Goal: Task Accomplishment & Management: Use online tool/utility

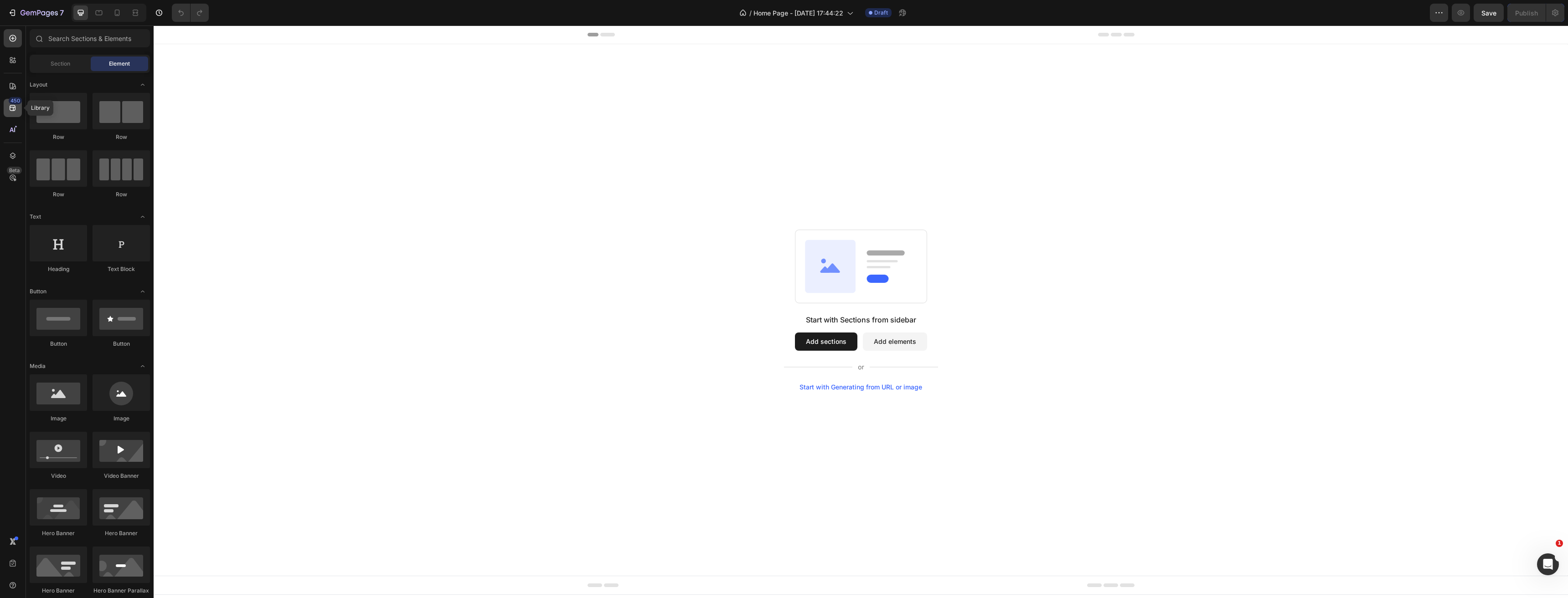
click at [13, 107] on icon at bounding box center [13, 108] width 6 height 6
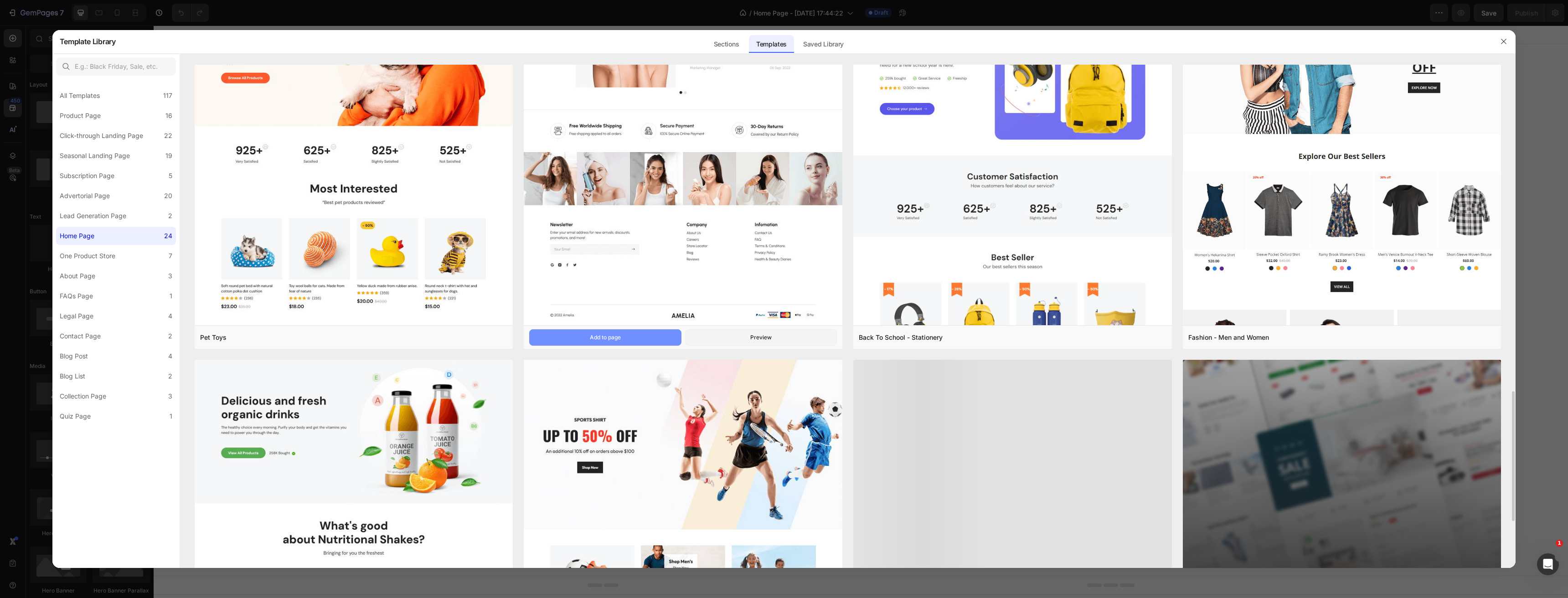
scroll to position [1448, 0]
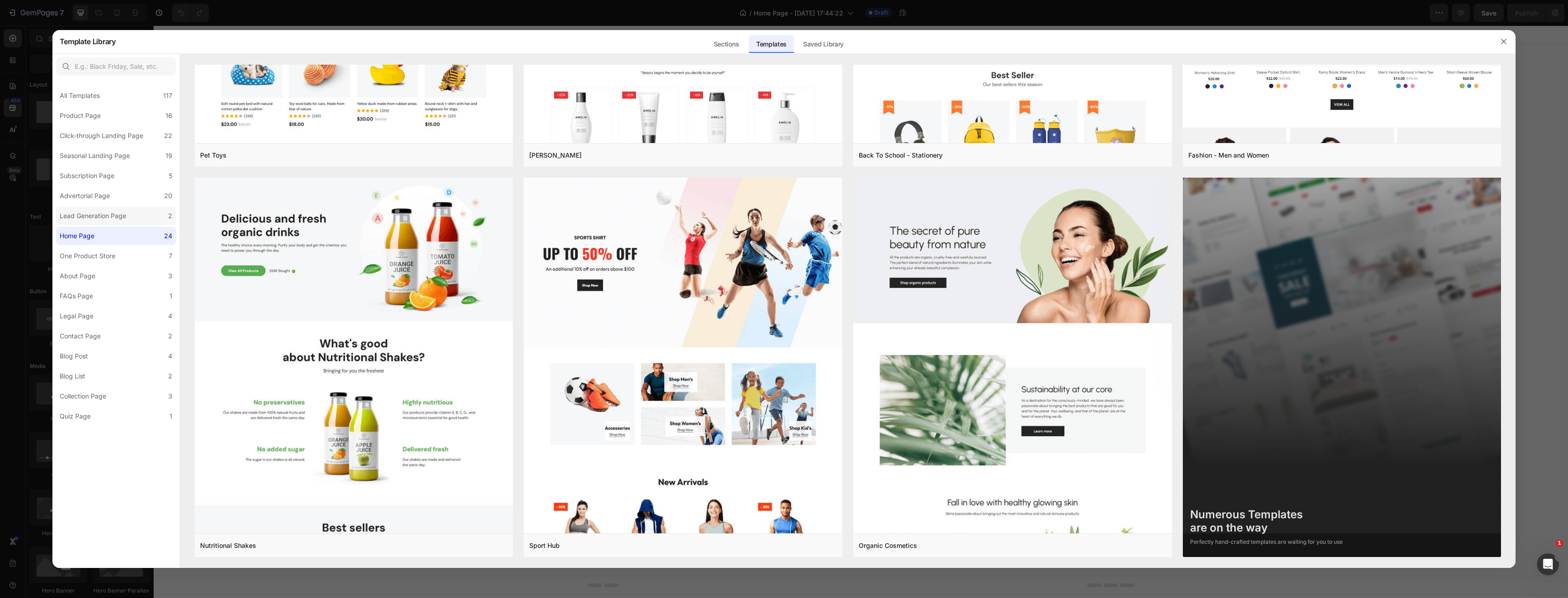
click at [95, 221] on label "Lead Generation Page 2" at bounding box center [116, 216] width 120 height 18
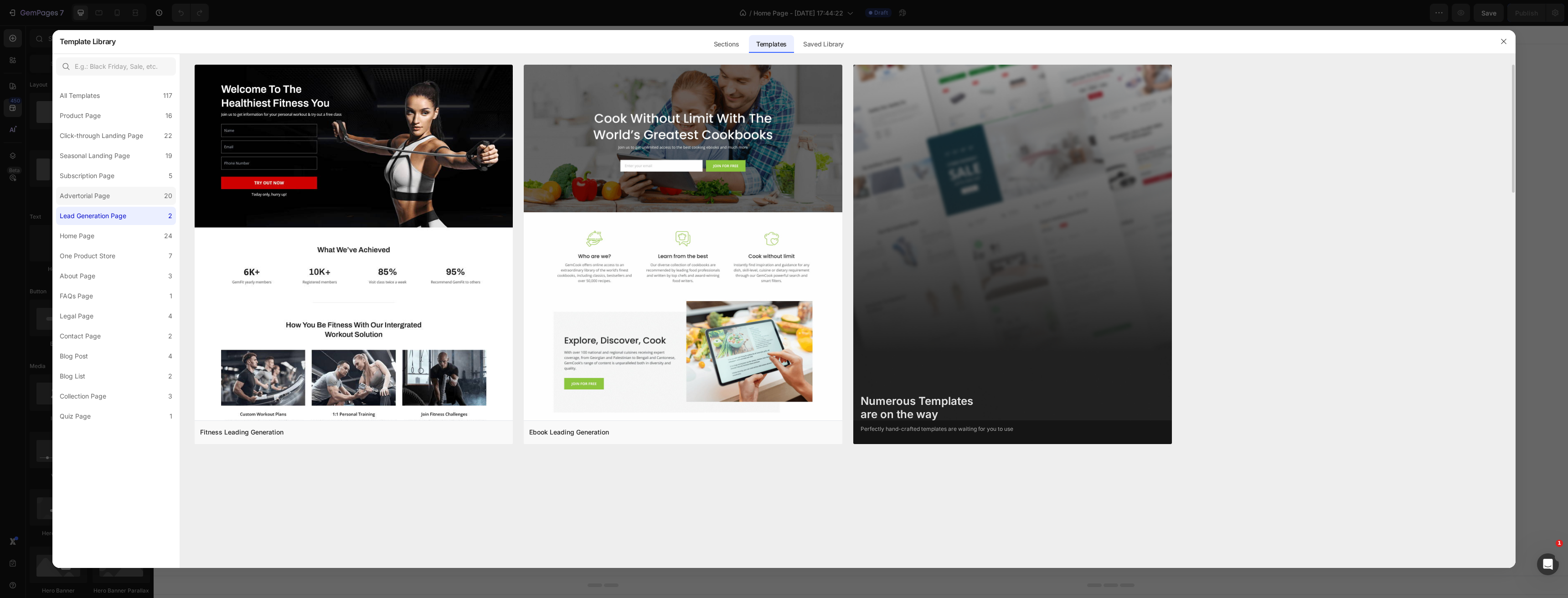
click at [98, 199] on div "Advertorial Page" at bounding box center [85, 196] width 50 height 11
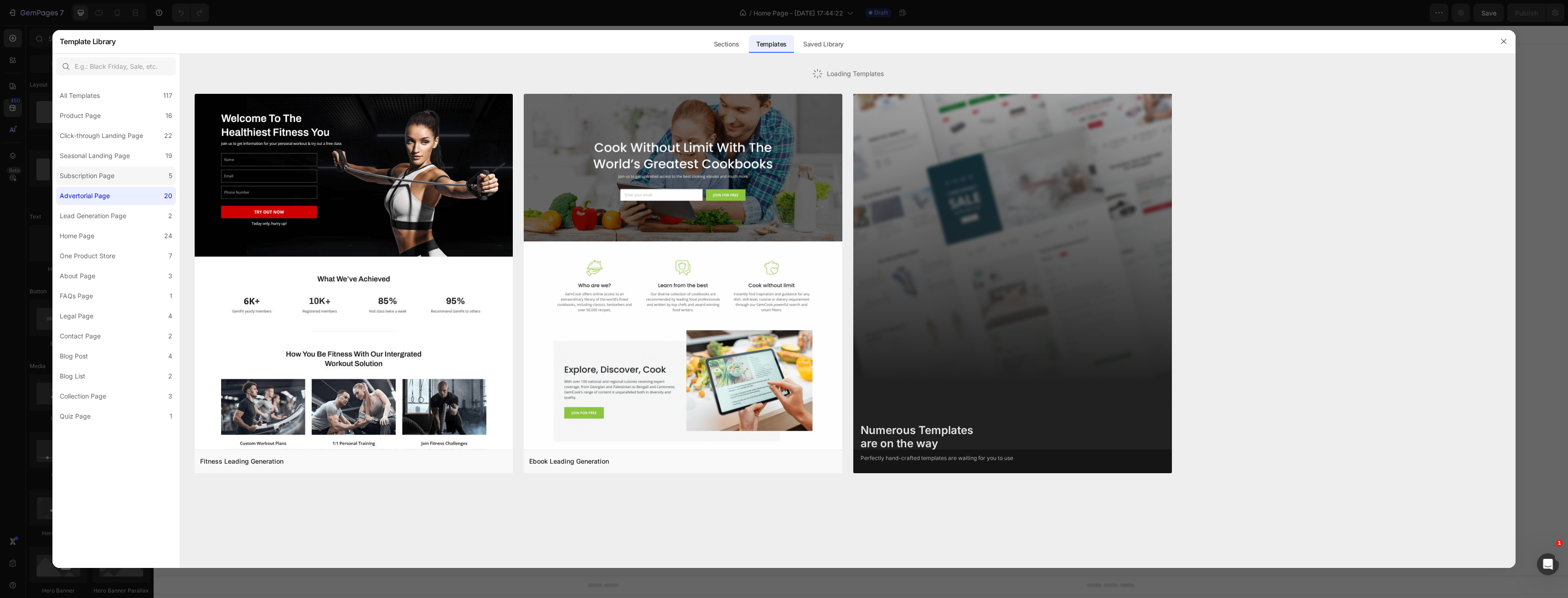
click at [99, 184] on label "Subscription Page 5" at bounding box center [116, 176] width 120 height 18
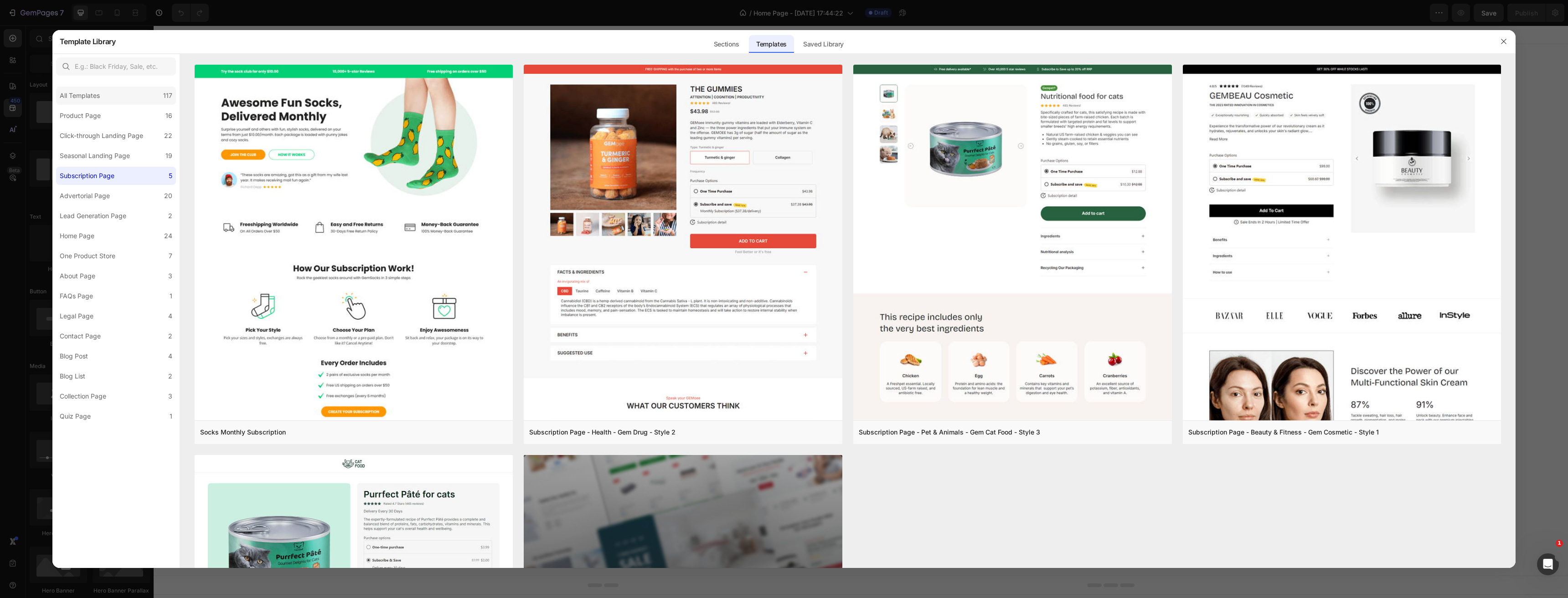
click at [116, 97] on div "All Templates 117" at bounding box center [116, 96] width 120 height 18
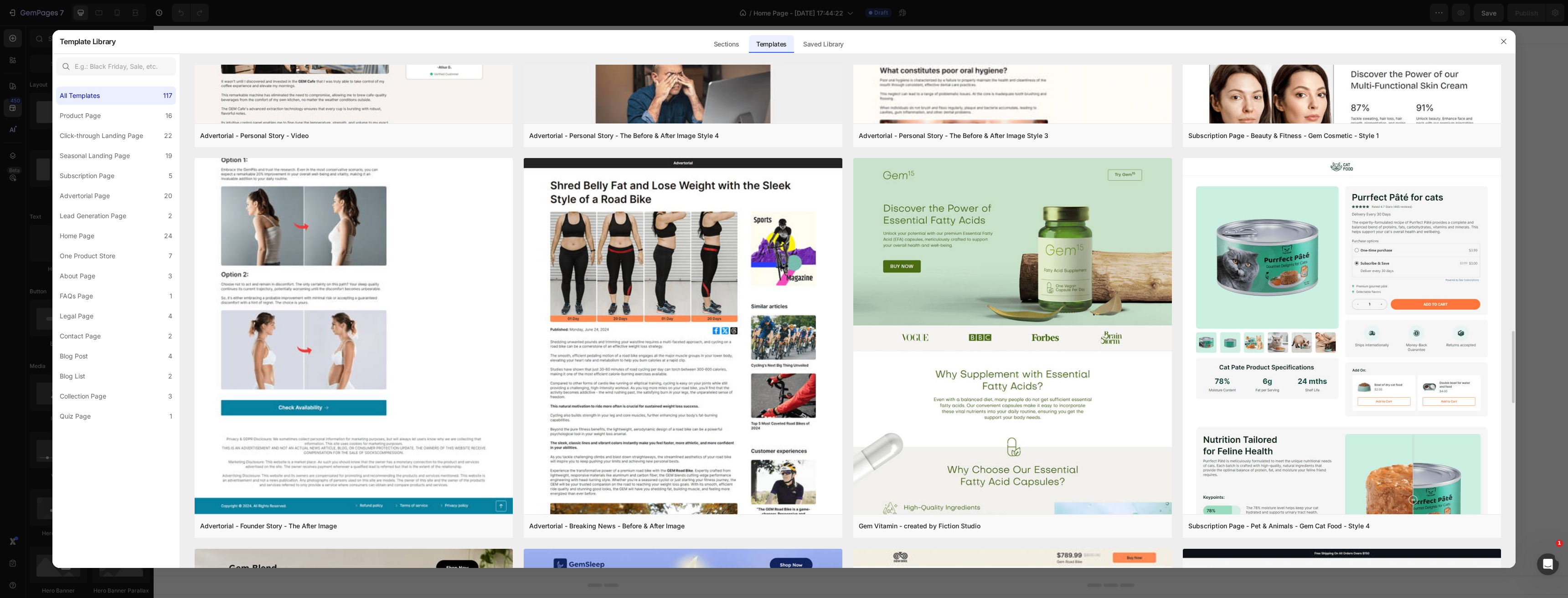
scroll to position [2132, 0]
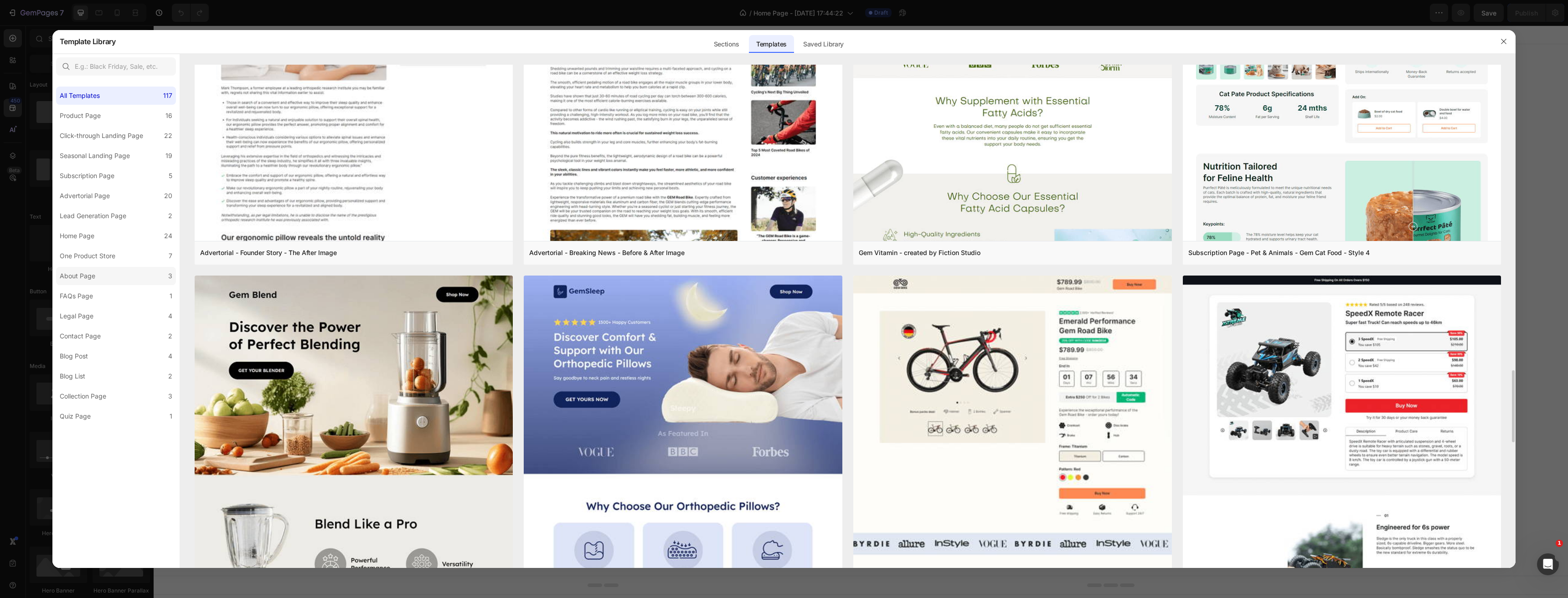
click at [94, 279] on div "About Page" at bounding box center [77, 276] width 35 height 11
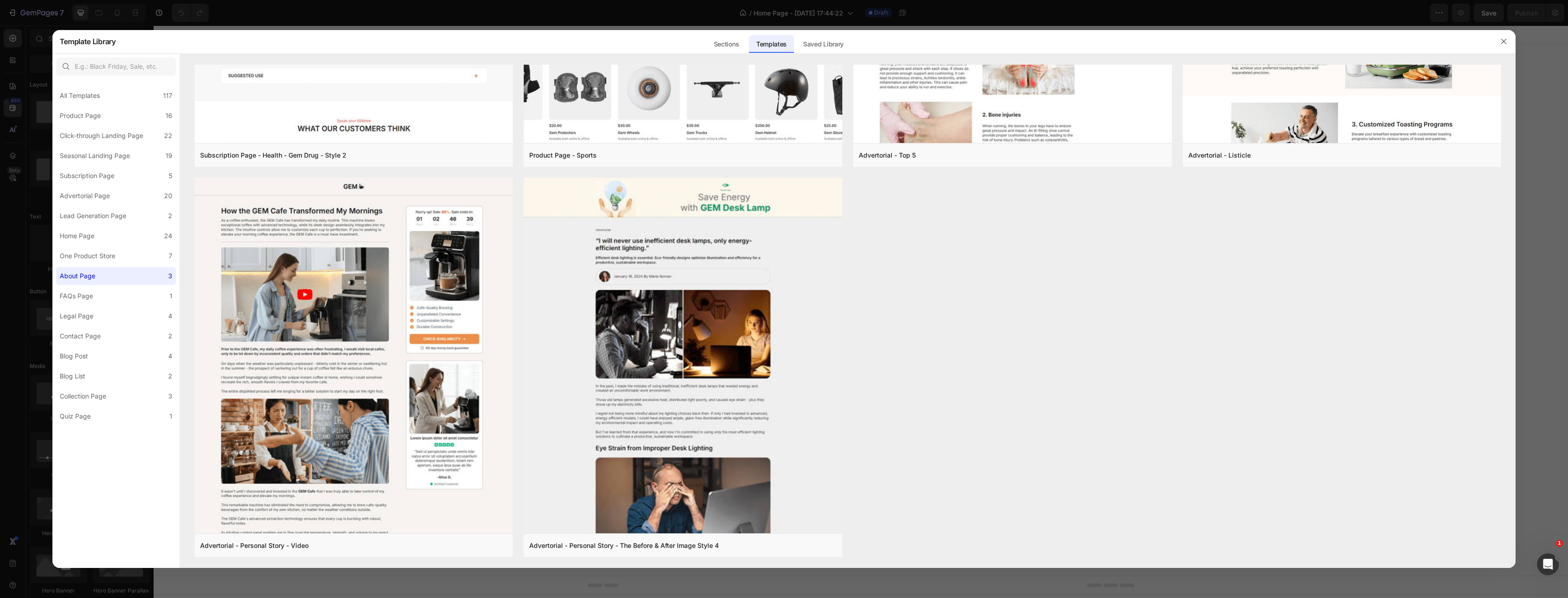
scroll to position [0, 0]
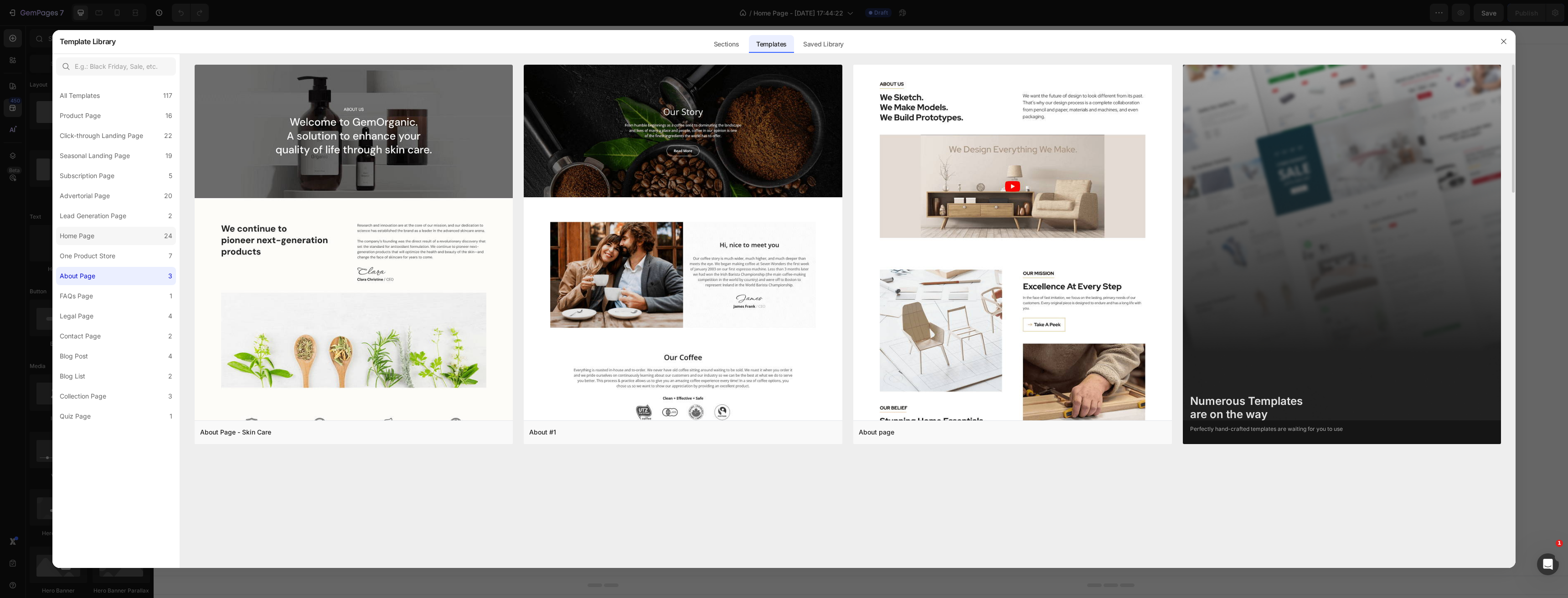
click at [98, 238] on div "Home Page" at bounding box center [79, 236] width 38 height 11
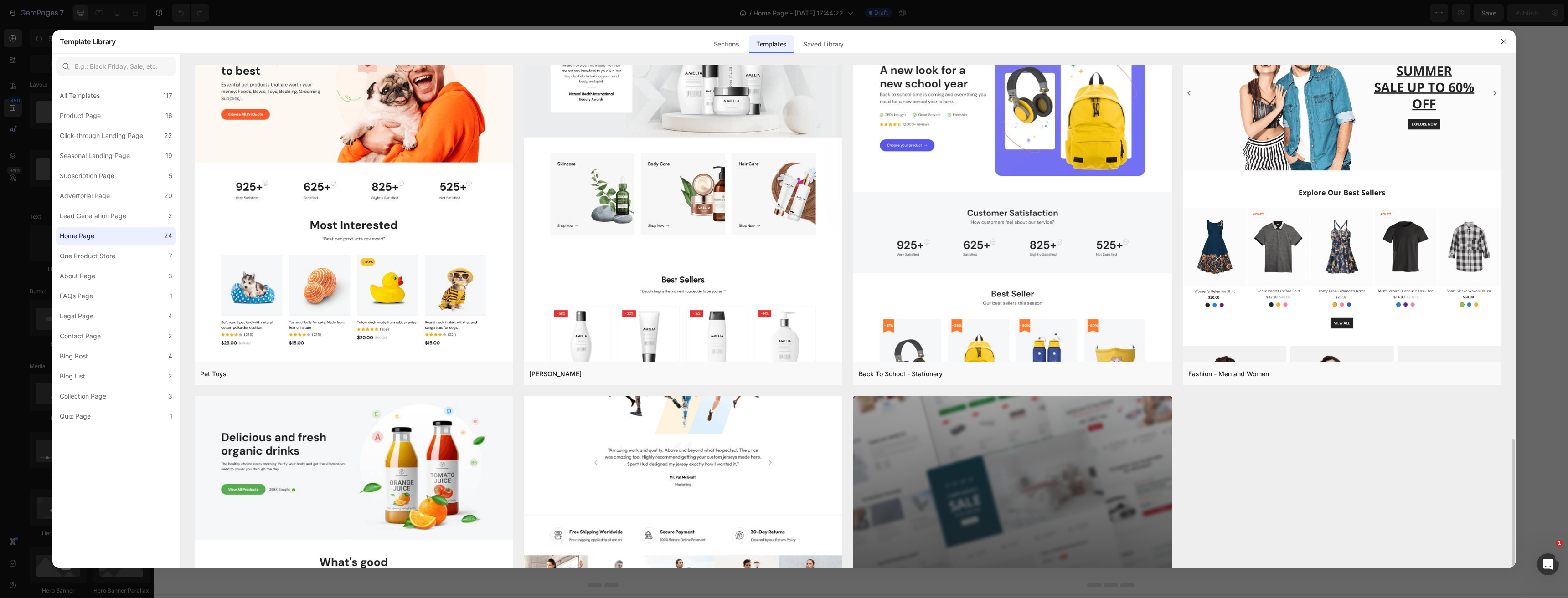
scroll to position [1448, 0]
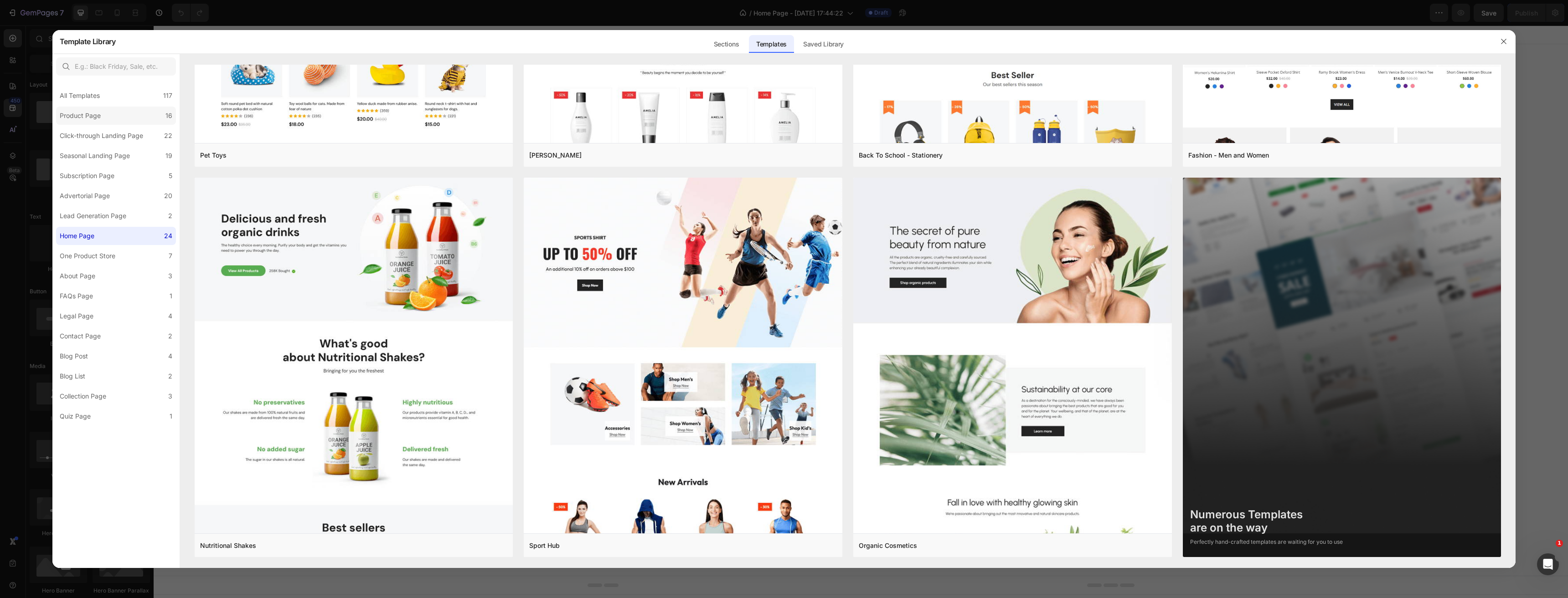
drag, startPoint x: 86, startPoint y: 101, endPoint x: 129, endPoint y: 123, distance: 48.3
click at [86, 102] on div "All Templates 117" at bounding box center [116, 96] width 120 height 18
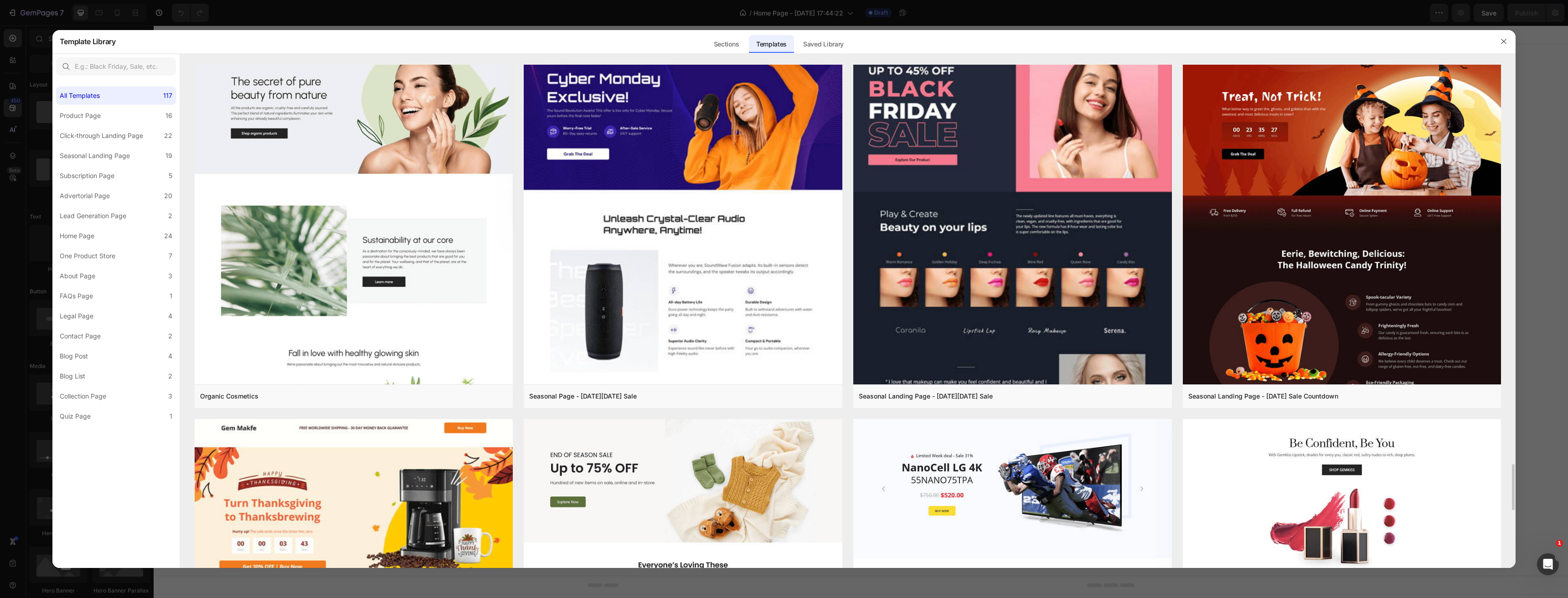
scroll to position [4468, 0]
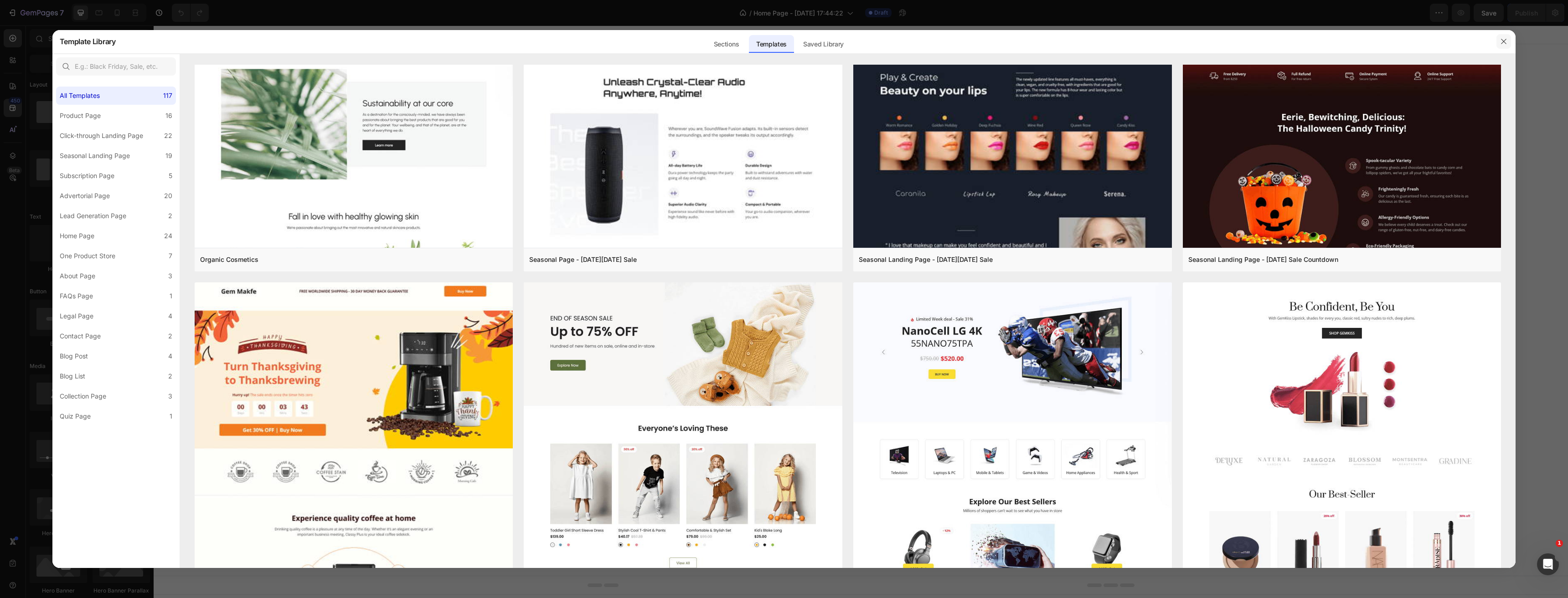
click at [1500, 40] on icon "button" at bounding box center [1503, 41] width 7 height 7
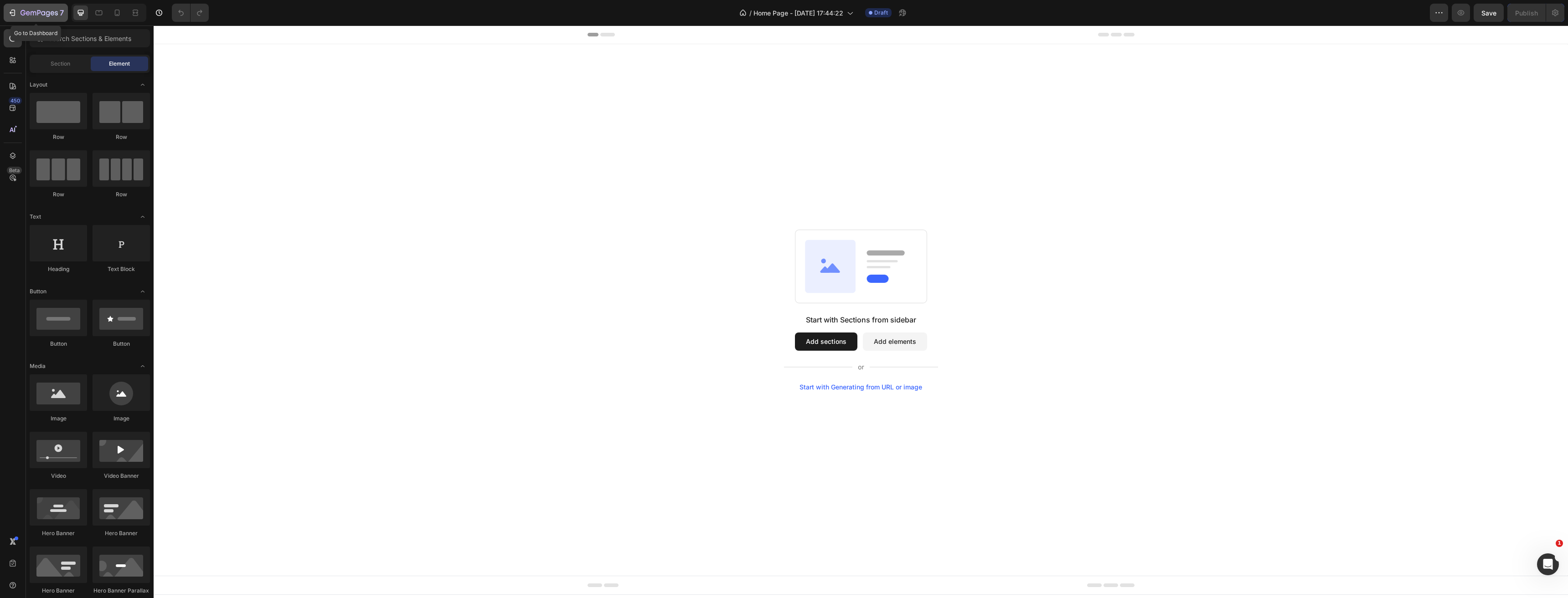
click at [24, 14] on icon "button" at bounding box center [39, 13] width 37 height 8
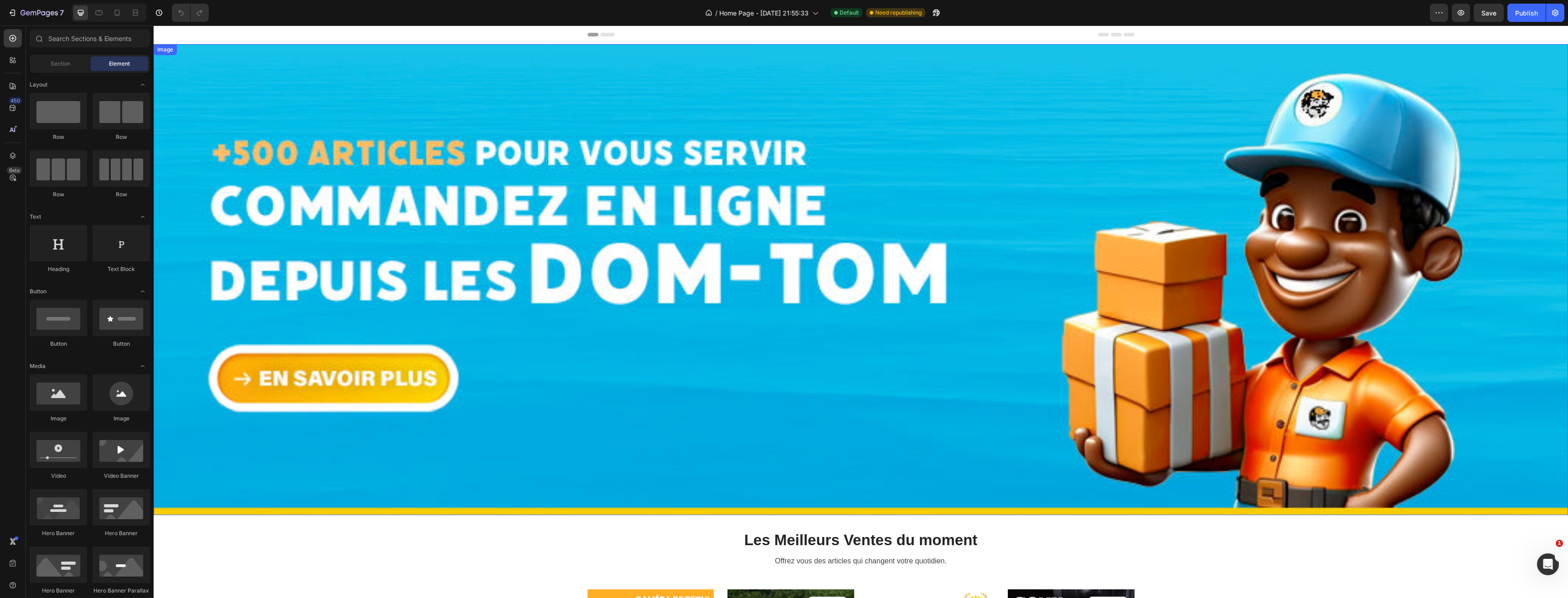
click at [575, 248] on img at bounding box center [861, 280] width 1415 height 471
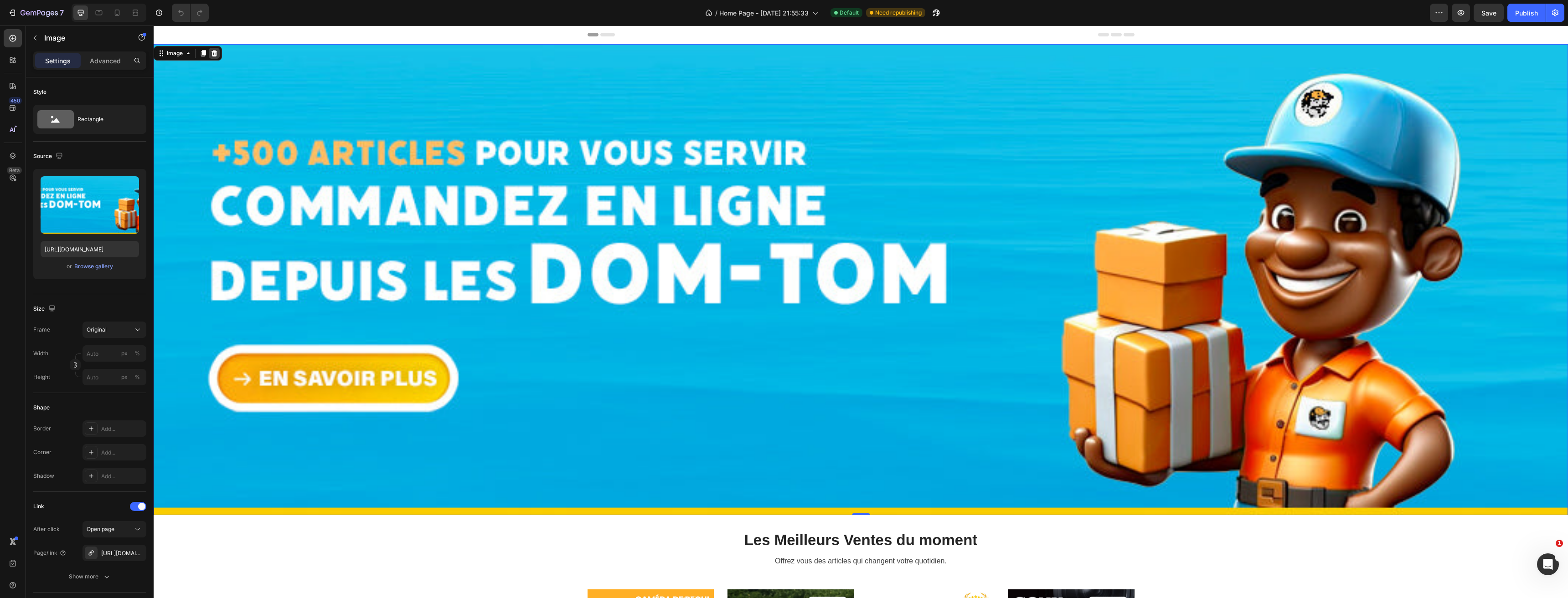
click at [211, 50] on icon at bounding box center [214, 54] width 7 height 7
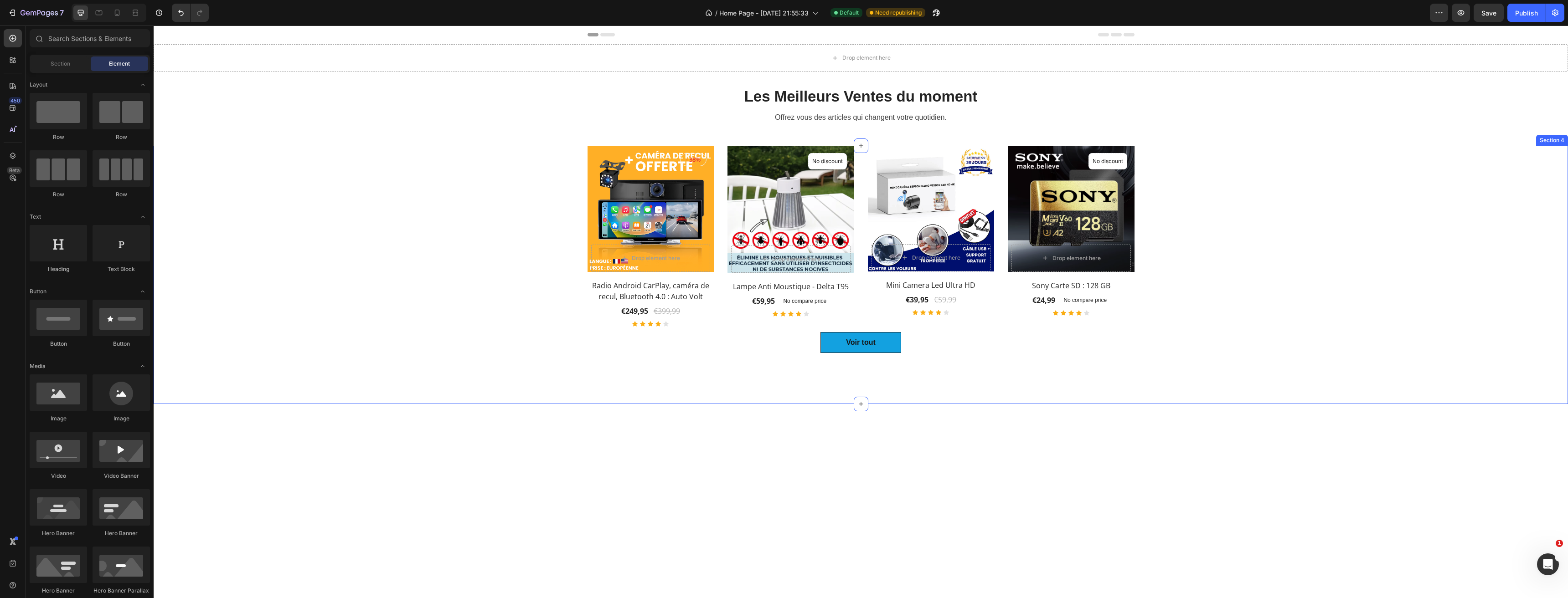
scroll to position [183, 0]
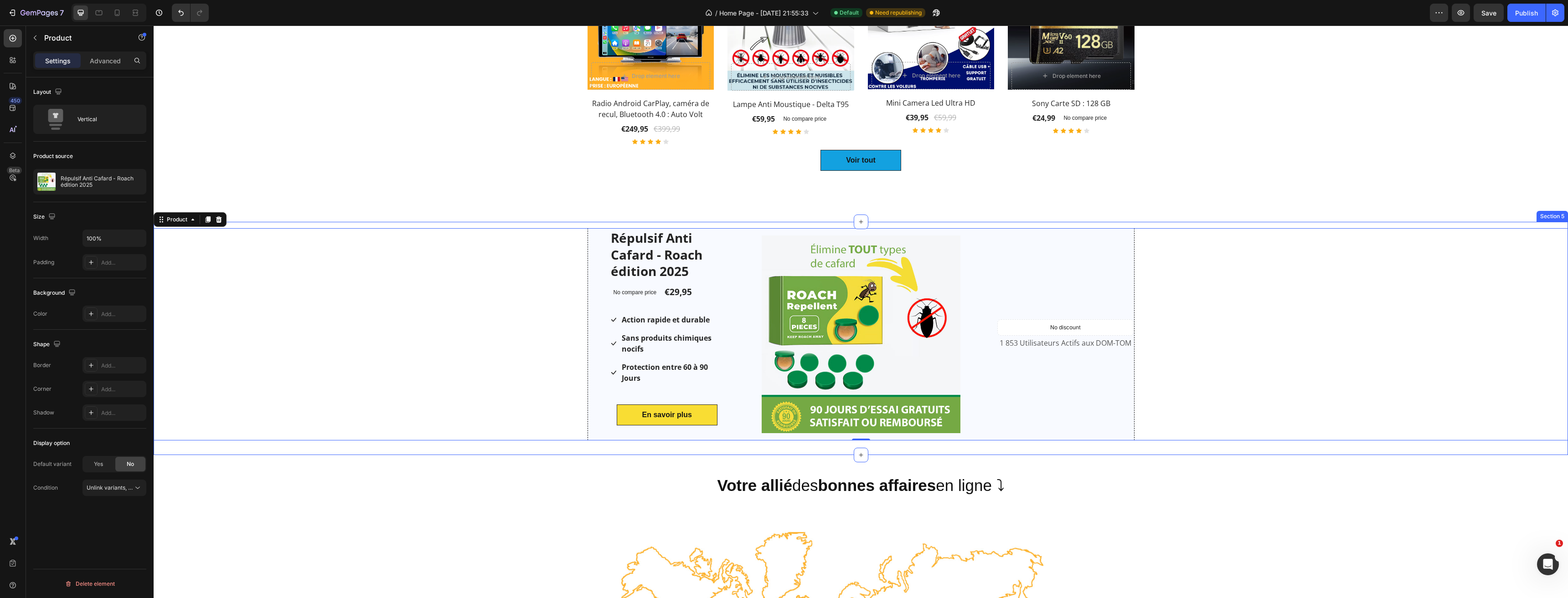
click at [291, 222] on div "Répulsif Anti Cafard - Roach édition 2025 Product Title No compare price Produc…" at bounding box center [861, 338] width 1415 height 233
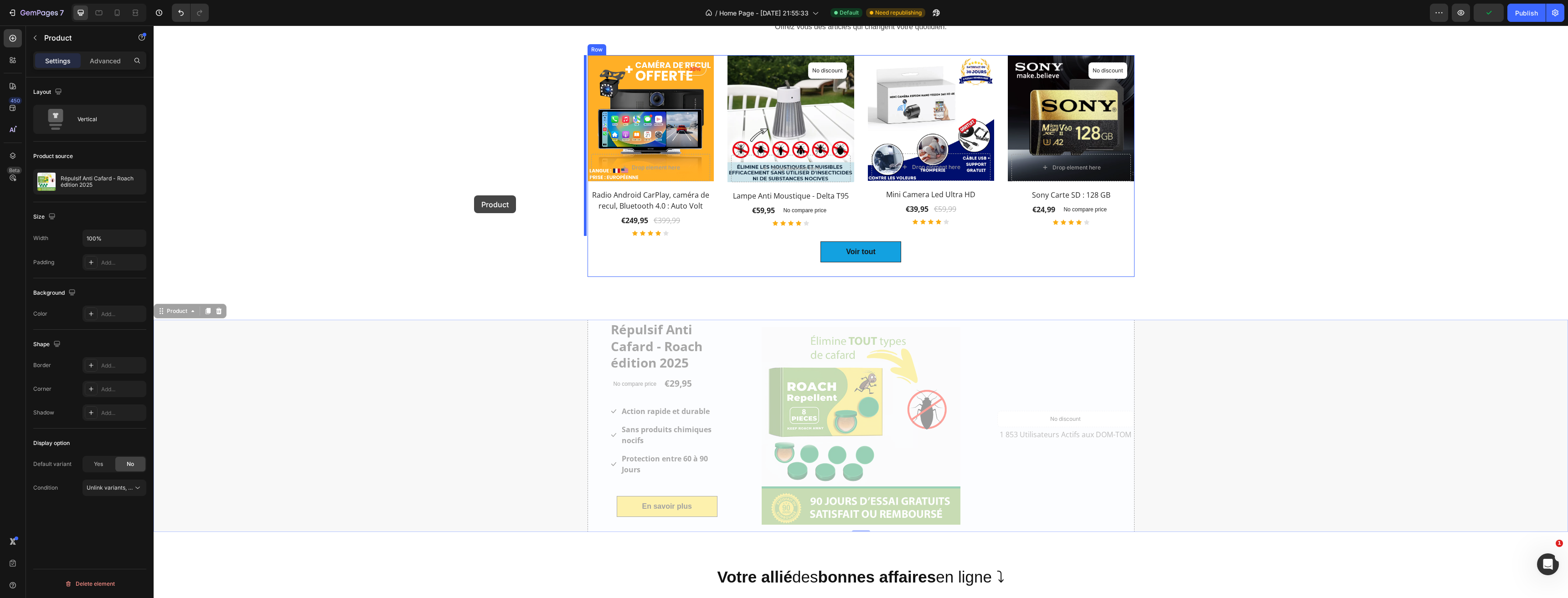
scroll to position [0, 0]
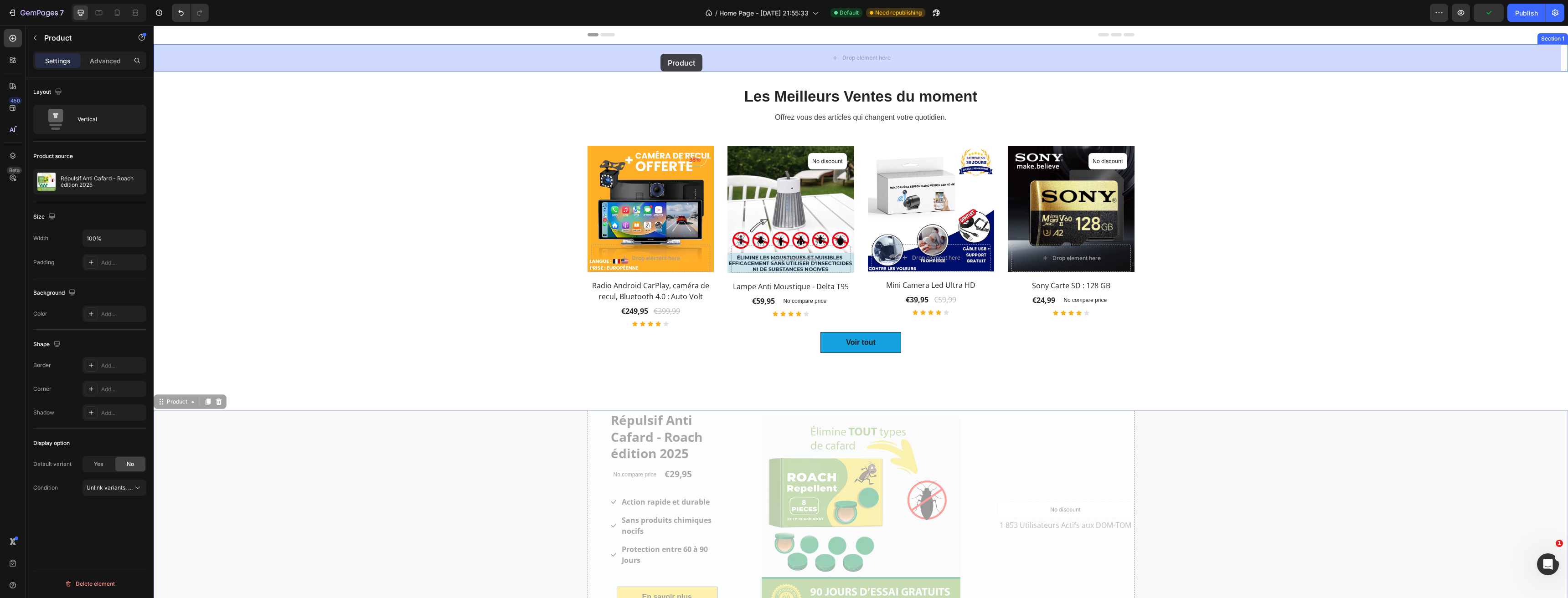
drag, startPoint x: 183, startPoint y: 228, endPoint x: 660, endPoint y: 54, distance: 507.7
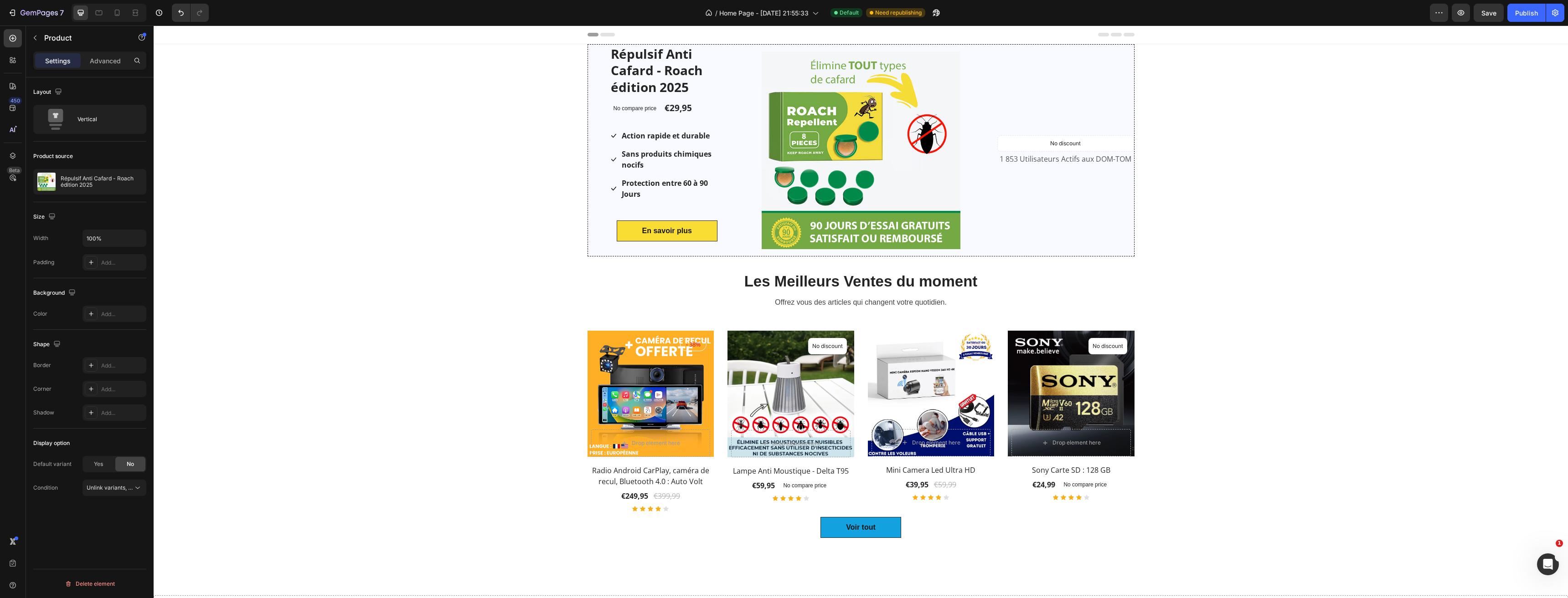
click at [522, 88] on div "Répulsif Anti Cafard - Roach édition 2025 Product Title No compare price Produc…" at bounding box center [861, 150] width 1415 height 212
click at [97, 57] on p "Advanced" at bounding box center [105, 61] width 31 height 10
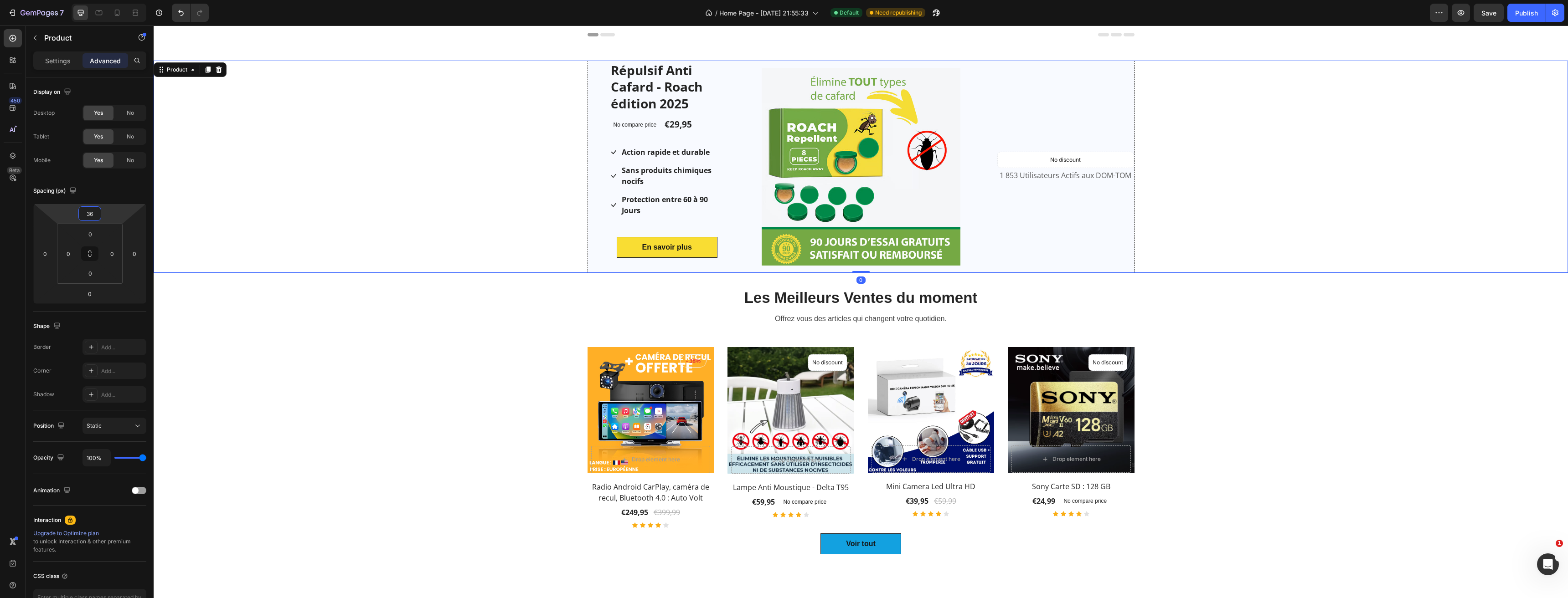
type input "38"
drag, startPoint x: 121, startPoint y: 212, endPoint x: 127, endPoint y: 204, distance: 10.0
click at [127, 0] on html "7 Version history / Home Page - [DATE] 21:55:33 Default Need republishing Previ…" at bounding box center [784, 0] width 1568 height 0
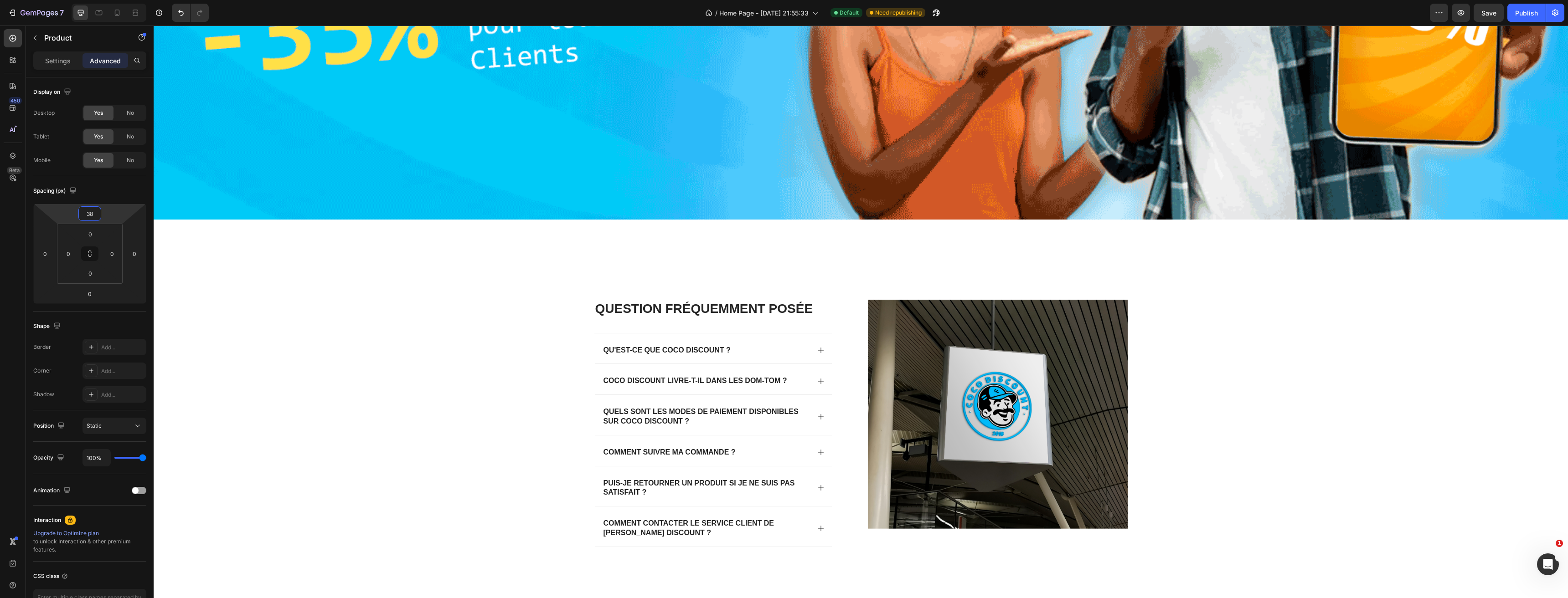
scroll to position [1579, 0]
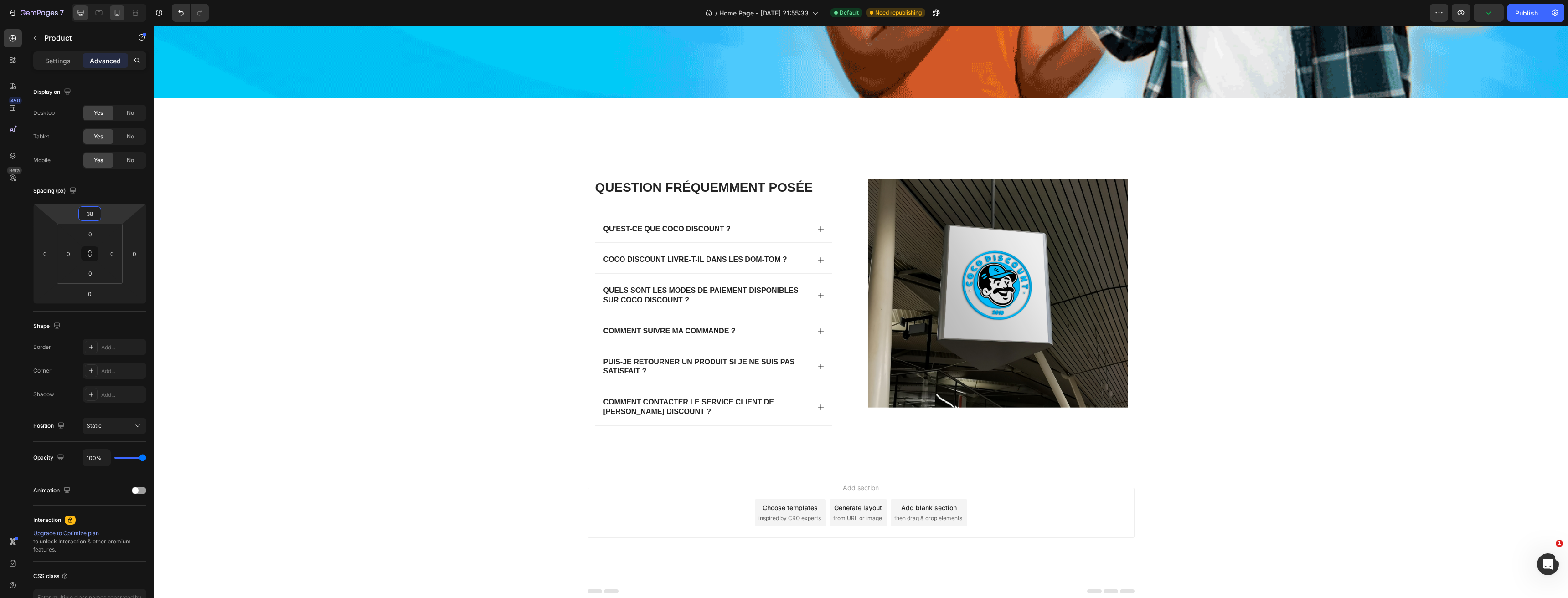
click at [122, 9] on icon at bounding box center [117, 12] width 9 height 9
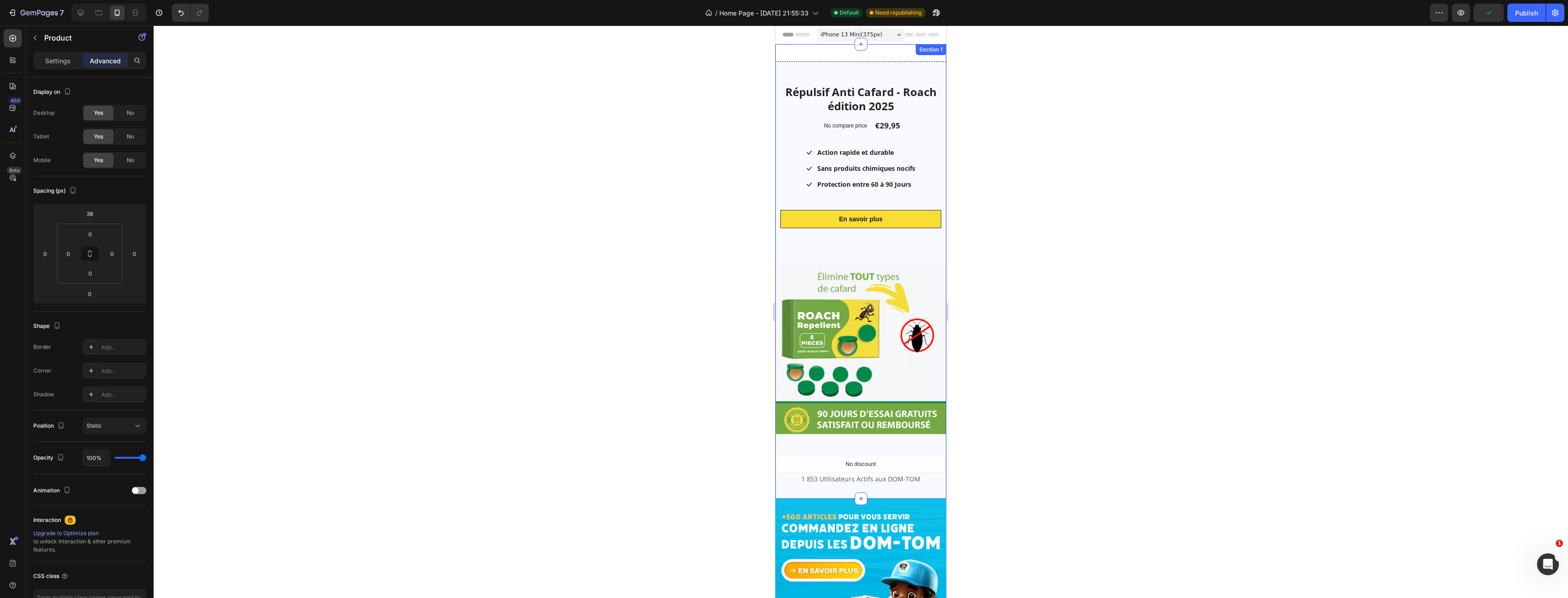
click at [804, 55] on div "Répulsif Anti Cafard - Roach édition 2025 Product Title No compare price Produc…" at bounding box center [861, 271] width 171 height 454
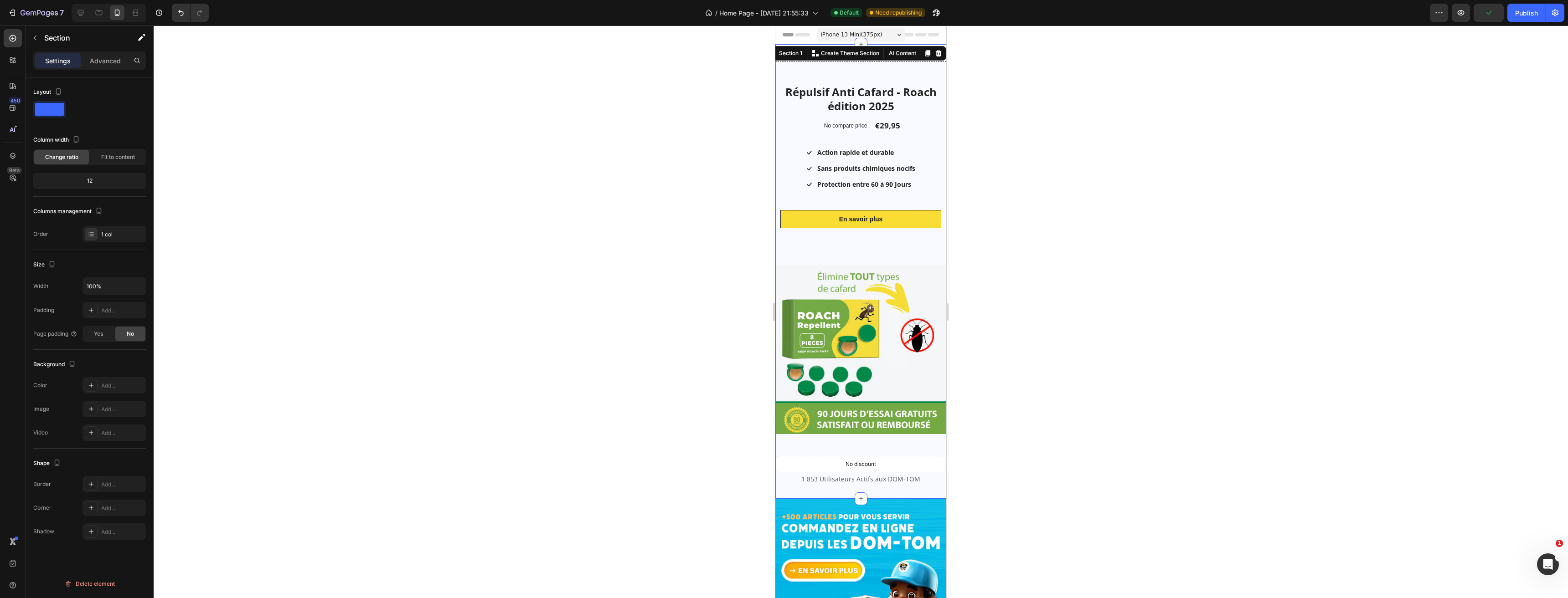
click at [96, 61] on p "Advanced" at bounding box center [105, 61] width 31 height 10
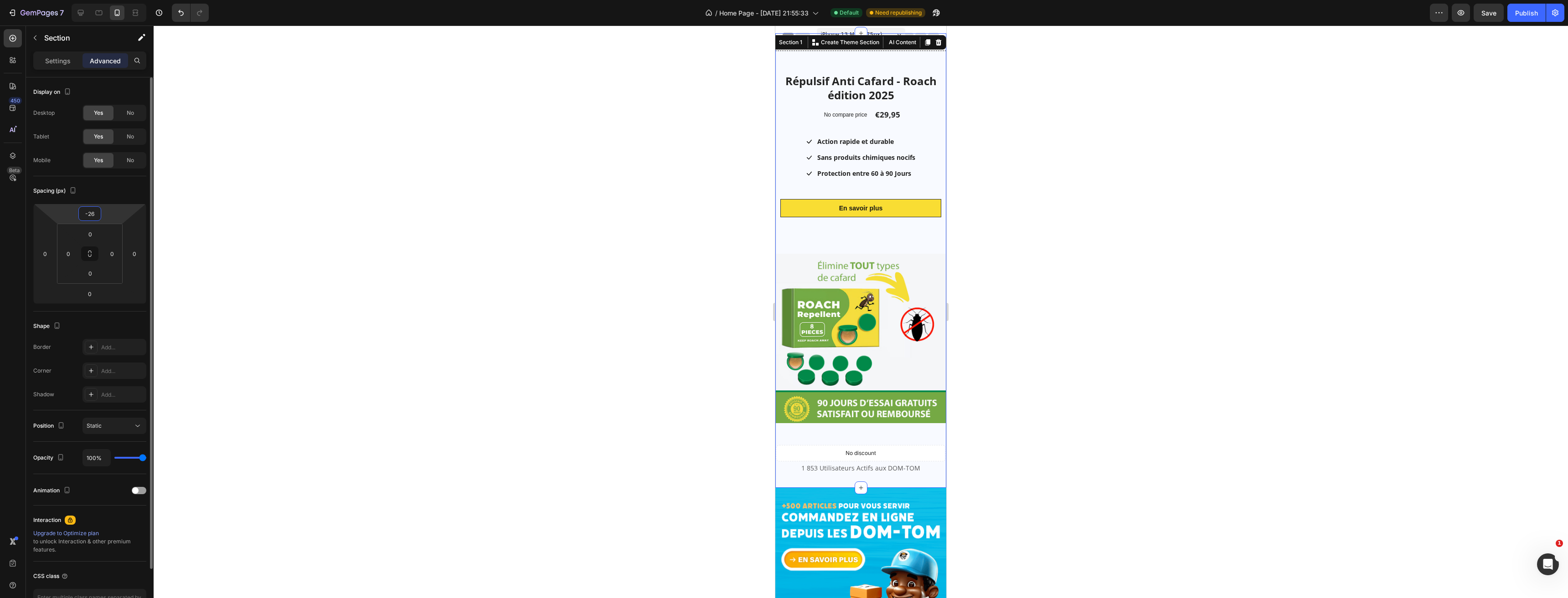
type input "-28"
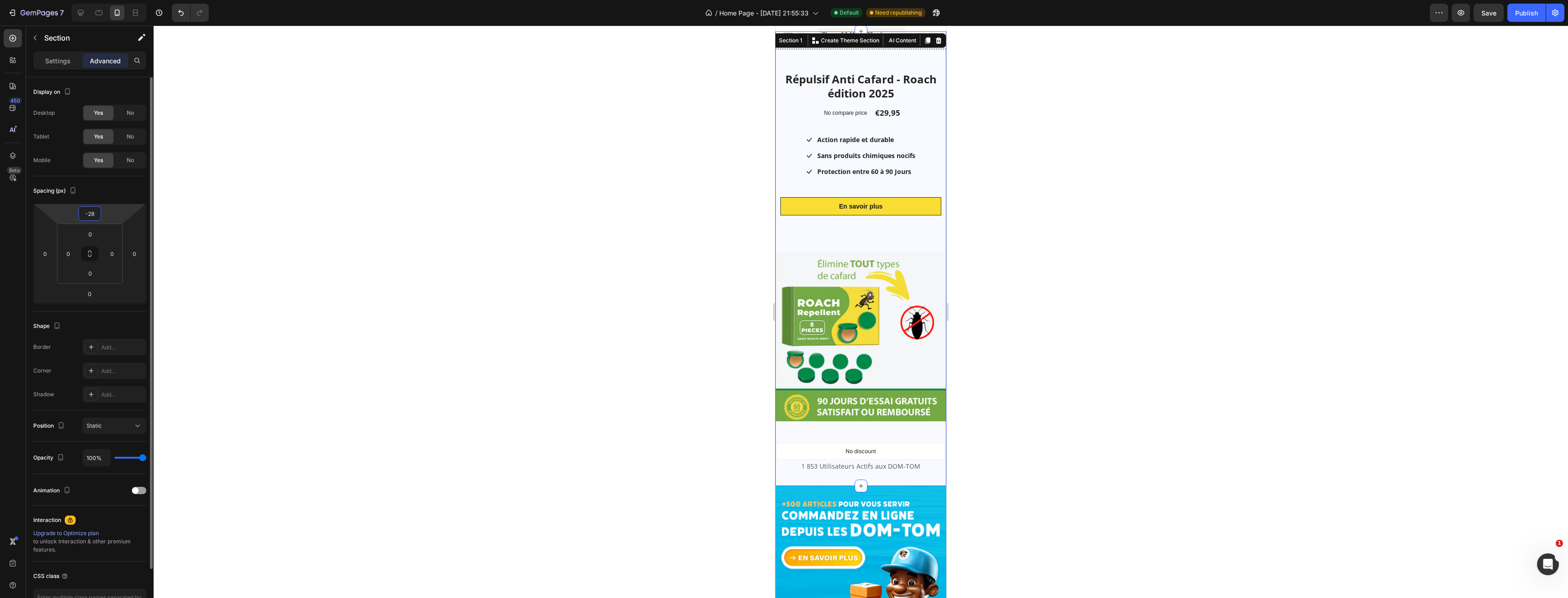
click at [115, 0] on html "7 Version history / Home Page - [DATE] 21:55:33 Default Need republishing Previ…" at bounding box center [784, 0] width 1568 height 0
click at [1070, 248] on div at bounding box center [861, 311] width 1415 height 572
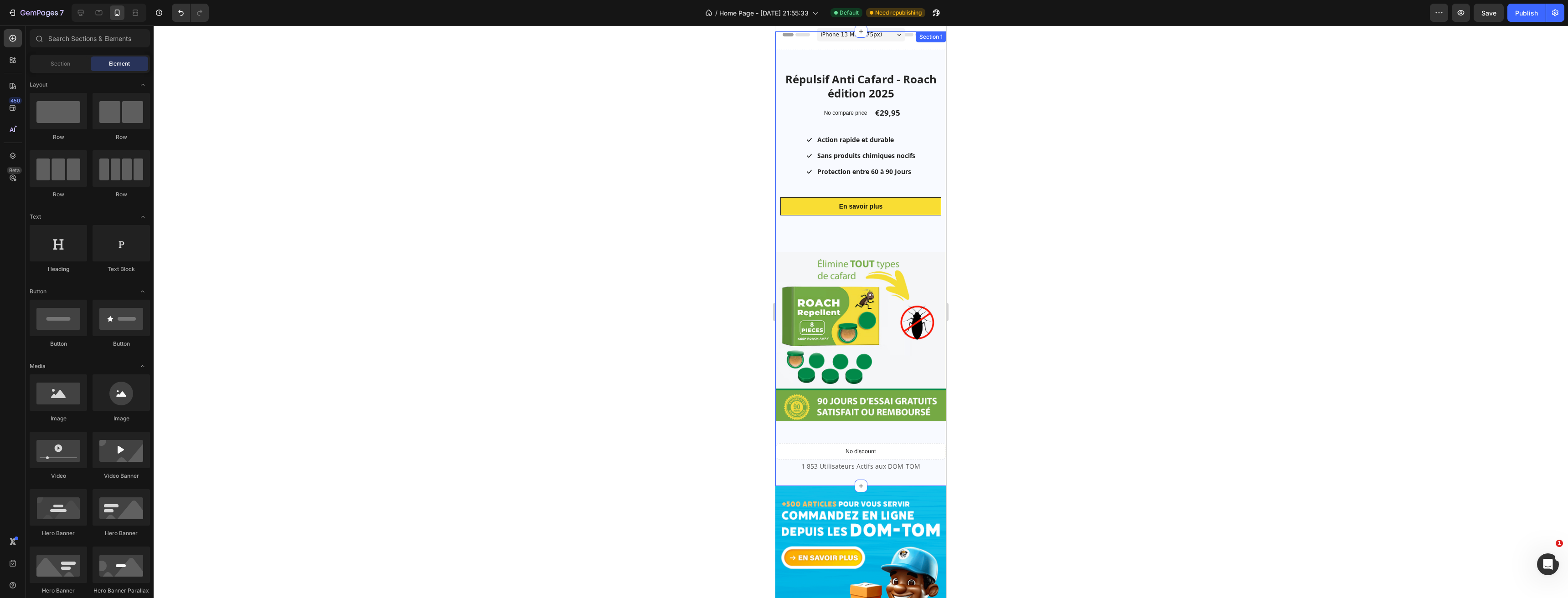
click at [803, 47] on div "Répulsif Anti Cafard - Roach édition 2025 Product Title No compare price Produc…" at bounding box center [861, 259] width 171 height 454
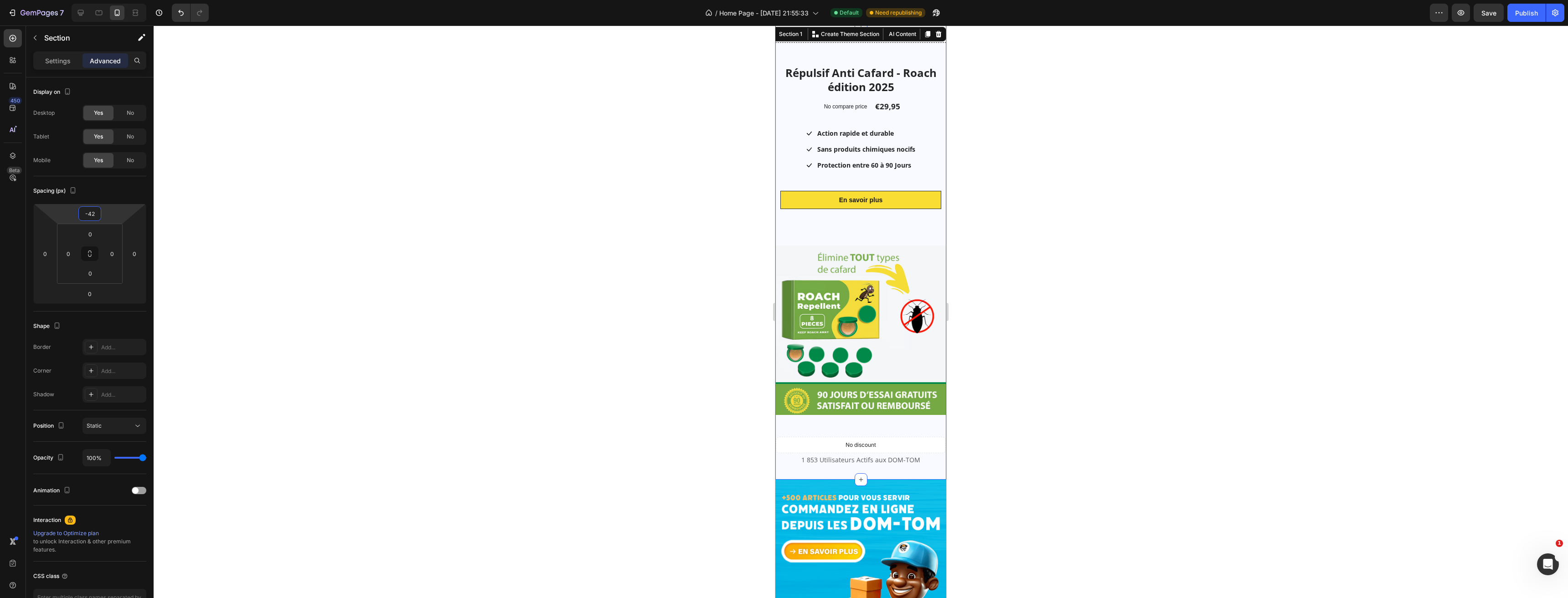
click at [126, 0] on html "7 Version history / Home Page - [DATE] 21:55:33 Default Need republishing Previ…" at bounding box center [784, 0] width 1568 height 0
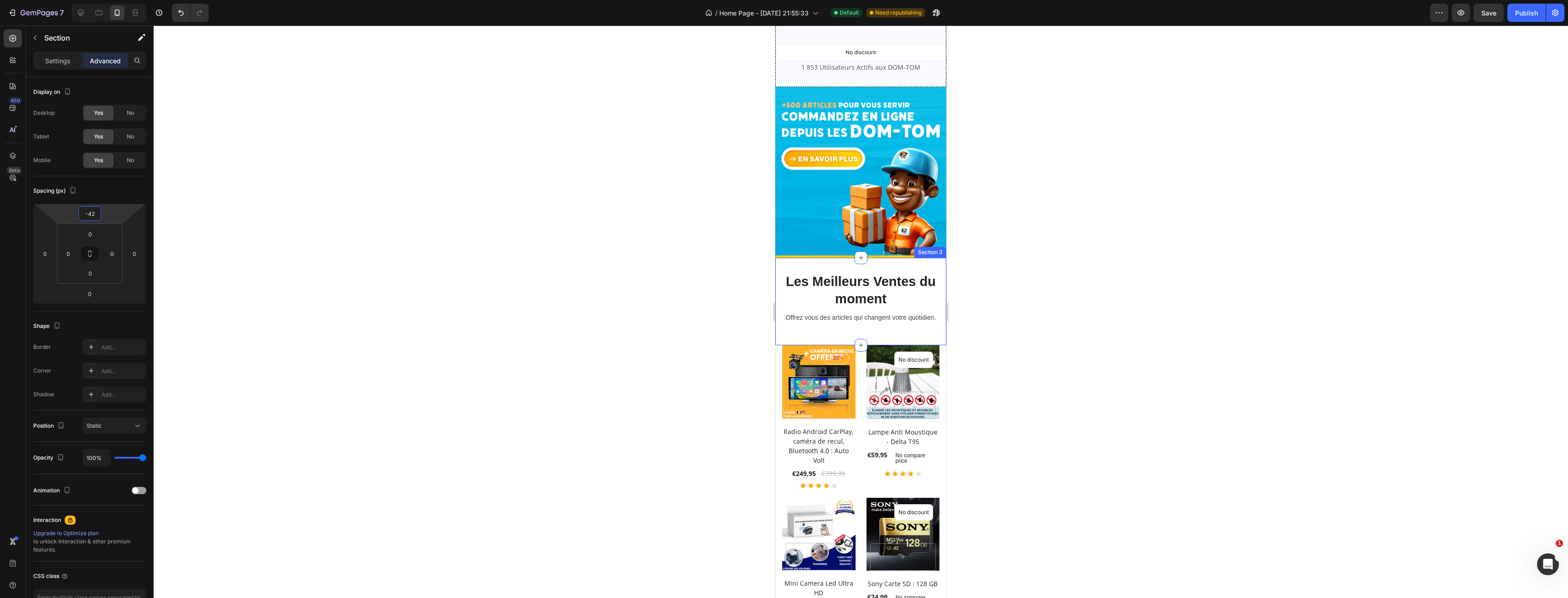
scroll to position [410, 0]
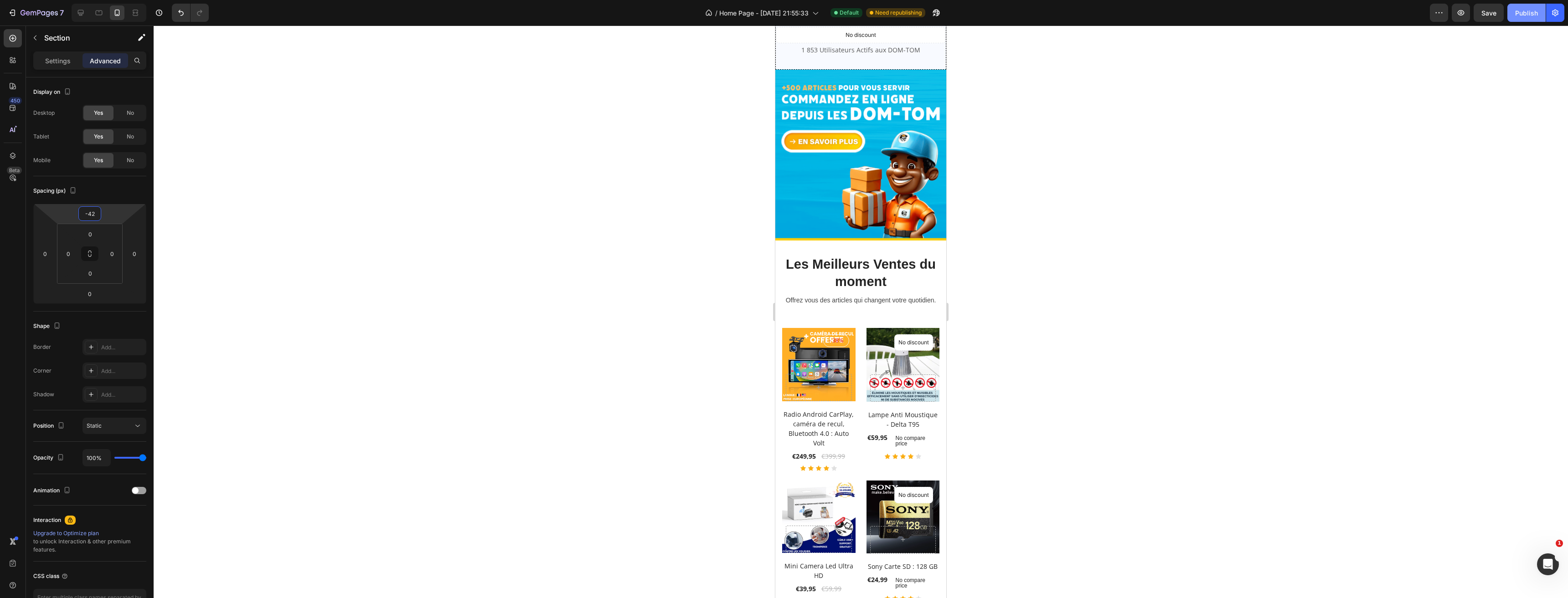
click at [1511, 10] on button "Publish" at bounding box center [1526, 13] width 38 height 18
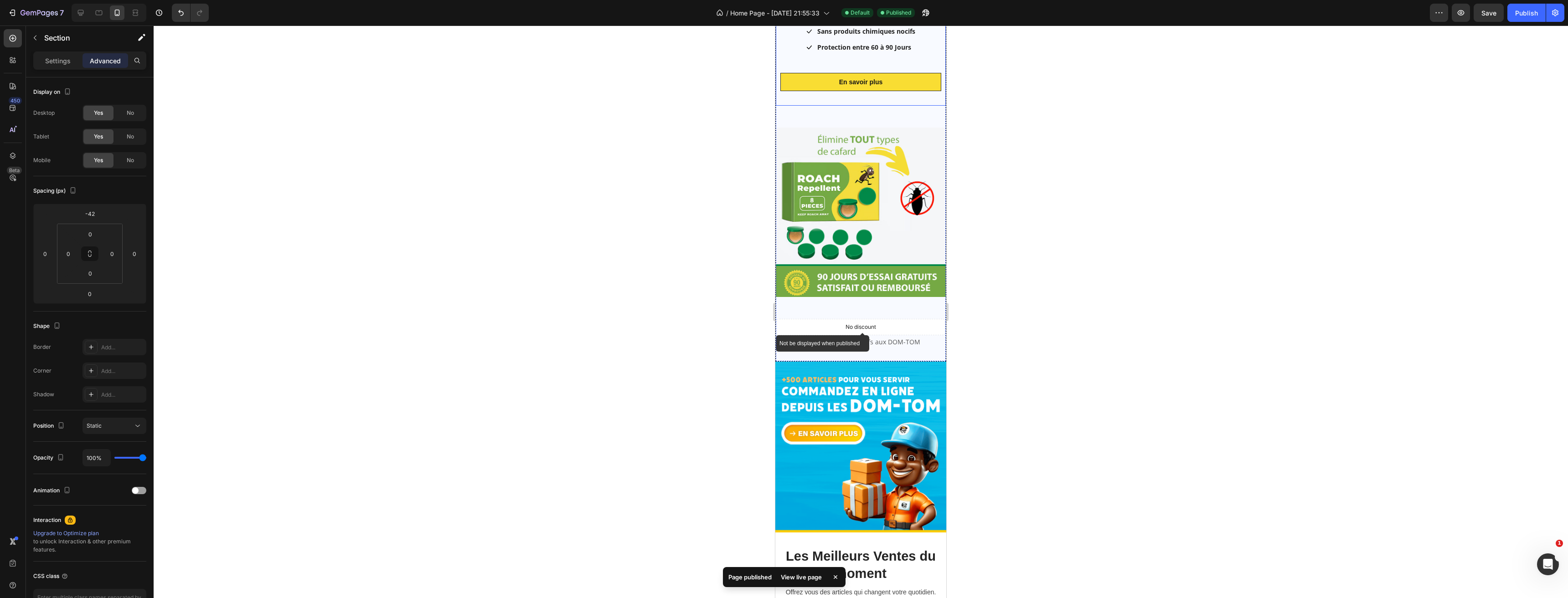
scroll to position [228, 0]
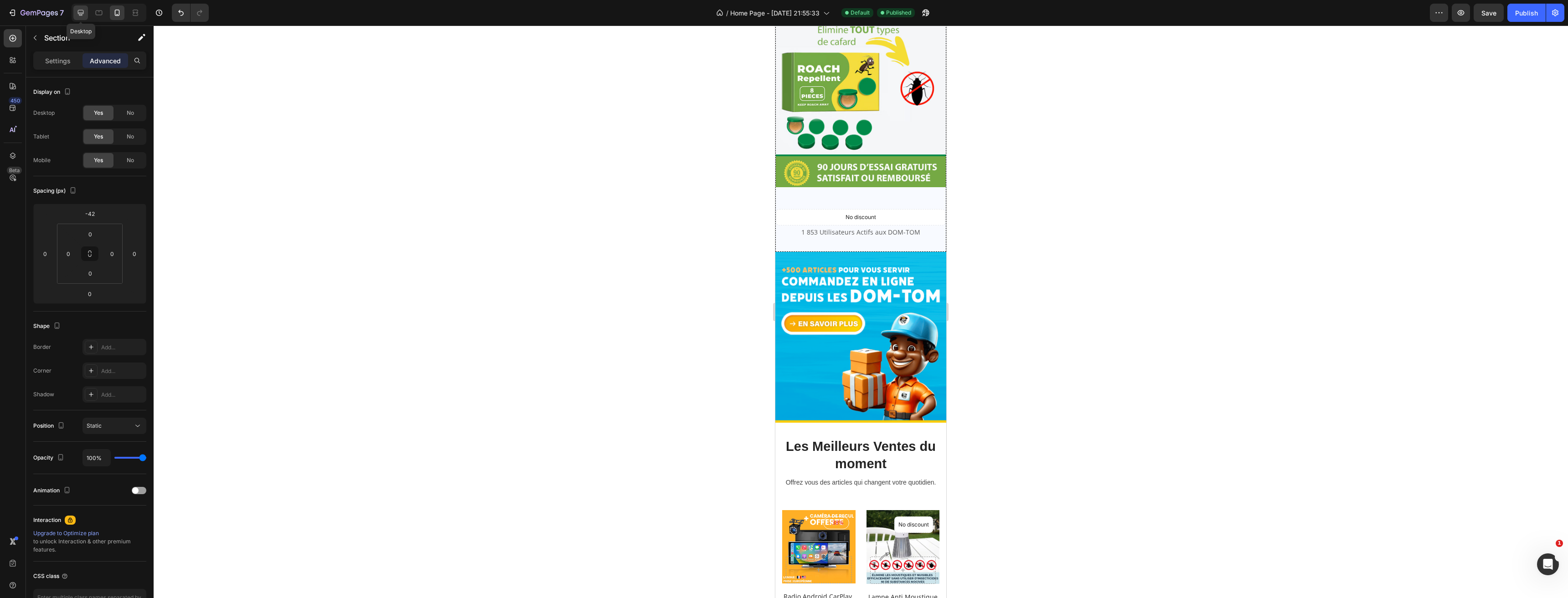
drag, startPoint x: 79, startPoint y: 18, endPoint x: 344, endPoint y: 62, distance: 268.6
click at [79, 18] on div at bounding box center [81, 13] width 15 height 15
type input "0"
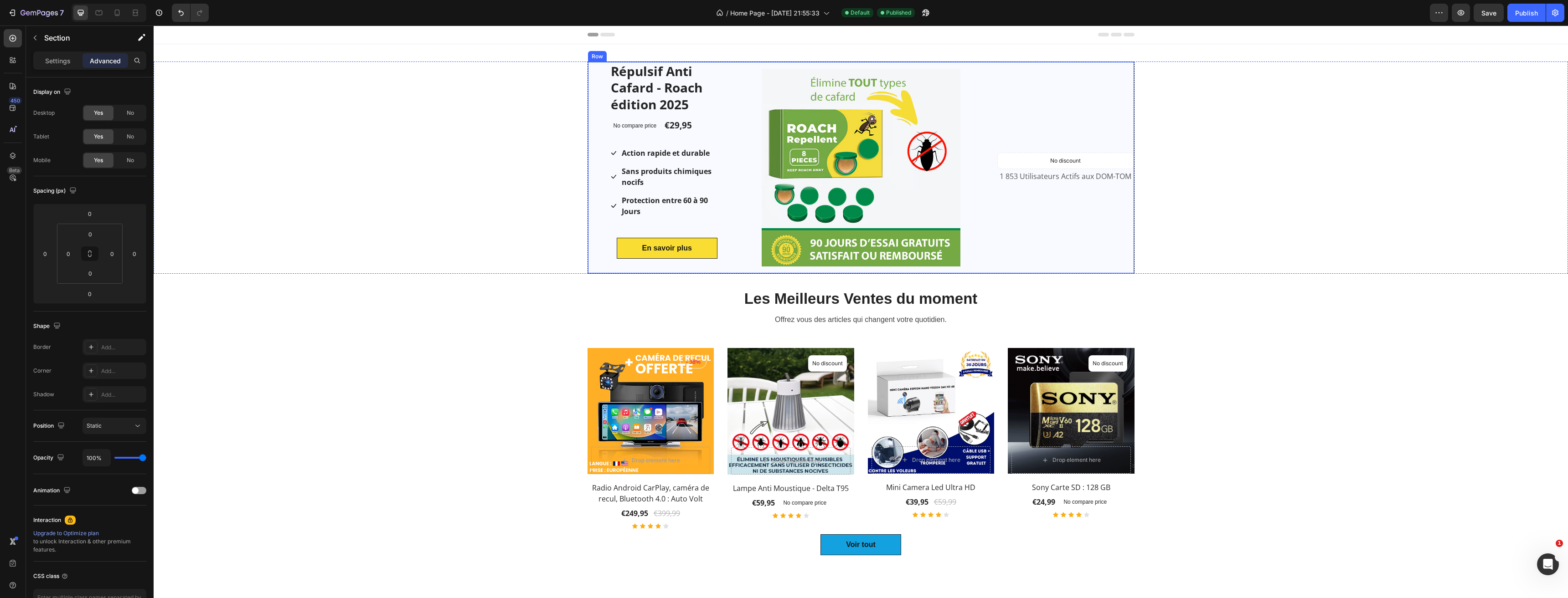
click at [745, 64] on div "Product Images & Gallery Row" at bounding box center [861, 167] width 273 height 211
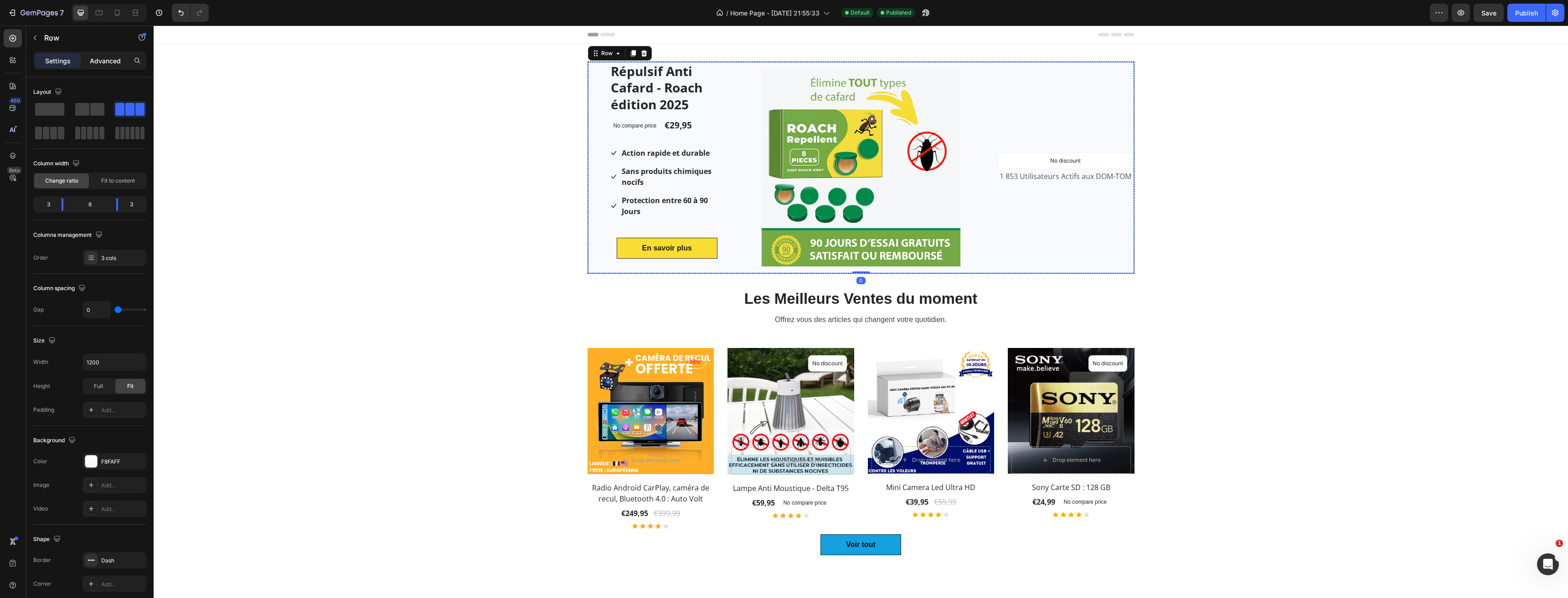
click at [116, 61] on p "Advanced" at bounding box center [105, 61] width 31 height 10
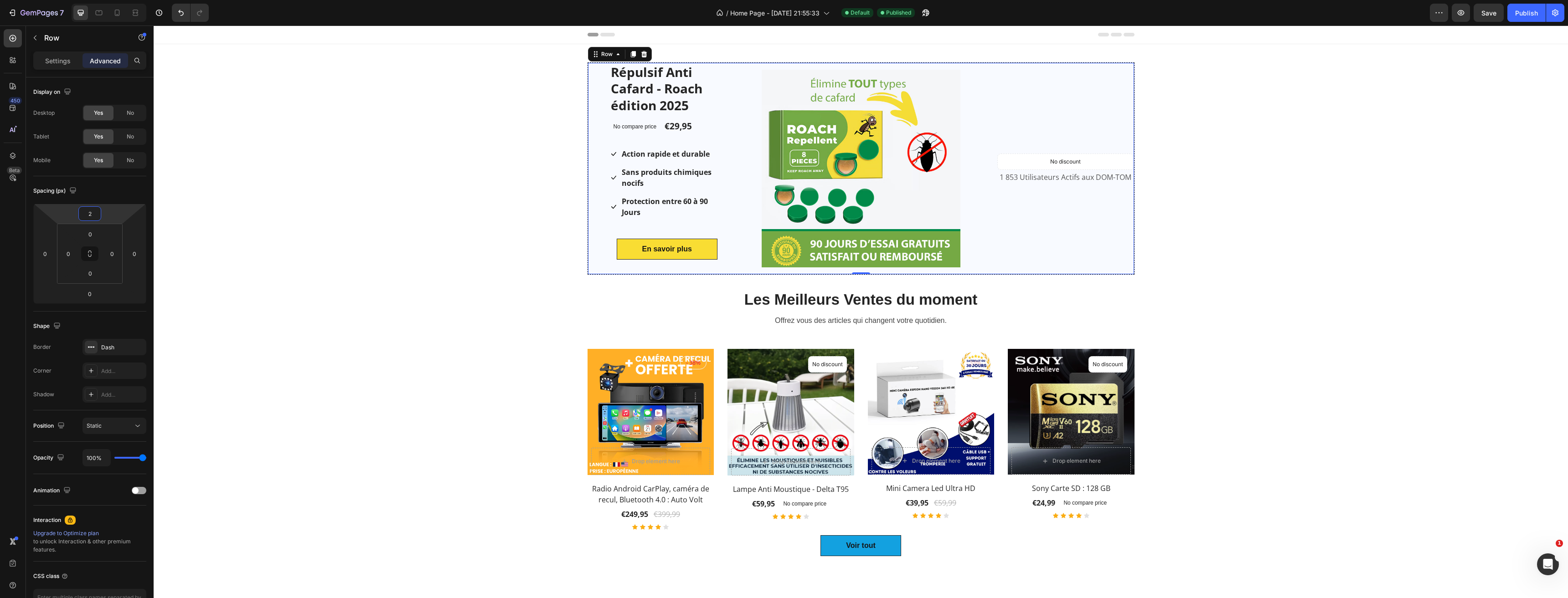
type input "0"
drag, startPoint x: 117, startPoint y: 208, endPoint x: 124, endPoint y: 208, distance: 7.0
click at [124, 0] on html "7 Version history / Home Page - [DATE] 21:55:33 Default Published Preview Save …" at bounding box center [784, 0] width 1568 height 0
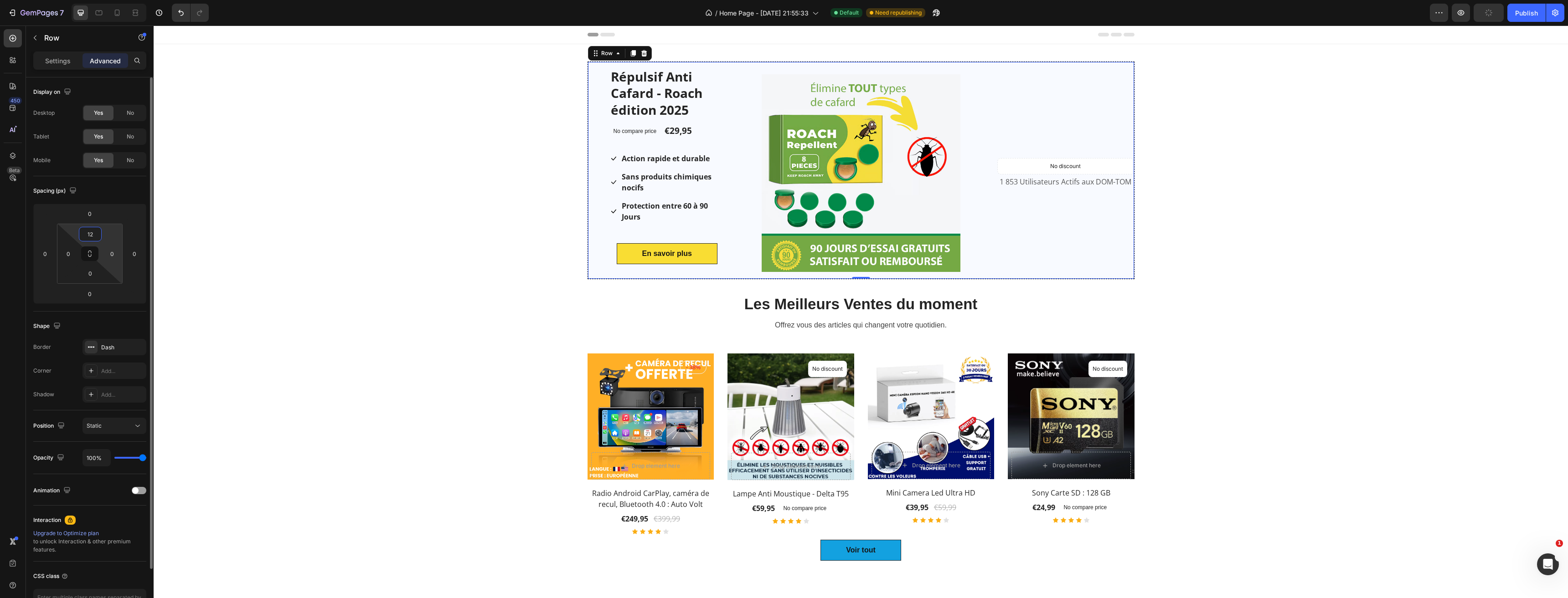
drag, startPoint x: 113, startPoint y: 231, endPoint x: 116, endPoint y: 238, distance: 7.6
click at [117, 0] on html "7 Version history / Home Page - [DATE] 21:55:33 Default Need republishing Previ…" at bounding box center [784, 0] width 1568 height 0
type input "14"
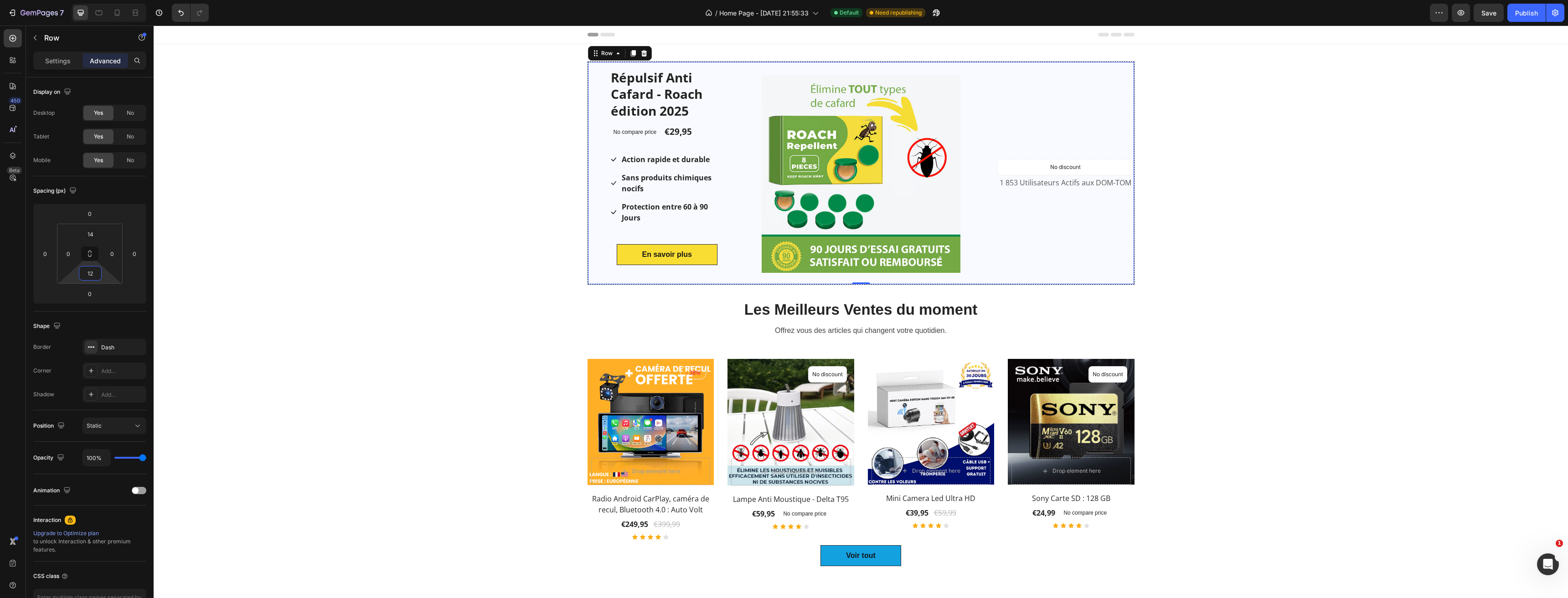
type input "14"
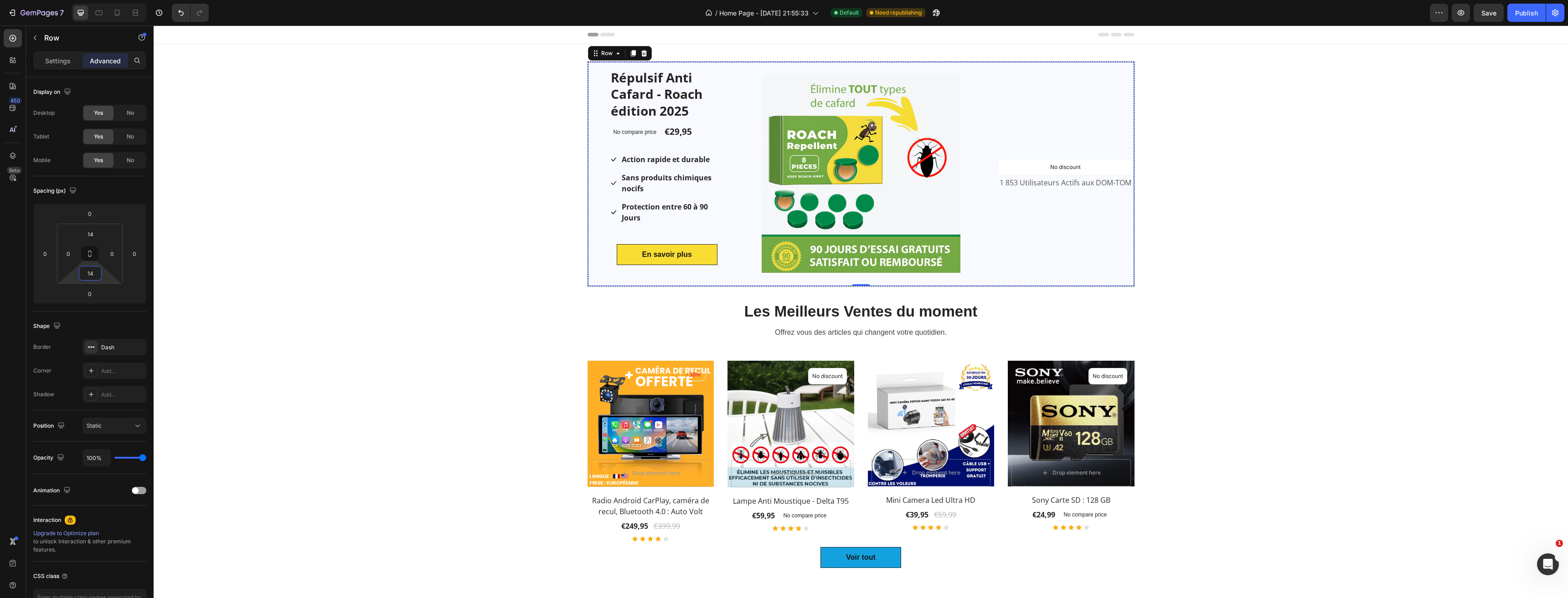
drag, startPoint x: 102, startPoint y: 275, endPoint x: 107, endPoint y: 271, distance: 6.4
click at [107, 0] on html "7 Version history / Home Page - [DATE] 21:55:33 Default Need republishing Previ…" at bounding box center [784, 0] width 1568 height 0
drag, startPoint x: 349, startPoint y: 244, endPoint x: 357, endPoint y: 246, distance: 8.2
click at [351, 246] on div "Répulsif Anti Cafard - Roach édition 2025 Product Title No compare price Produc…" at bounding box center [861, 174] width 1415 height 225
click at [1531, 13] on div "Publish" at bounding box center [1526, 13] width 23 height 10
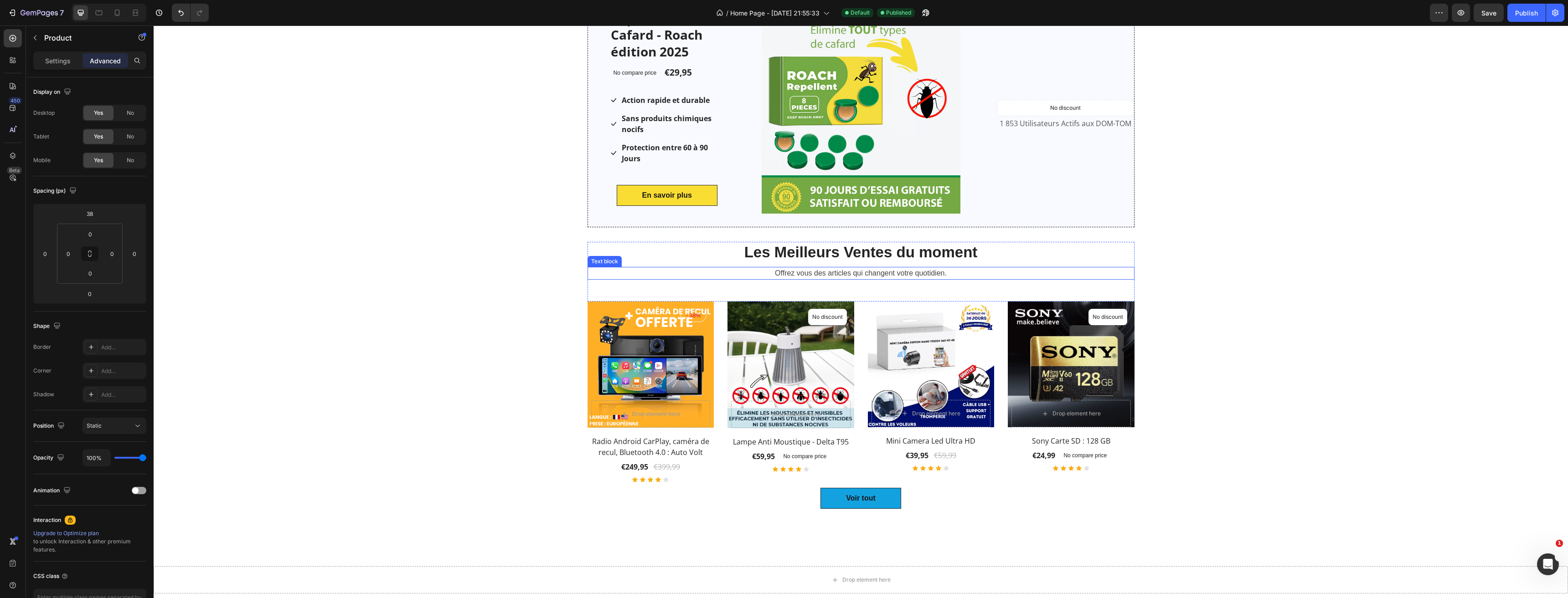
scroll to position [137, 0]
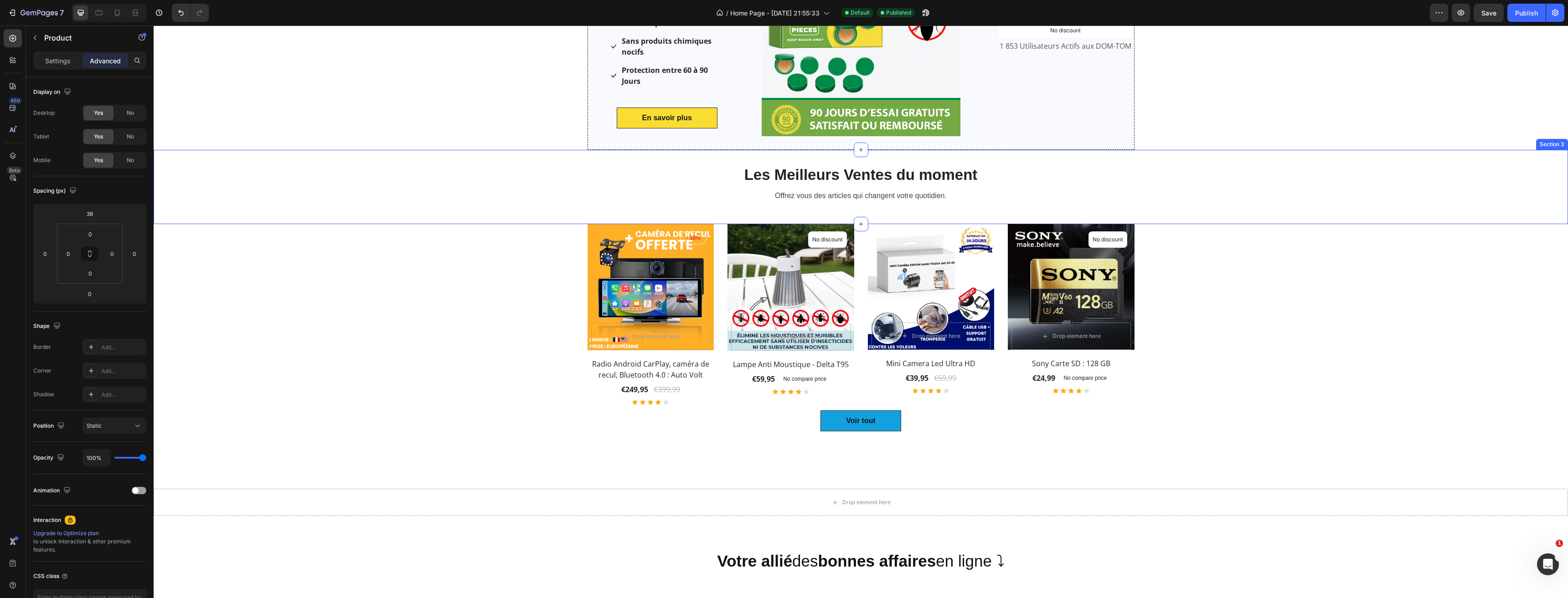
click at [1220, 179] on div "Les Meilleurs Ventes du moment Heading Offrez vous des articles qui changent vo…" at bounding box center [861, 194] width 1415 height 60
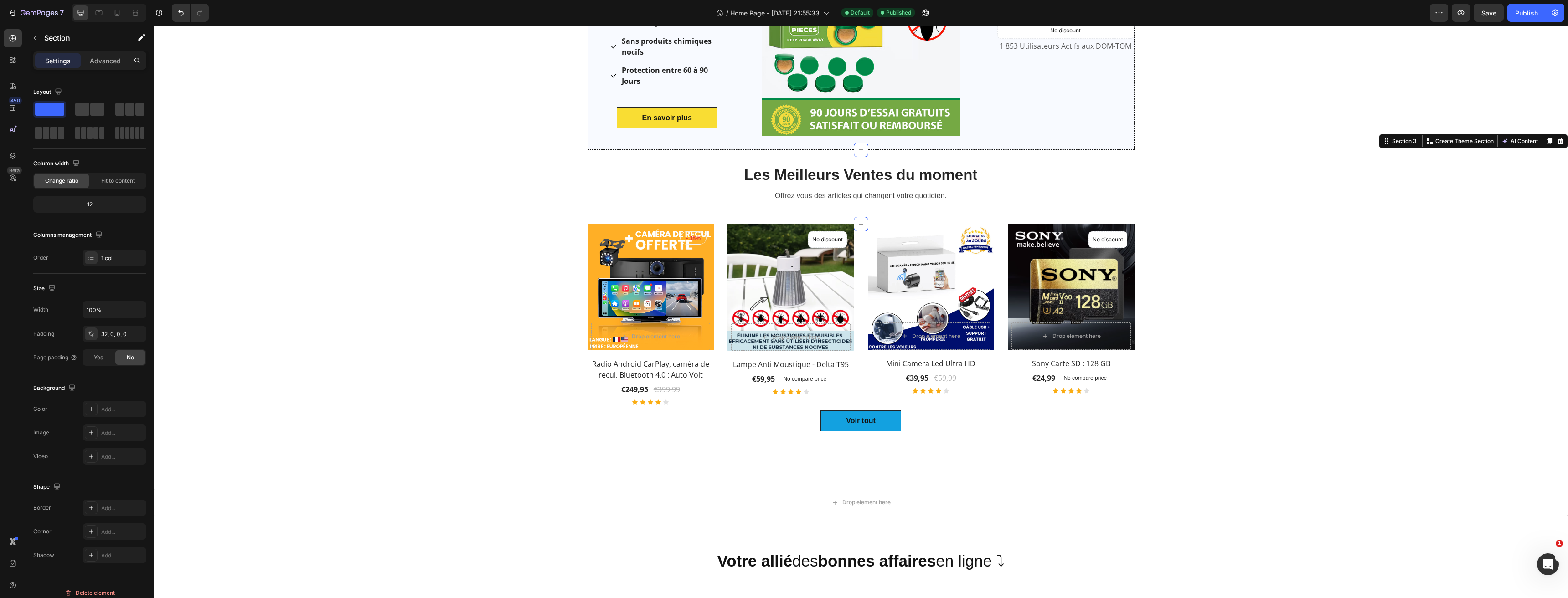
click at [1556, 141] on icon at bounding box center [1560, 141] width 7 height 7
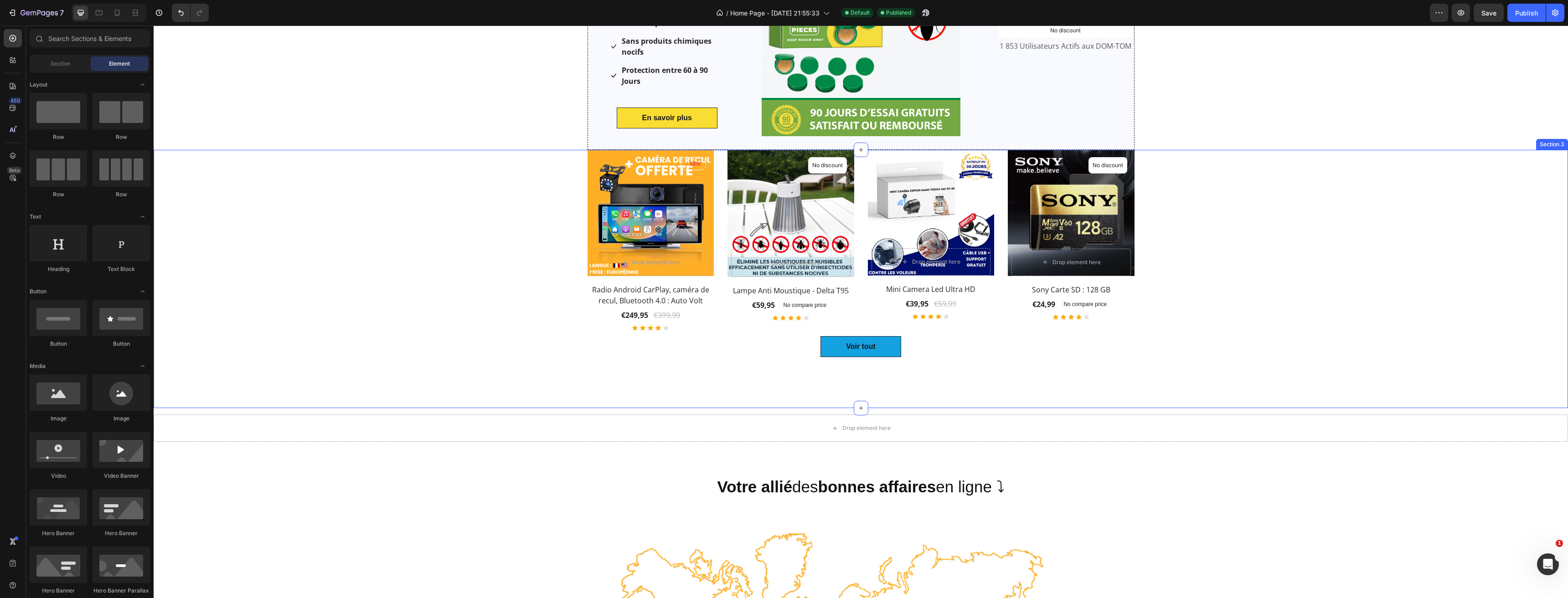
click at [1453, 195] on div "Product Images & Gallery - 38% Product Badge Drop element here Row Row Radio An…" at bounding box center [861, 260] width 1401 height 222
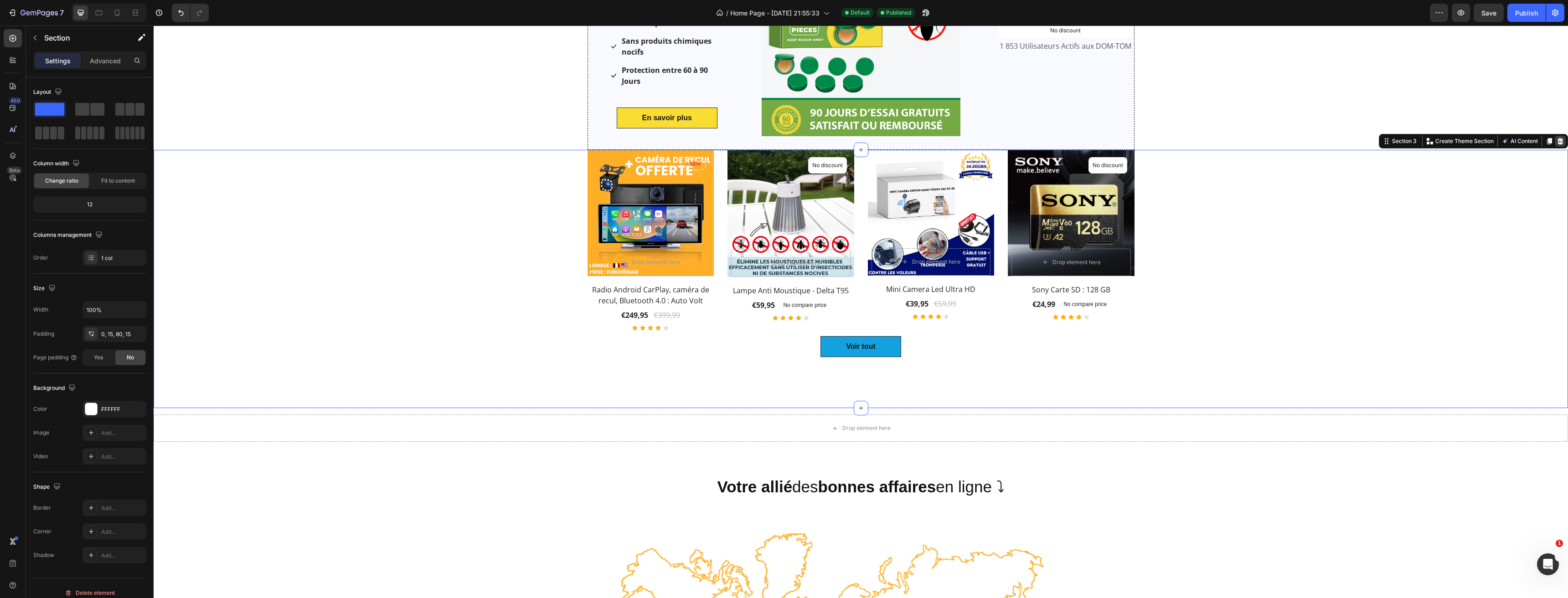
click at [1555, 136] on div at bounding box center [1560, 141] width 11 height 11
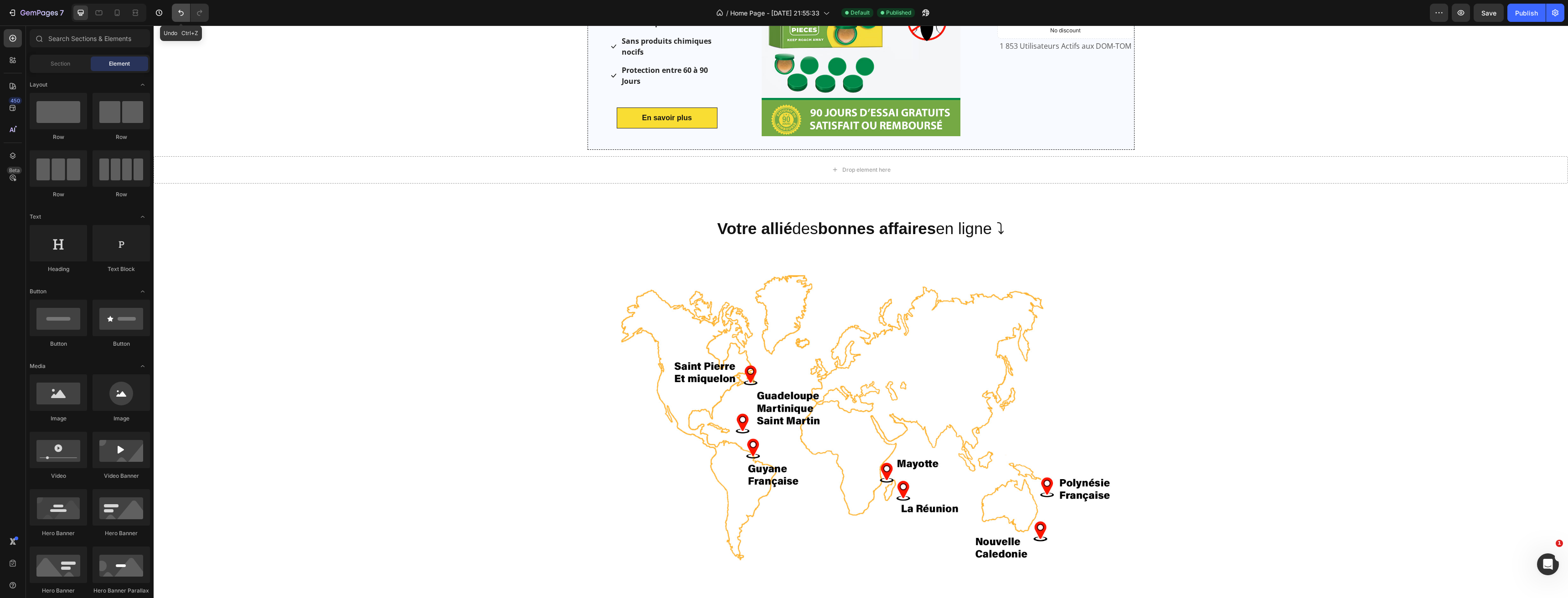
click at [176, 13] on button "Undo/Redo" at bounding box center [181, 13] width 18 height 18
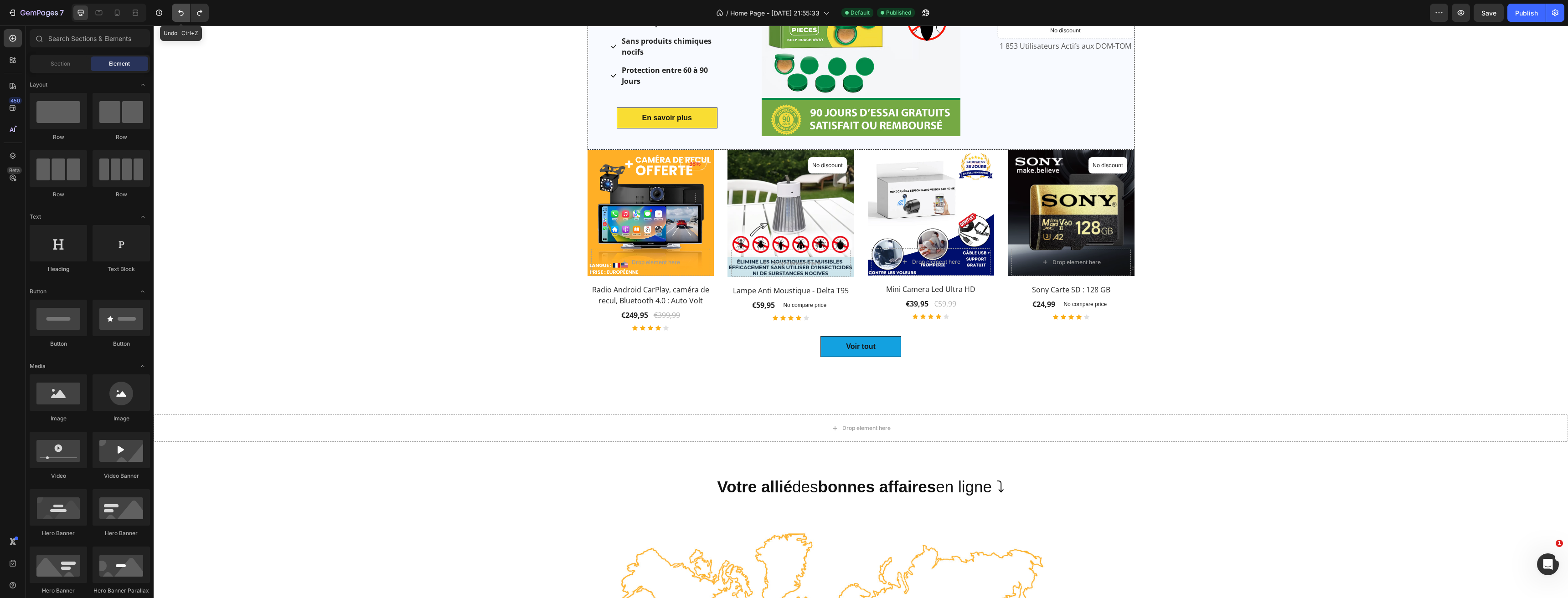
click at [176, 13] on button "Undo/Redo" at bounding box center [181, 13] width 18 height 18
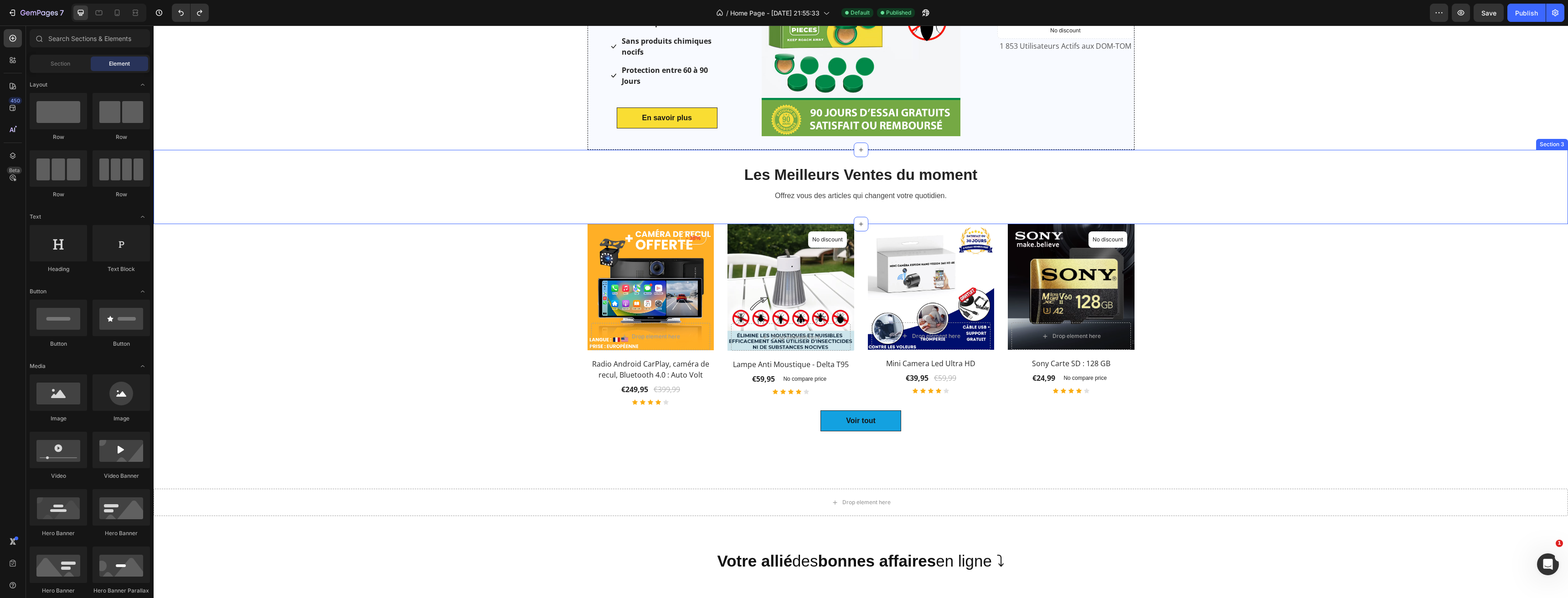
click at [296, 173] on div "Les Meilleurs Ventes du moment Heading Offrez vous des articles qui changent vo…" at bounding box center [861, 194] width 1415 height 60
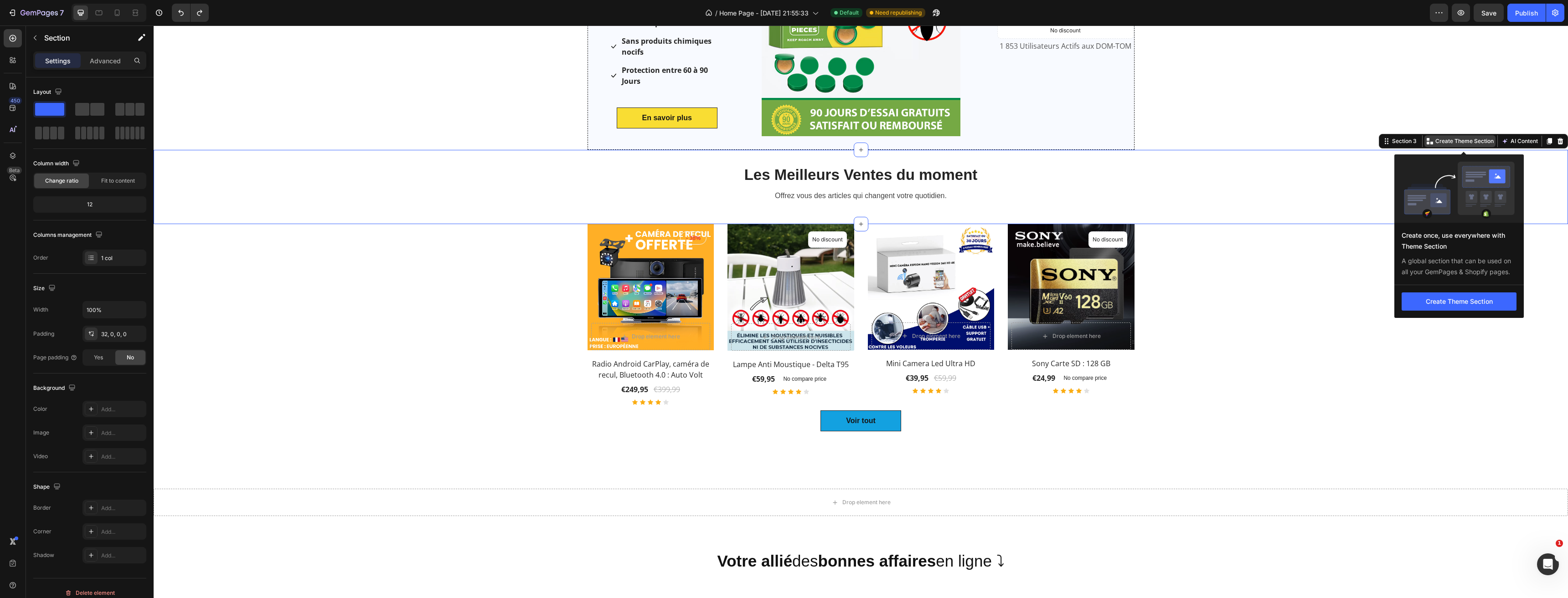
click at [1463, 139] on p "Create Theme Section" at bounding box center [1465, 141] width 58 height 8
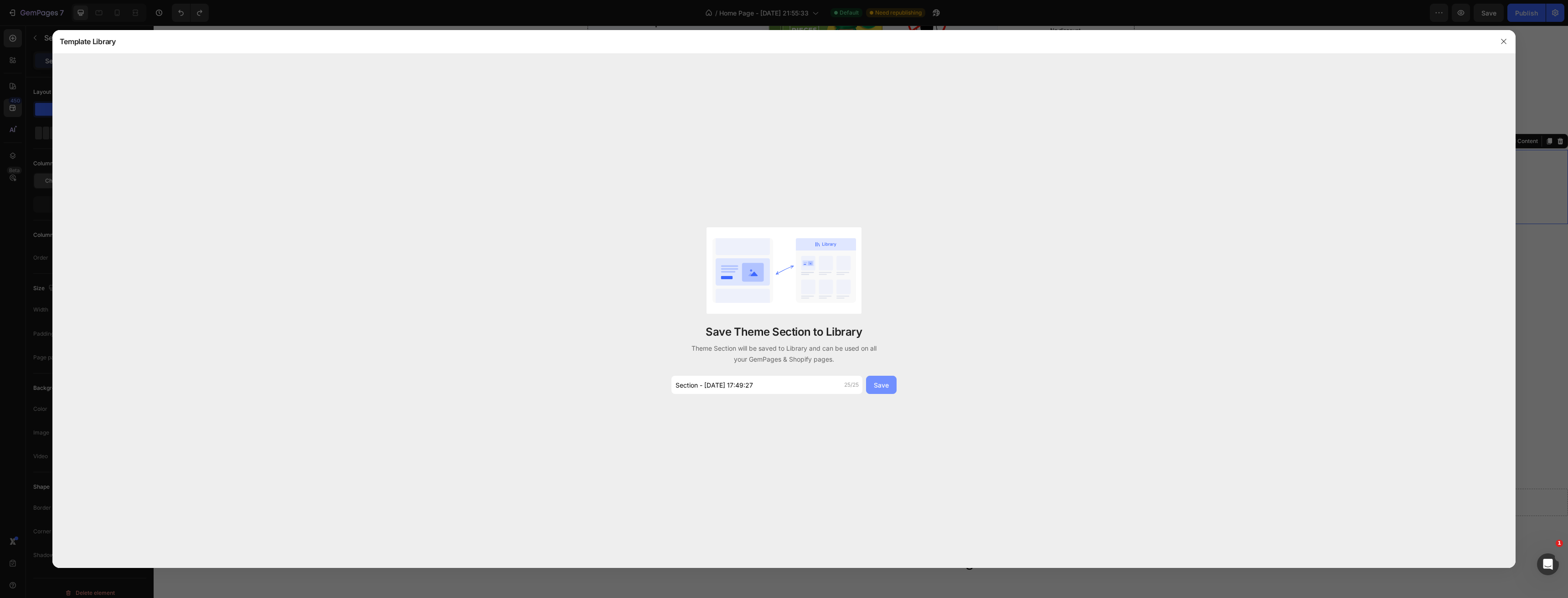
click at [893, 382] on button "Save" at bounding box center [881, 385] width 30 height 18
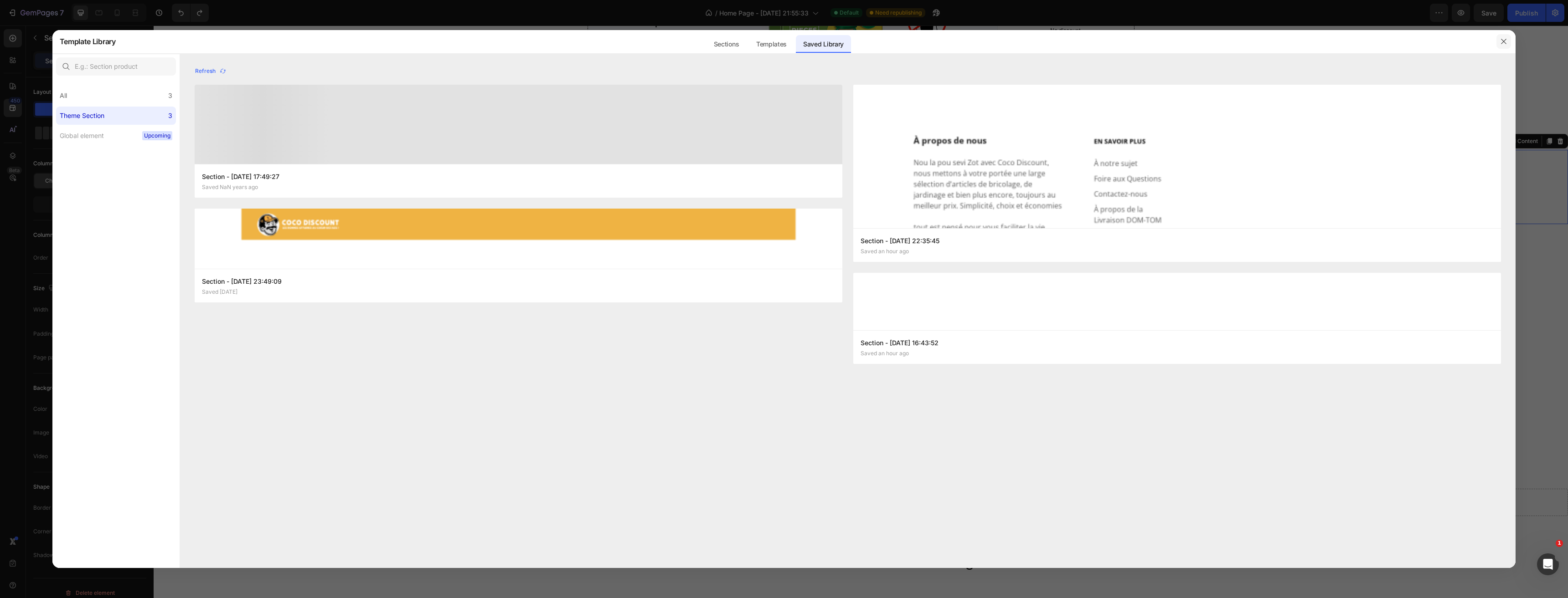
click at [1505, 40] on icon "button" at bounding box center [1503, 41] width 7 height 7
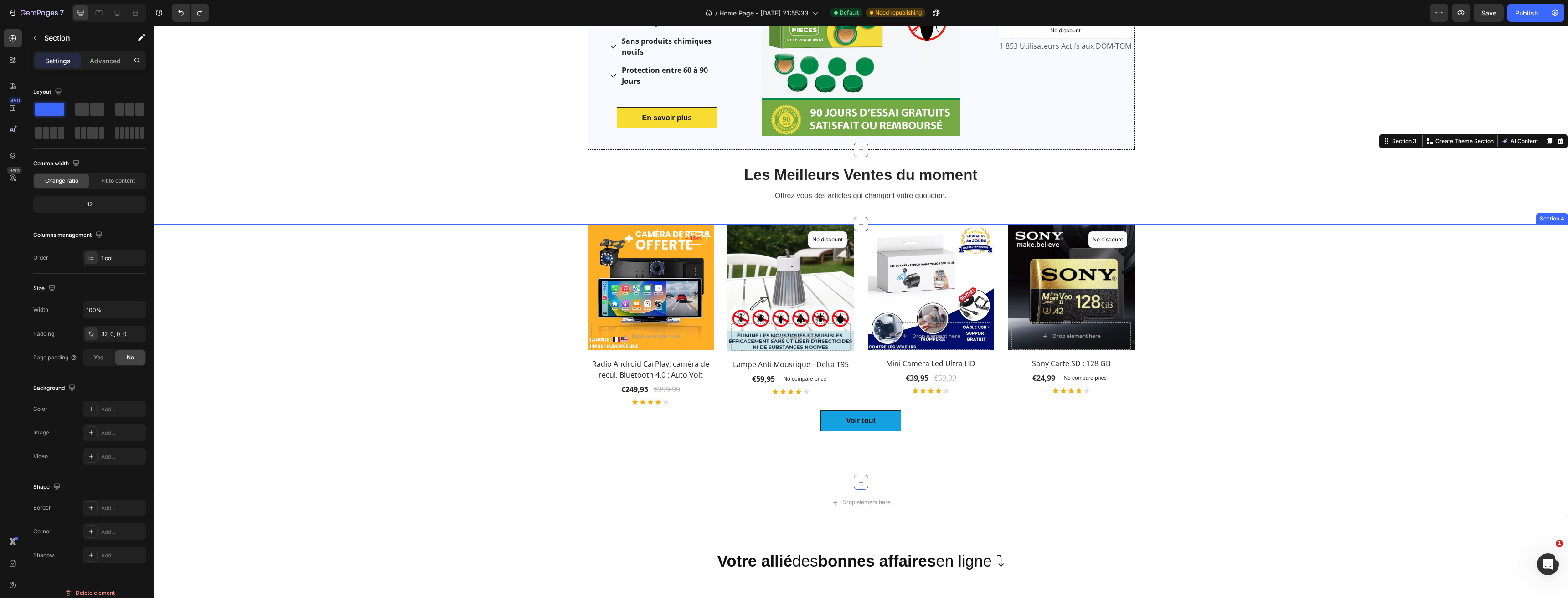
click at [1483, 279] on div "Product Images & Gallery - 38% Product Badge Drop element here Row Row Radio An…" at bounding box center [861, 335] width 1401 height 222
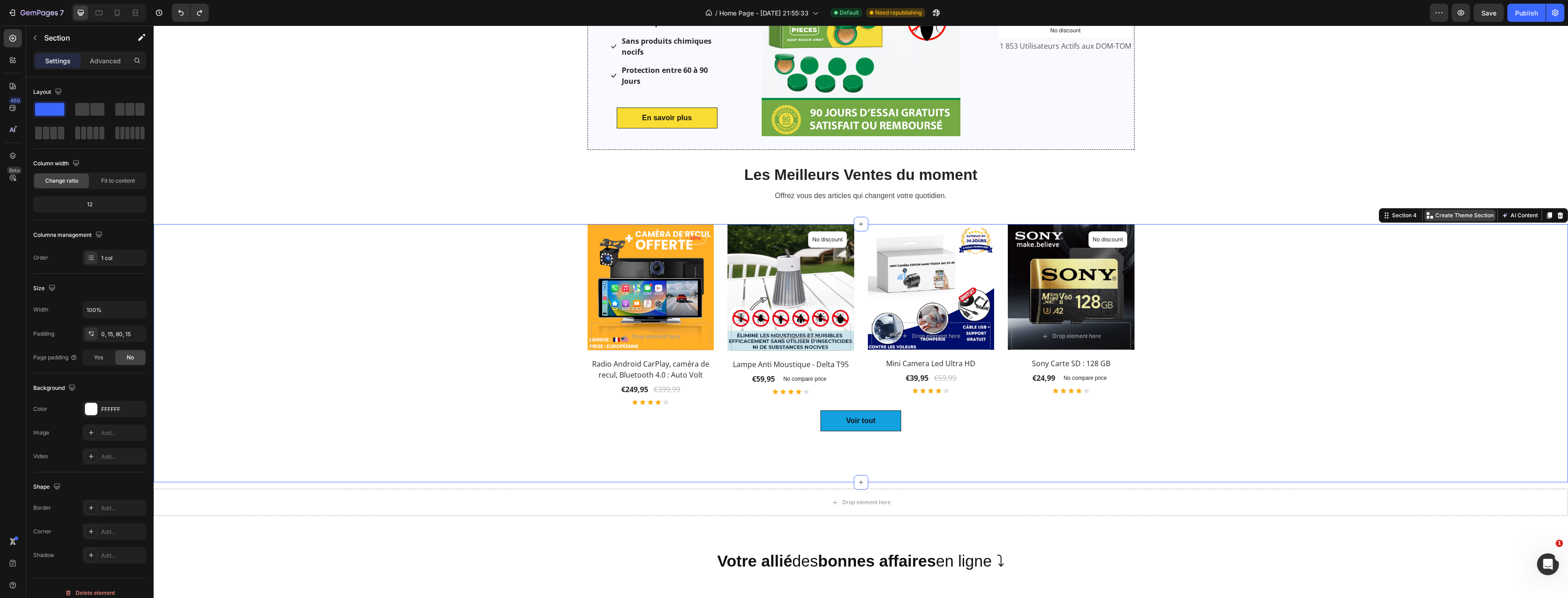
click at [1435, 215] on p "Create Theme Section" at bounding box center [1465, 215] width 58 height 8
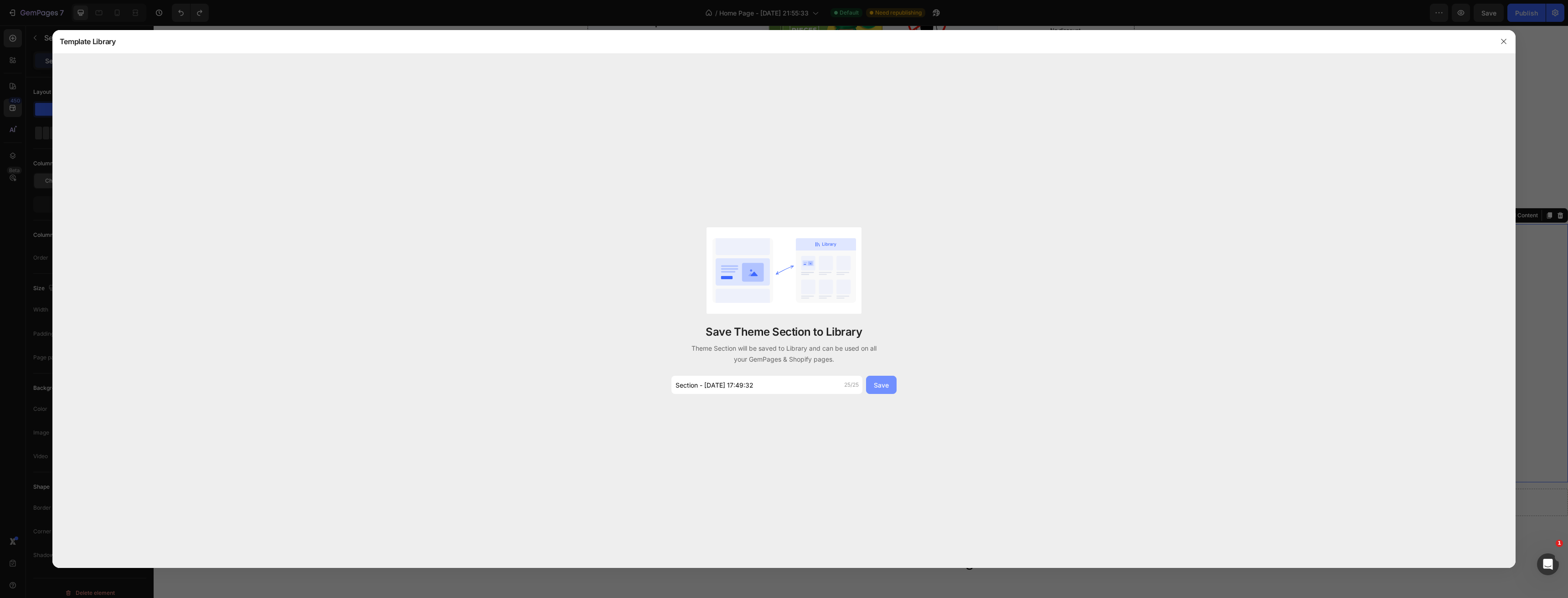
click at [870, 392] on button "Save" at bounding box center [881, 385] width 30 height 18
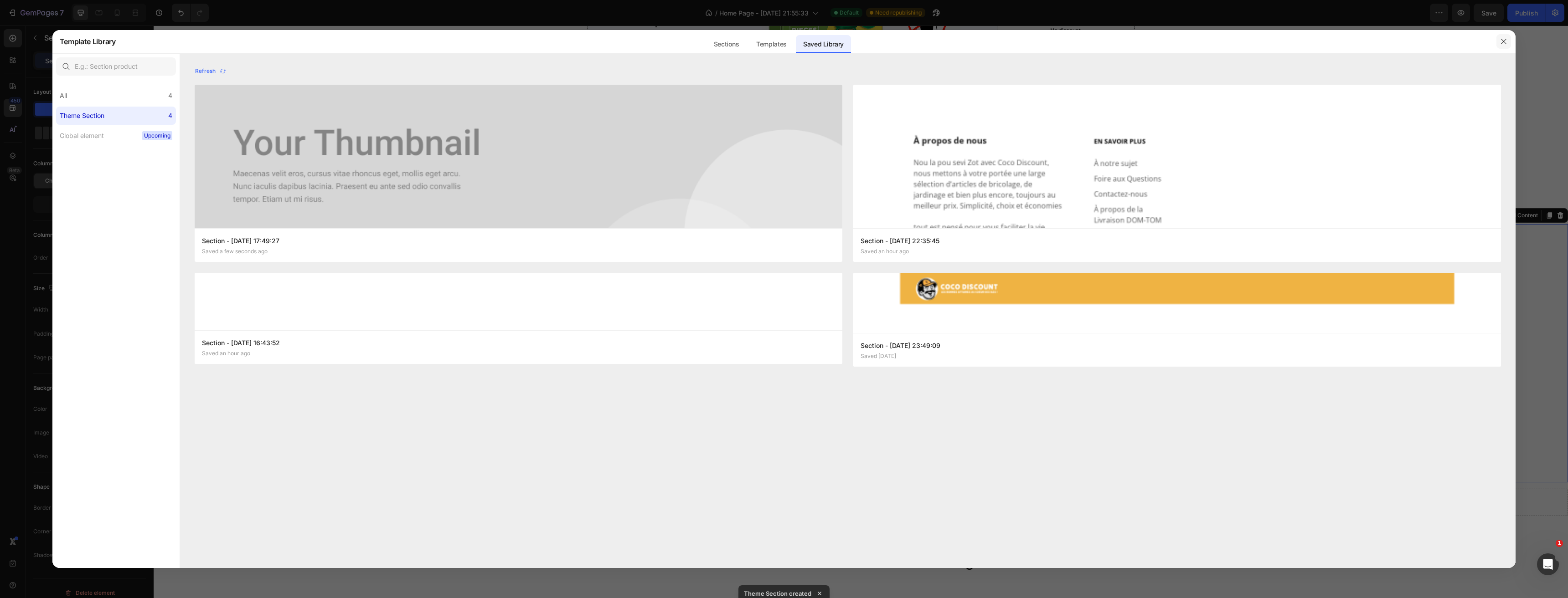
click at [1500, 41] on button "button" at bounding box center [1503, 41] width 15 height 15
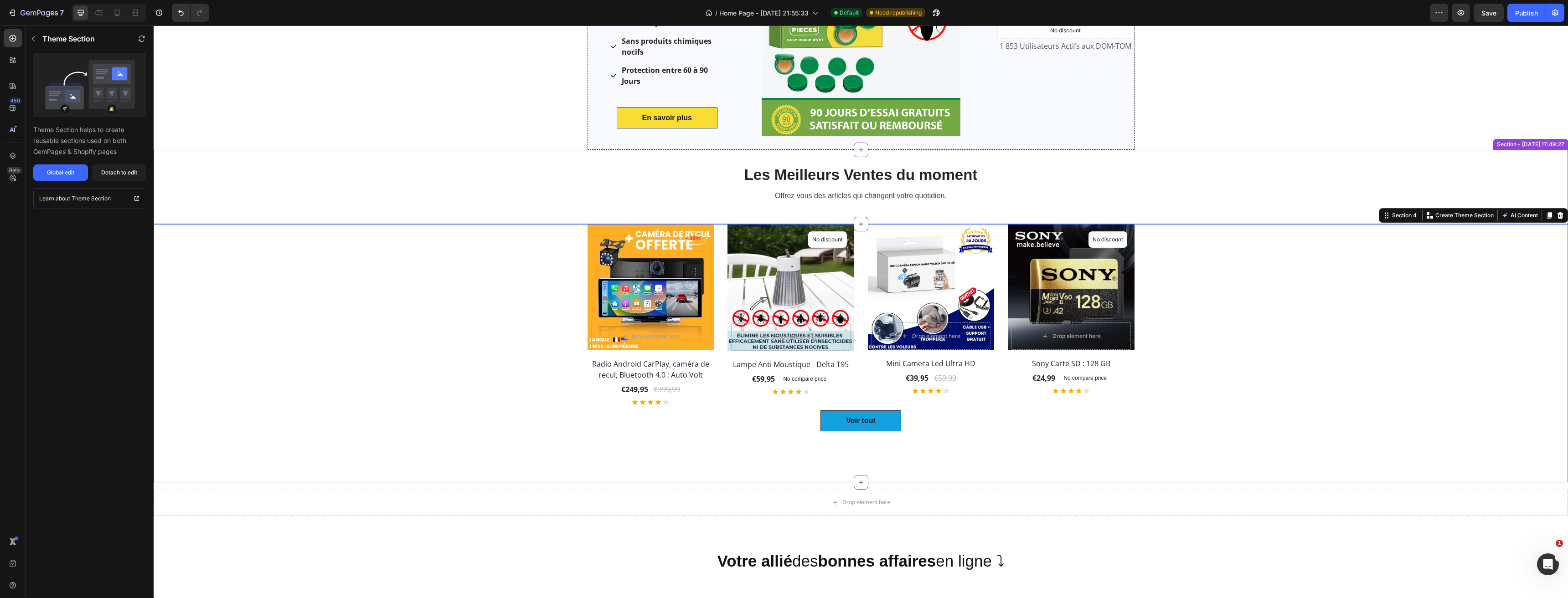
click at [1257, 183] on div "Les Meilleurs Ventes du moment Heading Offrez vous des articles qui changent vo…" at bounding box center [861, 194] width 1415 height 60
click at [1400, 281] on div "Product Images & Gallery - 38% Product Badge Drop element here Row Row Radio An…" at bounding box center [861, 335] width 1401 height 222
click at [1402, 213] on div "Les Meilleurs Ventes du moment Heading Offrez vous des articles qui changent vo…" at bounding box center [861, 194] width 1415 height 60
drag, startPoint x: 1553, startPoint y: 139, endPoint x: 1480, endPoint y: 177, distance: 82.3
click at [1558, 139] on icon at bounding box center [1561, 141] width 6 height 6
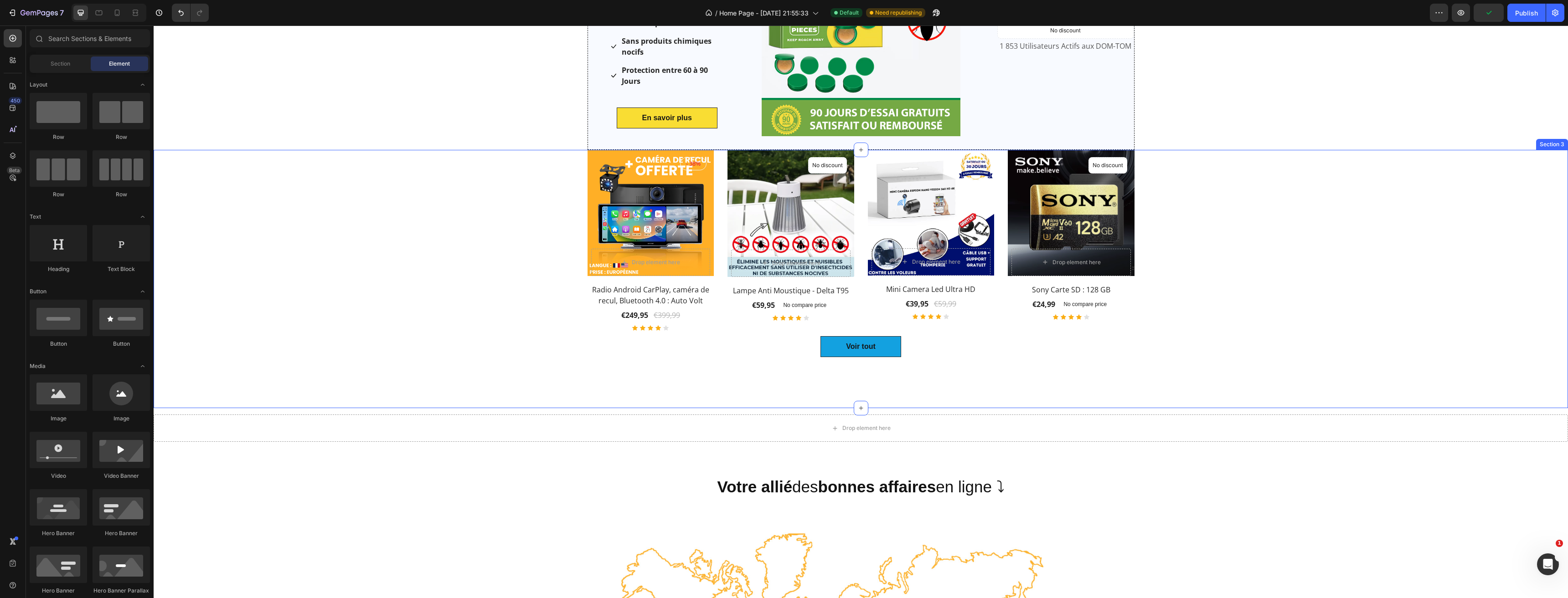
click at [1443, 204] on div "Product Images & Gallery - 38% Product Badge Drop element here Row Row Radio An…" at bounding box center [861, 260] width 1401 height 222
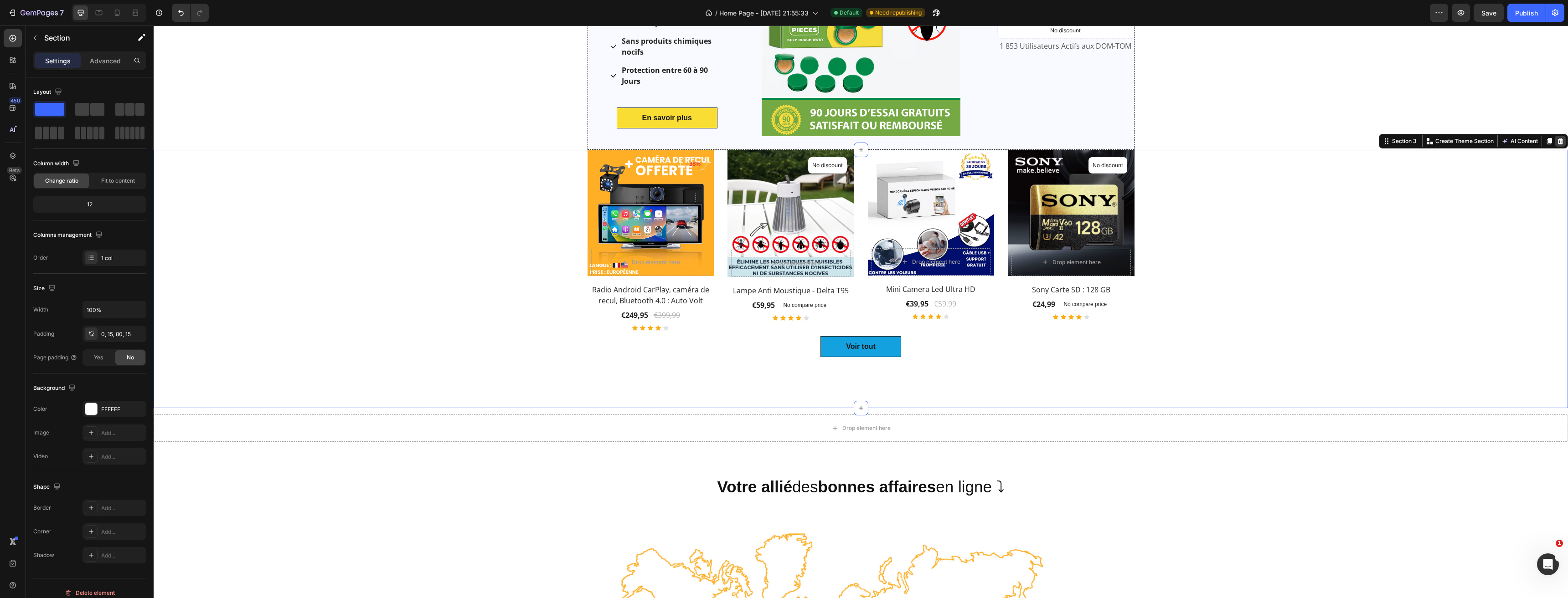
click at [1557, 142] on div at bounding box center [1560, 141] width 11 height 11
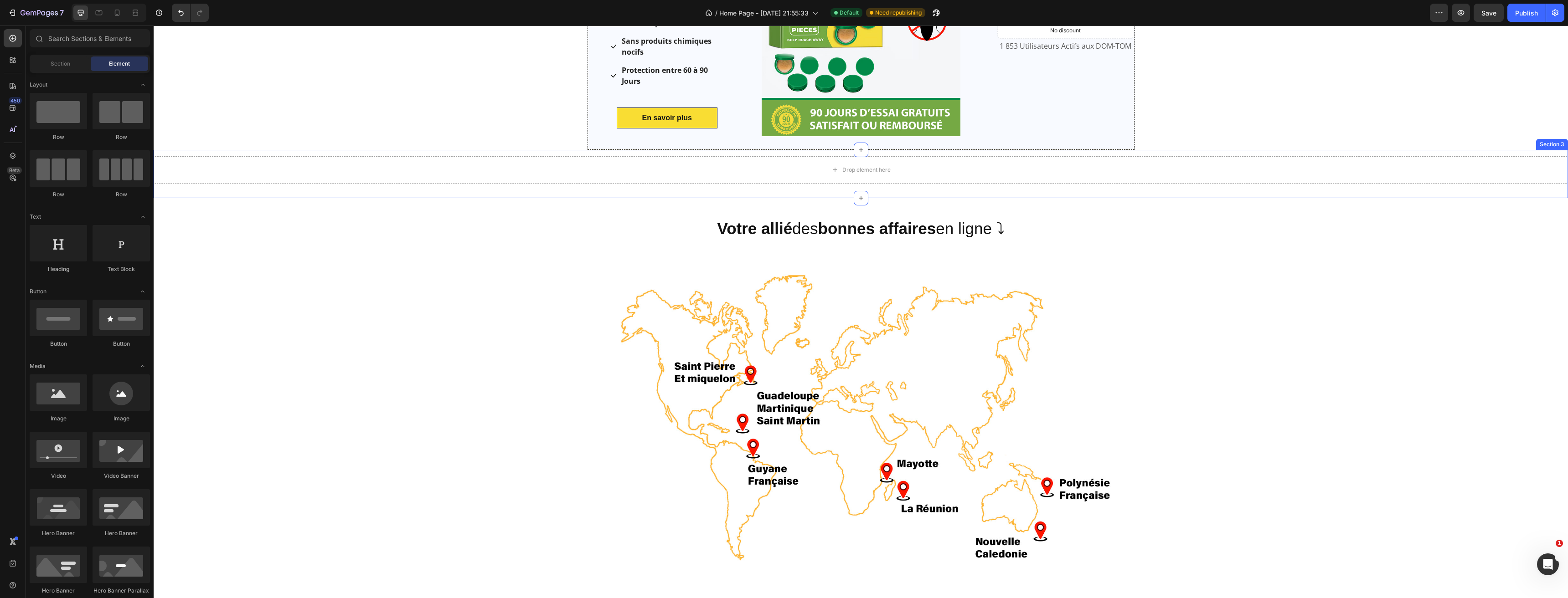
click at [1195, 186] on div "Drop element here Section 3" at bounding box center [861, 173] width 1415 height 48
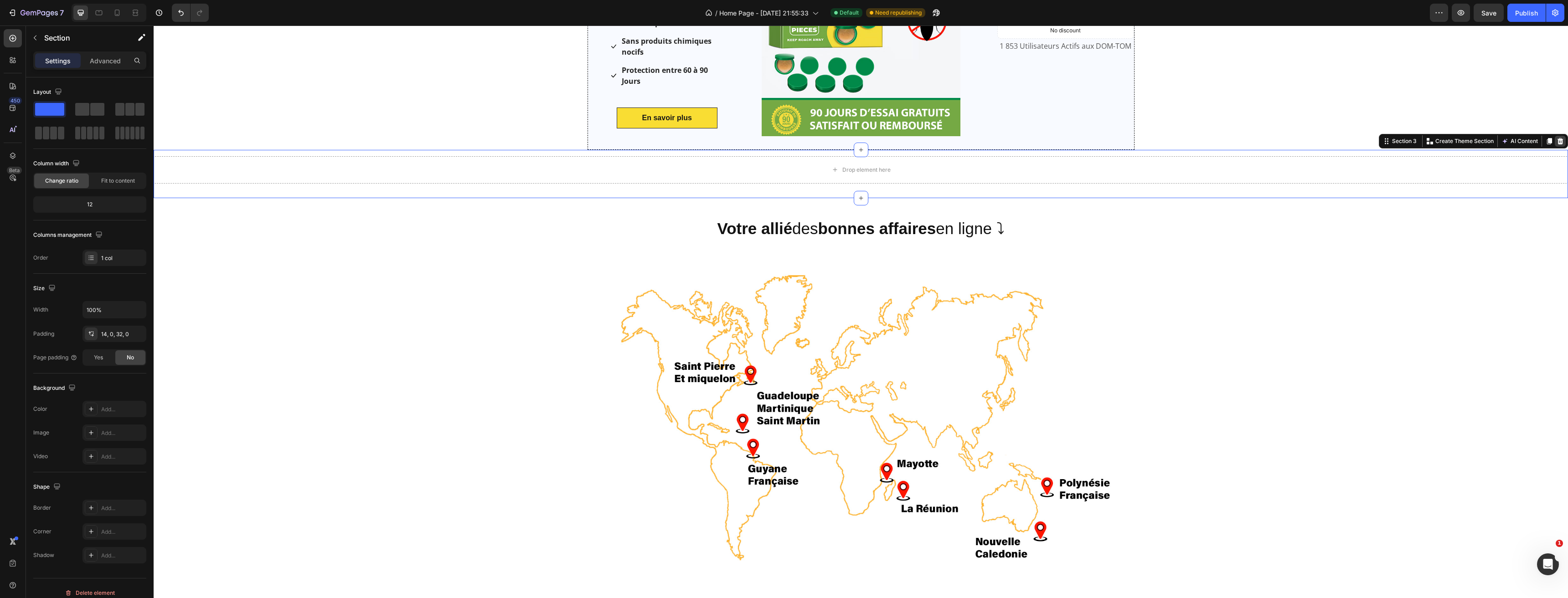
click at [1556, 139] on icon at bounding box center [1560, 141] width 7 height 7
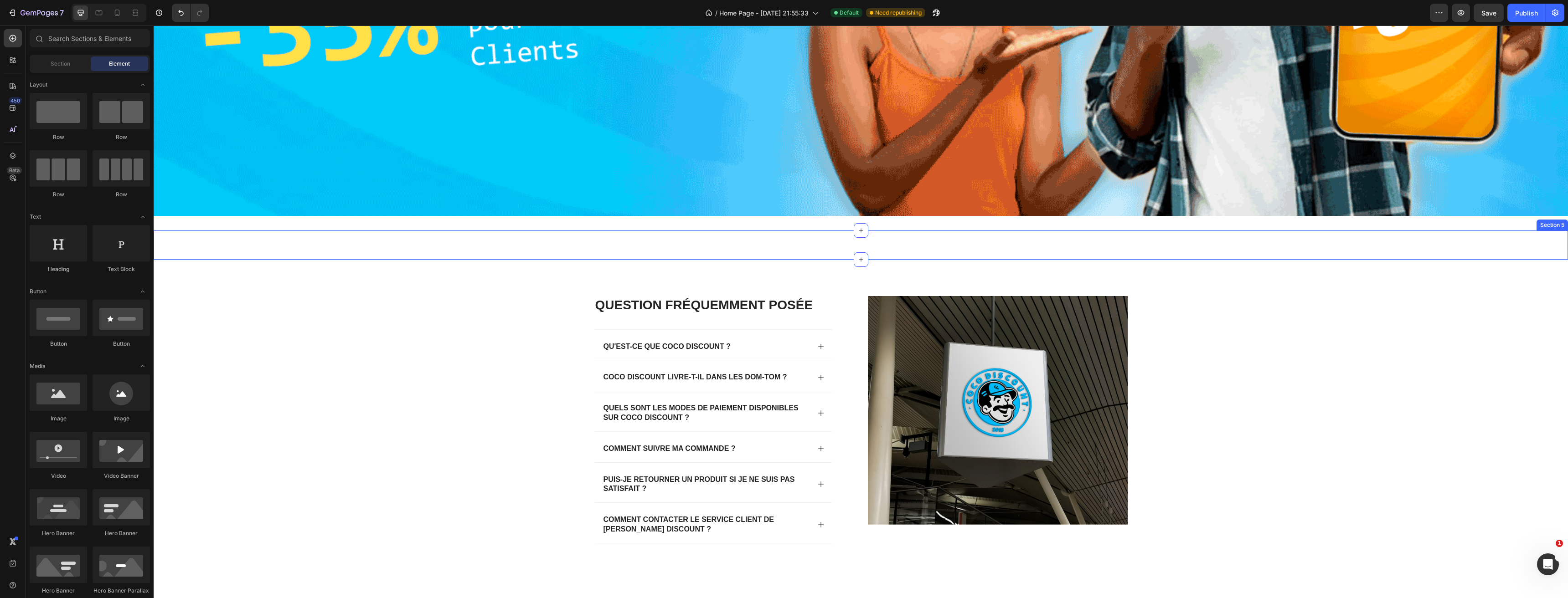
scroll to position [866, 0]
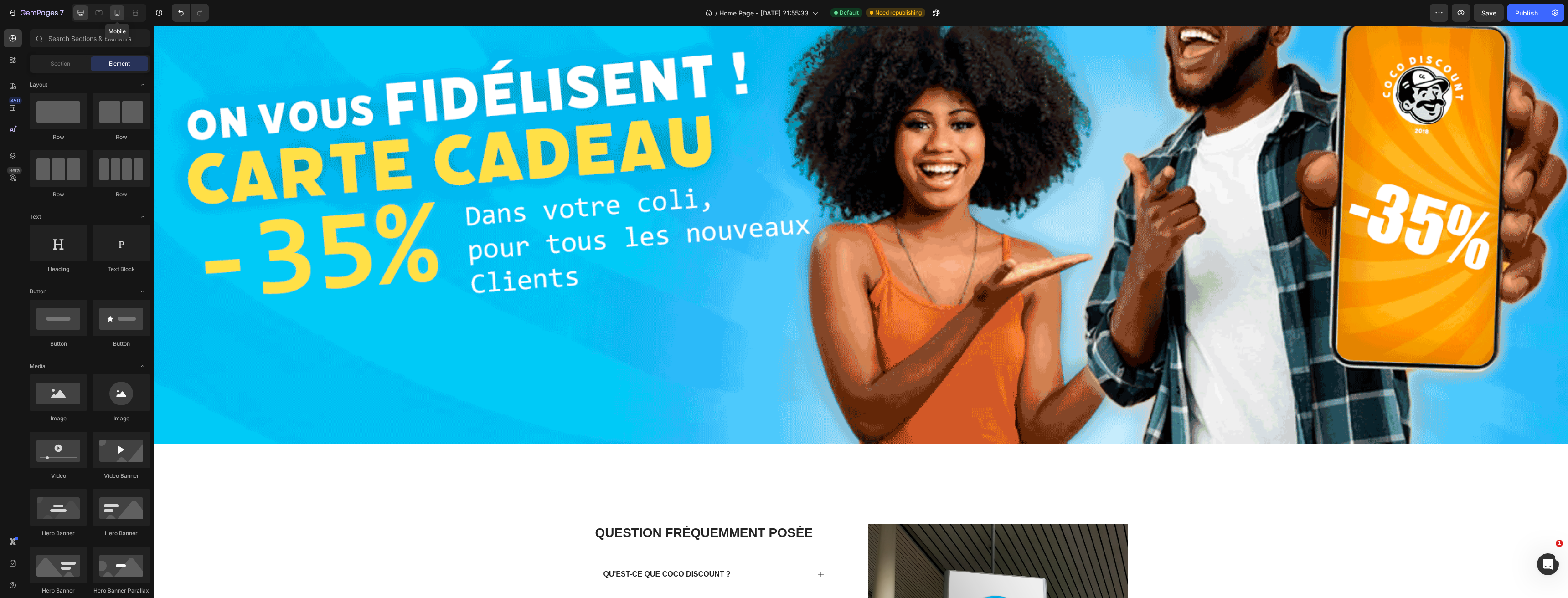
click at [118, 12] on icon at bounding box center [117, 12] width 9 height 9
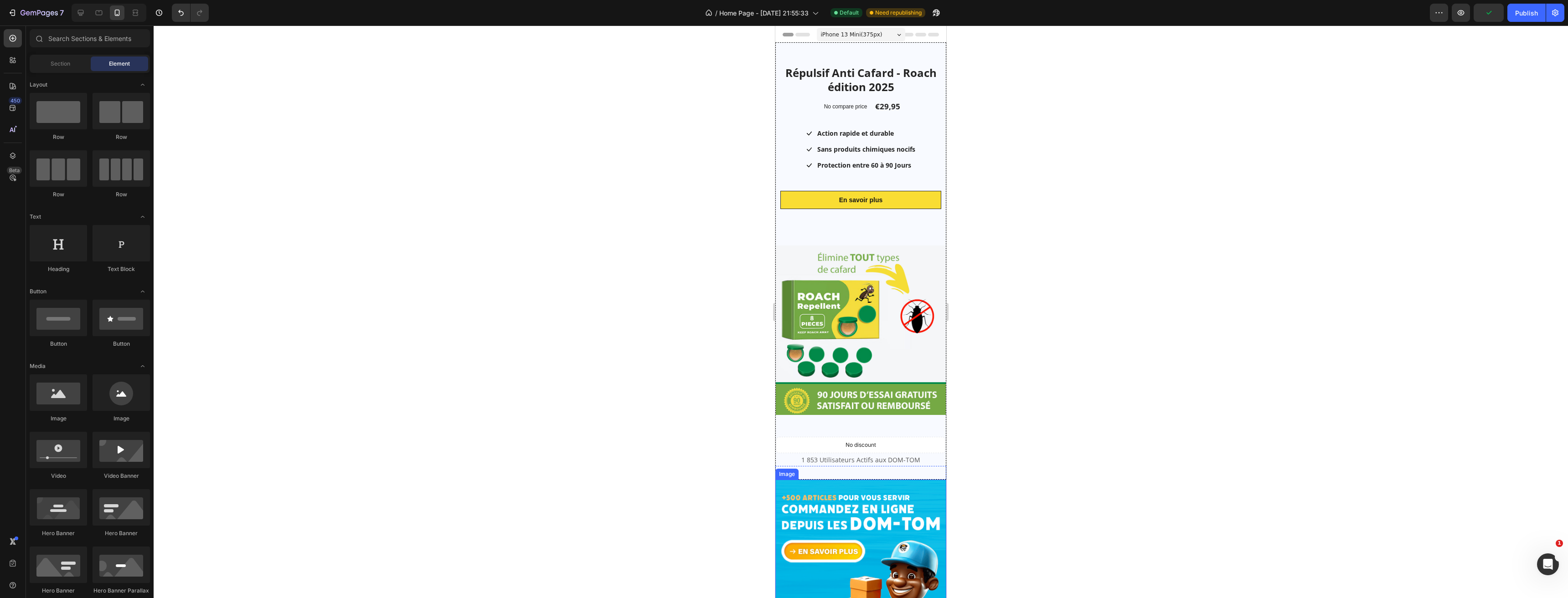
click at [827, 519] on img at bounding box center [861, 565] width 171 height 171
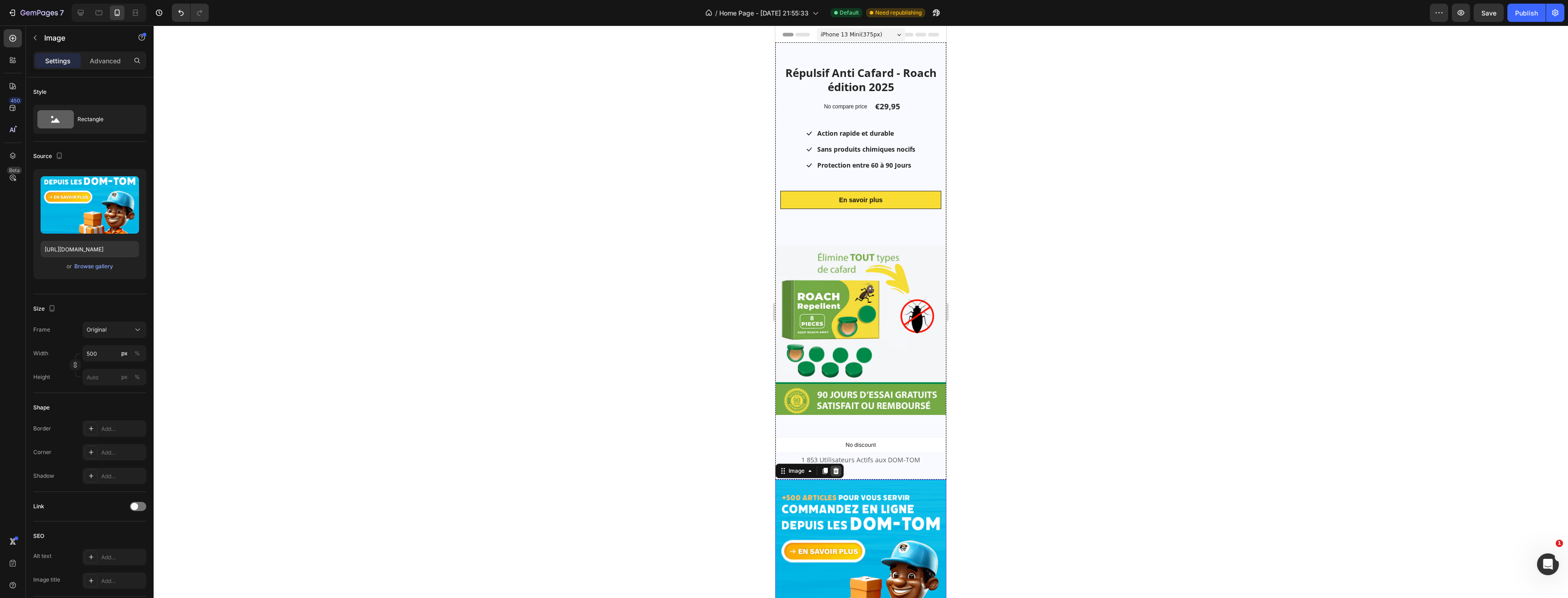
click at [838, 465] on div at bounding box center [836, 471] width 11 height 11
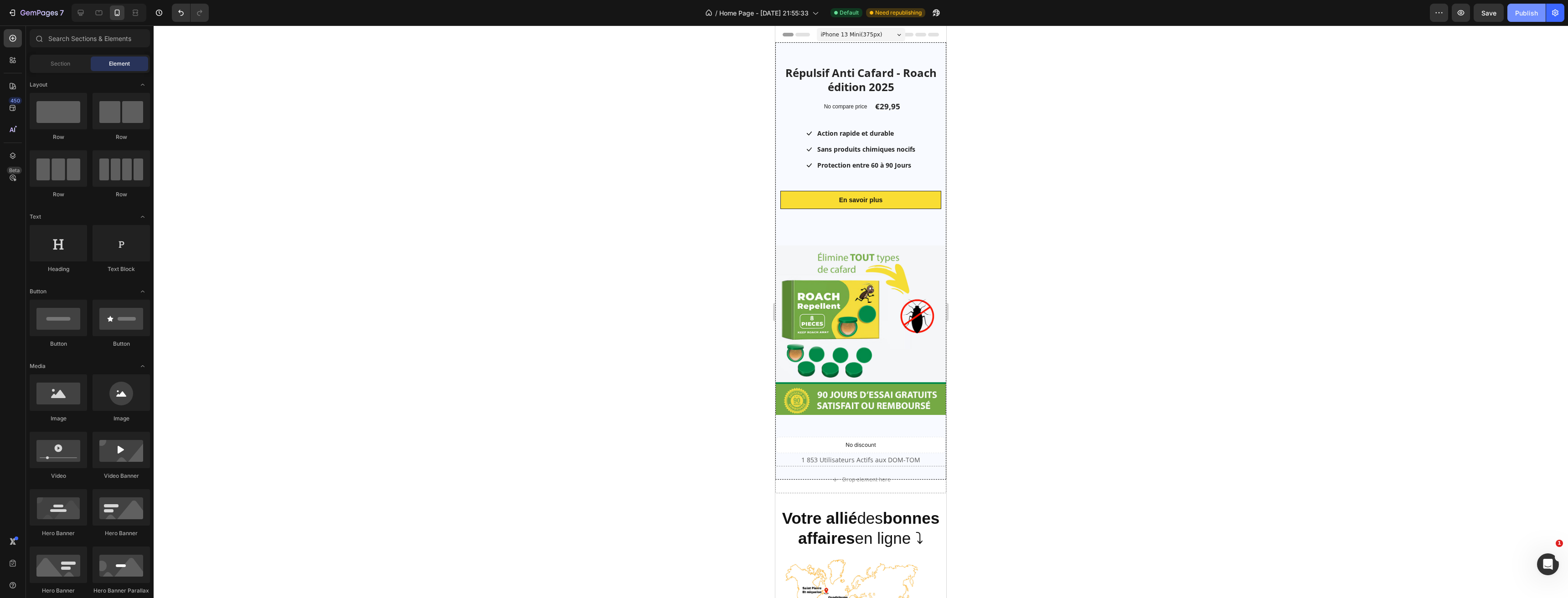
click at [1528, 10] on div "Publish" at bounding box center [1526, 13] width 23 height 10
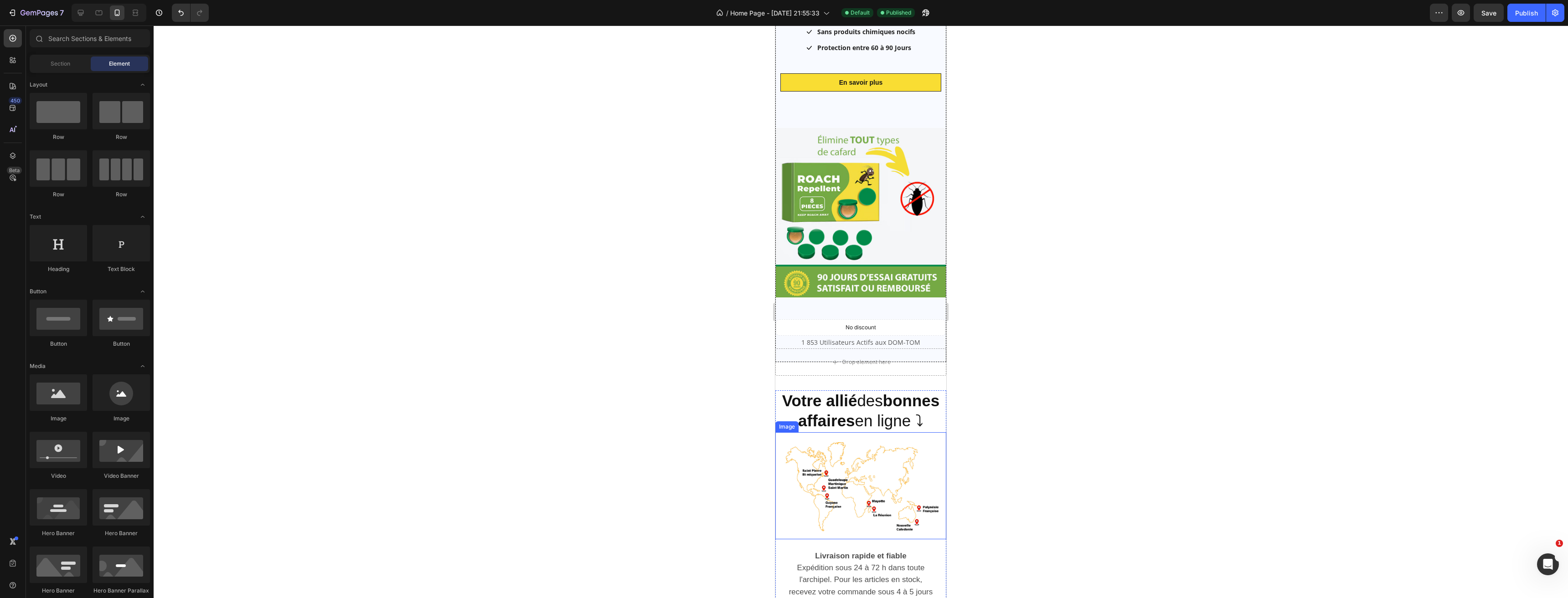
scroll to position [183, 0]
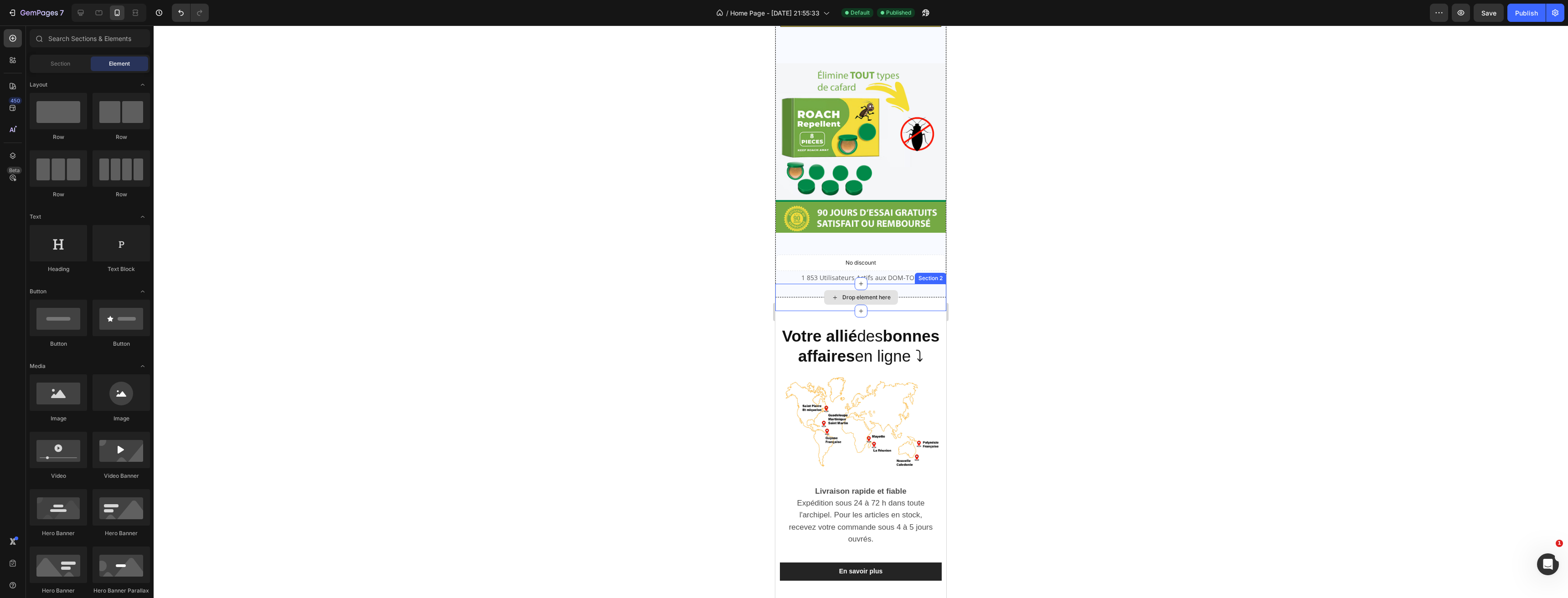
click at [899, 296] on div "Drop element here" at bounding box center [861, 297] width 171 height 27
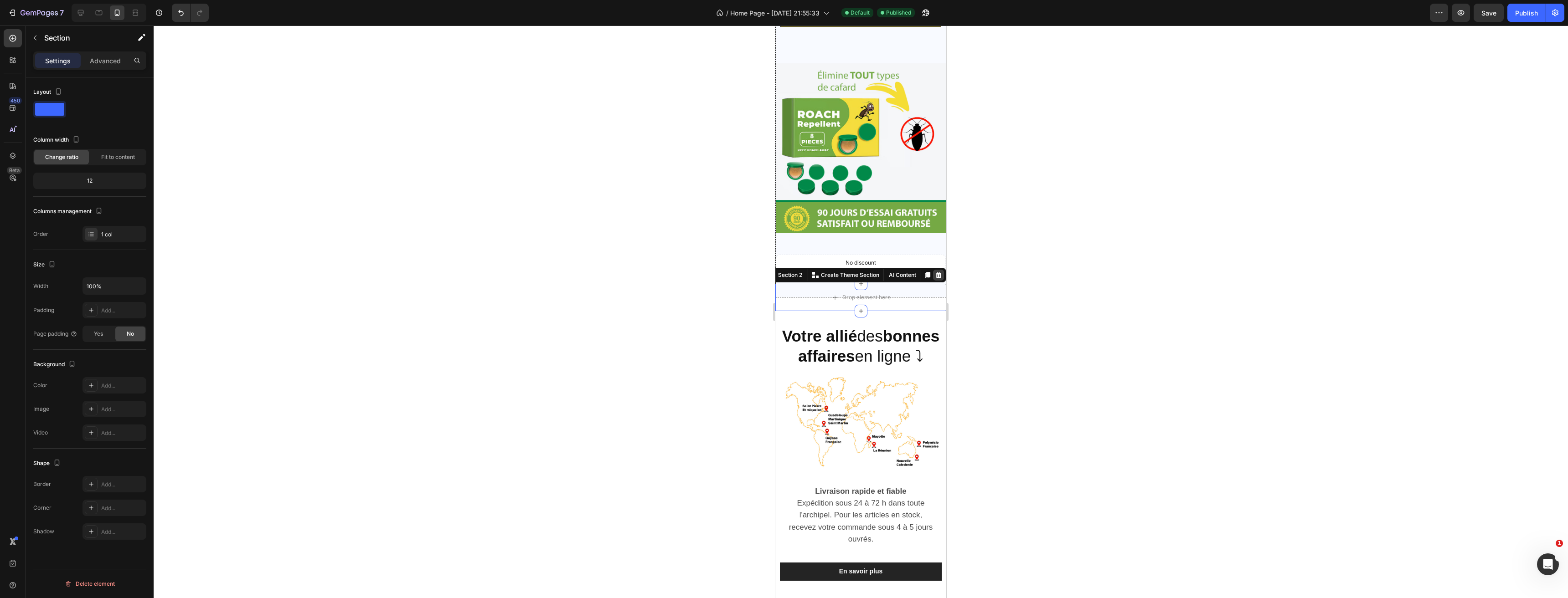
click at [936, 272] on icon at bounding box center [939, 275] width 6 height 6
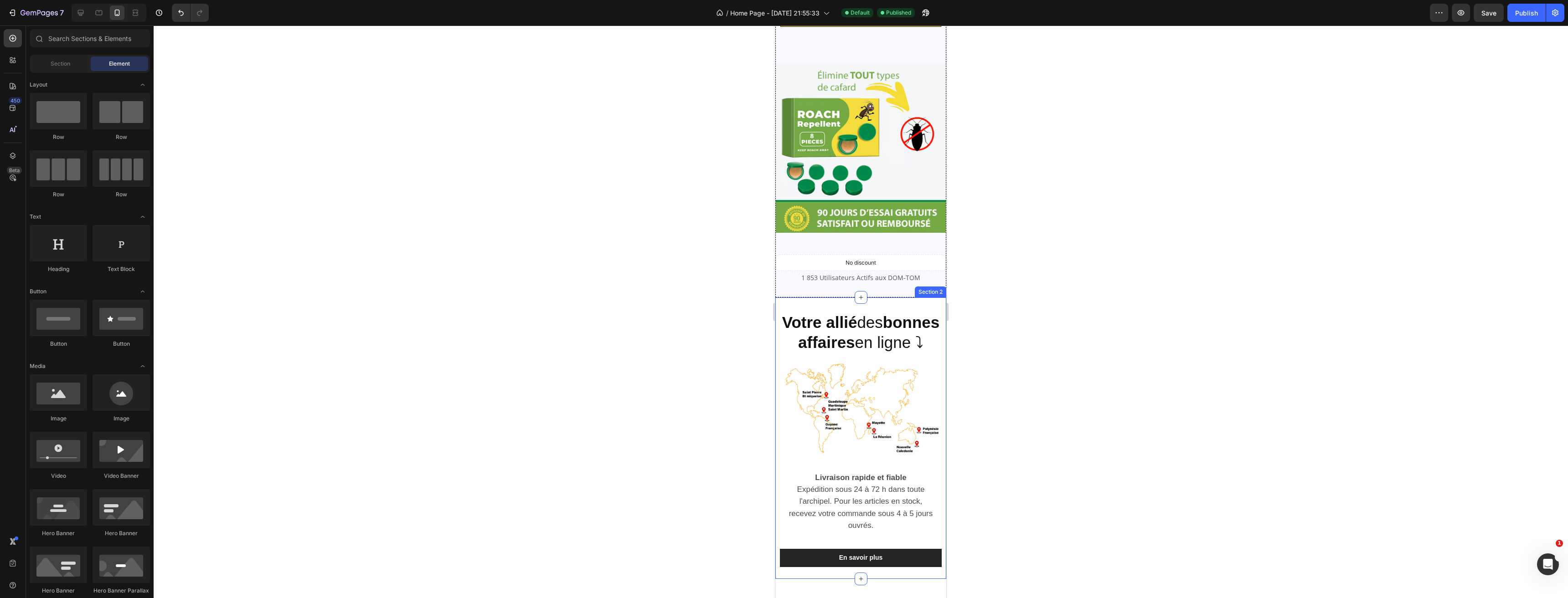
click at [923, 299] on div "Votre allié des bonnes affaires en ligne ⤵ Heading Image Livraison rapide et fi…" at bounding box center [861, 438] width 171 height 282
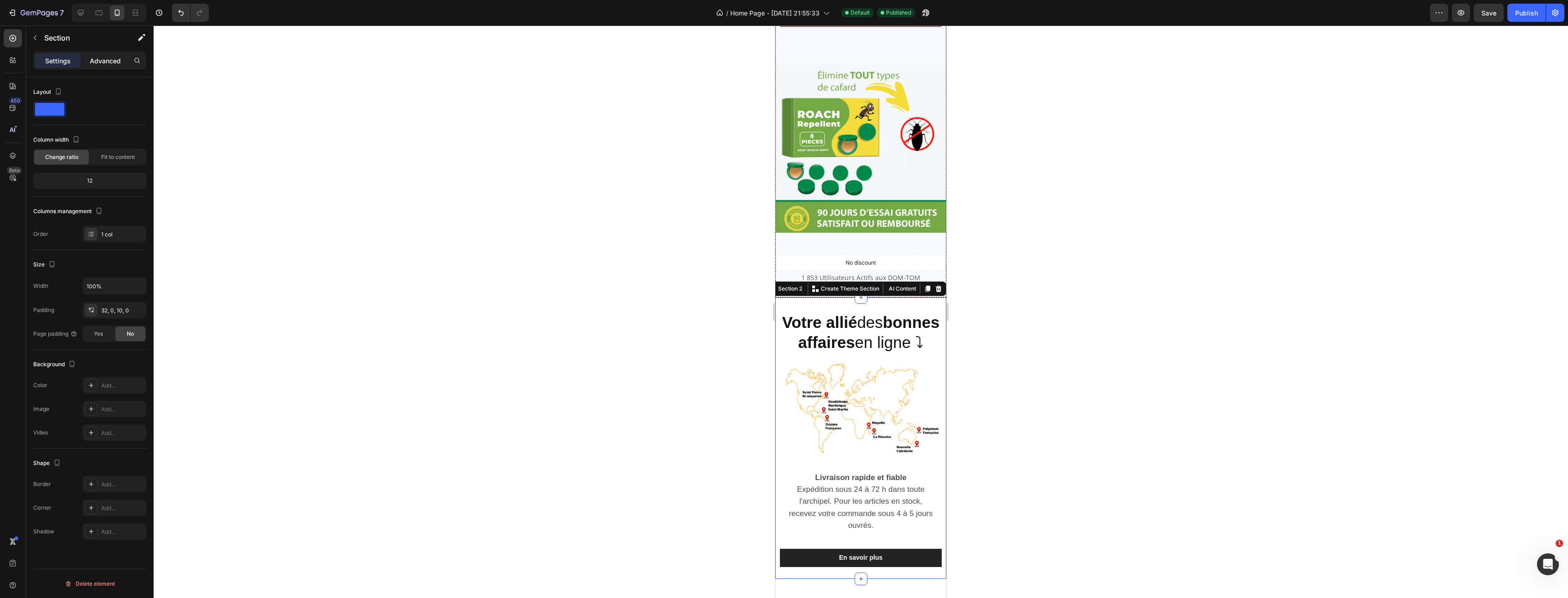
click at [100, 62] on p "Advanced" at bounding box center [105, 61] width 31 height 10
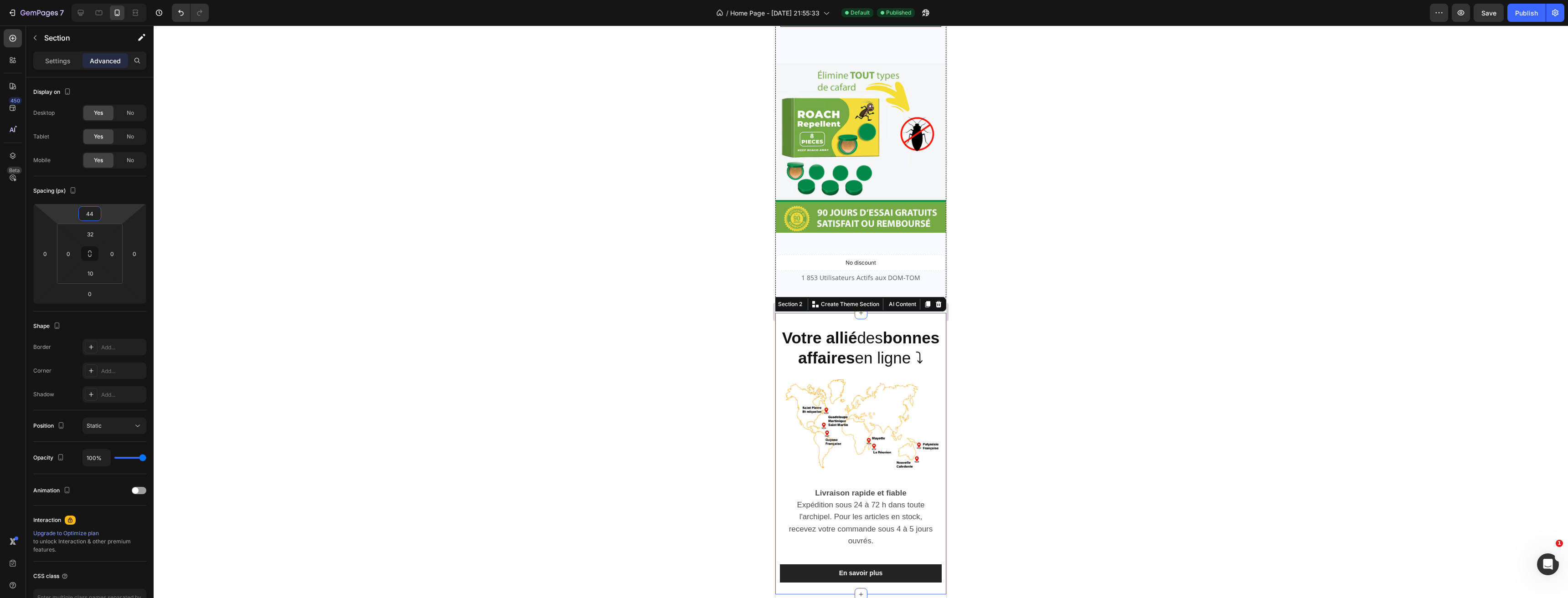
type input "46"
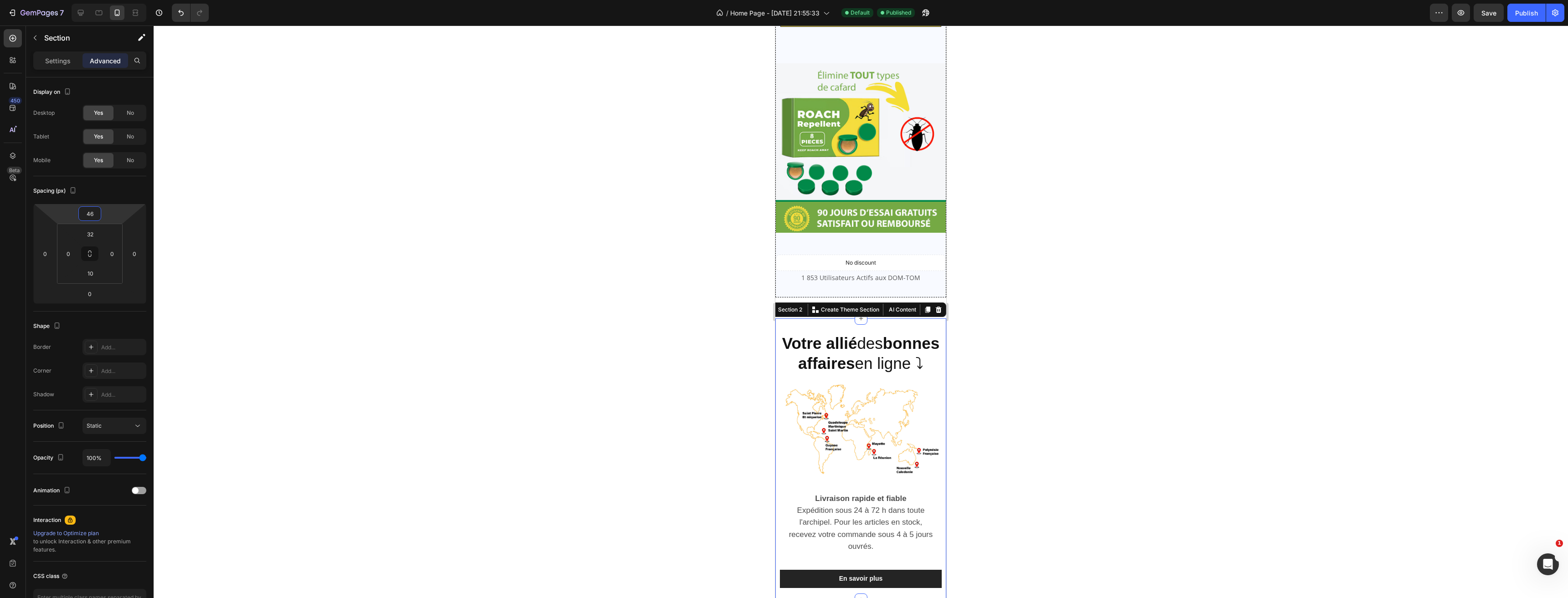
drag, startPoint x: 112, startPoint y: 211, endPoint x: 116, endPoint y: 201, distance: 10.8
click at [116, 0] on html "7 Version history / Home Page - [DATE] 21:55:33 Default Published Preview Save …" at bounding box center [784, 0] width 1568 height 0
click at [0, 0] on div "Spacing (px) 46 0 0 0 32 0 10 0" at bounding box center [0, 0] width 0 height 0
click at [1527, 10] on div "Publish" at bounding box center [1526, 13] width 23 height 10
